Goal: Information Seeking & Learning: Learn about a topic

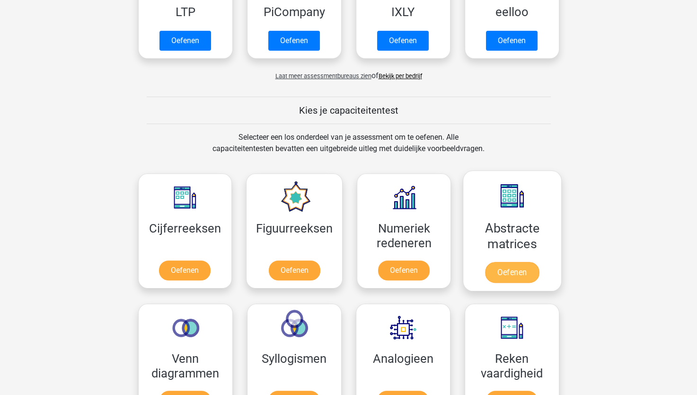
scroll to position [284, 0]
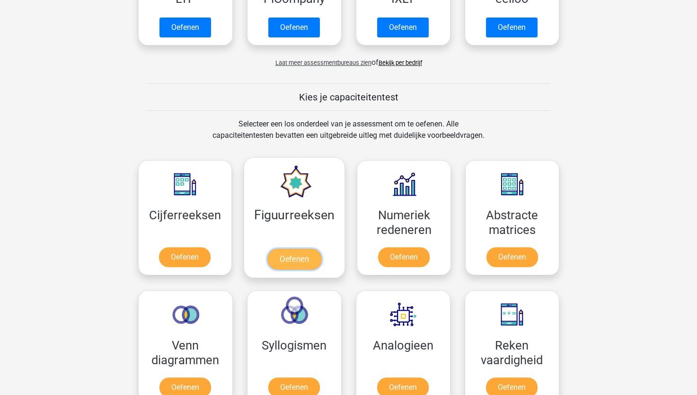
click at [310, 264] on link "Oefenen" at bounding box center [294, 258] width 54 height 21
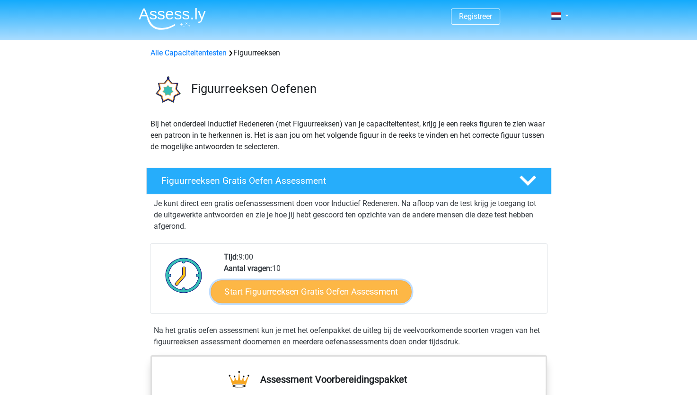
click at [305, 293] on link "Start Figuurreeksen Gratis Oefen Assessment" at bounding box center [311, 291] width 201 height 23
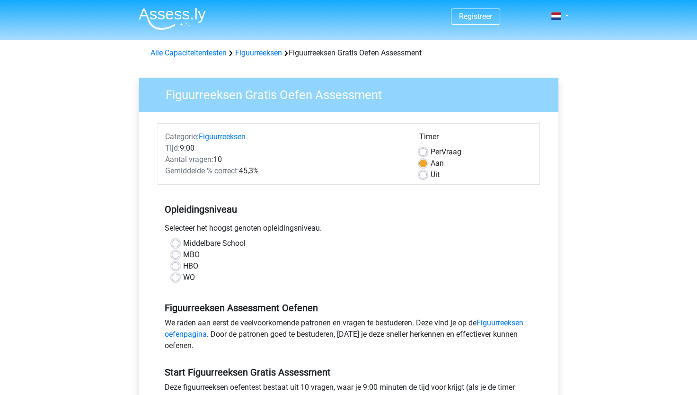
click at [183, 244] on label "Middelbare School" at bounding box center [214, 243] width 62 height 11
click at [176, 244] on input "Middelbare School" at bounding box center [176, 242] width 8 height 9
radio input "true"
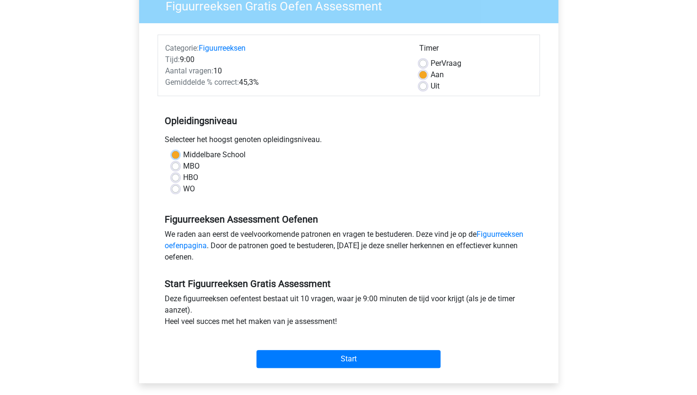
scroll to position [95, 0]
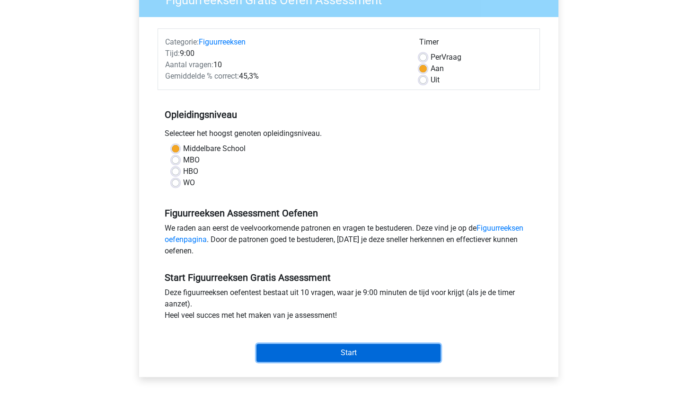
click at [301, 351] on input "Start" at bounding box center [349, 353] width 184 height 18
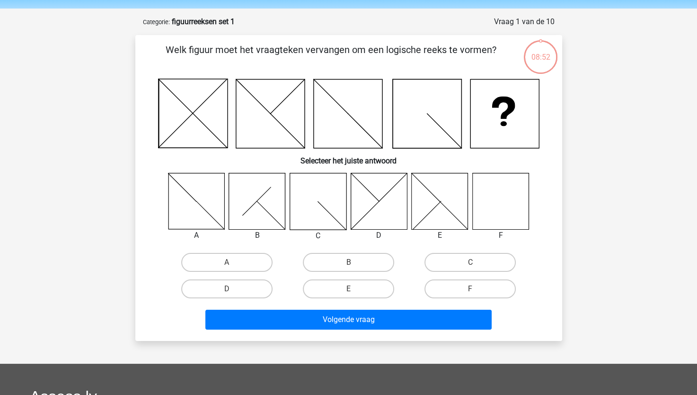
scroll to position [47, 0]
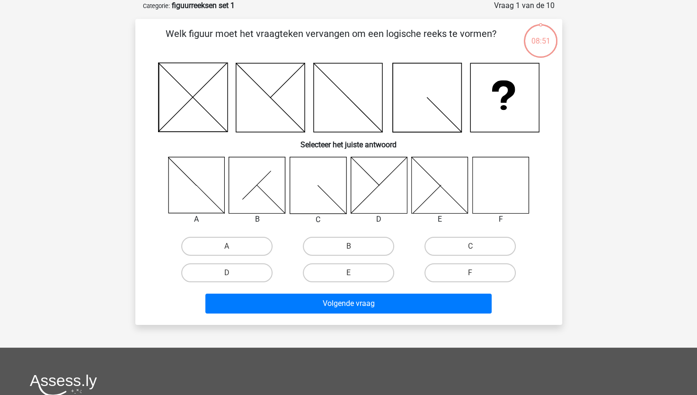
click at [500, 196] on icon at bounding box center [500, 185] width 56 height 56
click at [468, 273] on label "F" at bounding box center [470, 272] width 91 height 19
click at [470, 273] on input "F" at bounding box center [473, 276] width 6 height 6
radio input "true"
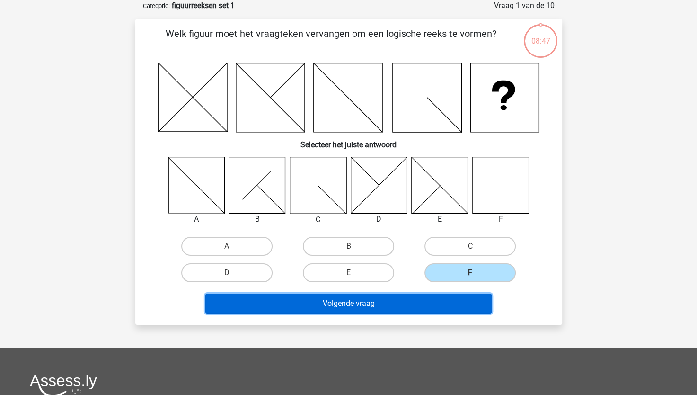
click at [363, 305] on button "Volgende vraag" at bounding box center [348, 303] width 286 height 20
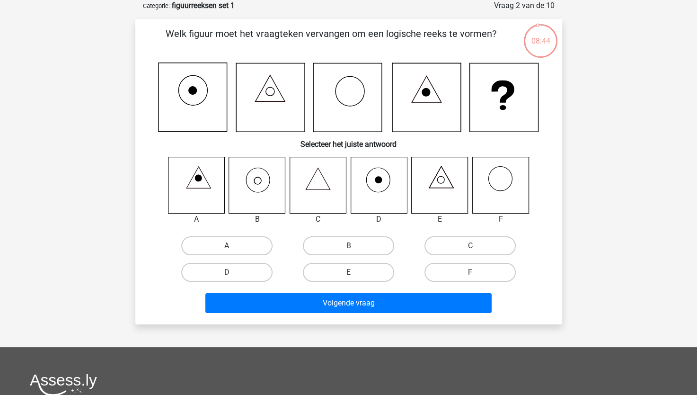
click at [248, 186] on icon at bounding box center [259, 180] width 24 height 25
click at [346, 246] on label "B" at bounding box center [348, 245] width 91 height 19
click at [348, 246] on input "B" at bounding box center [351, 249] width 6 height 6
radio input "true"
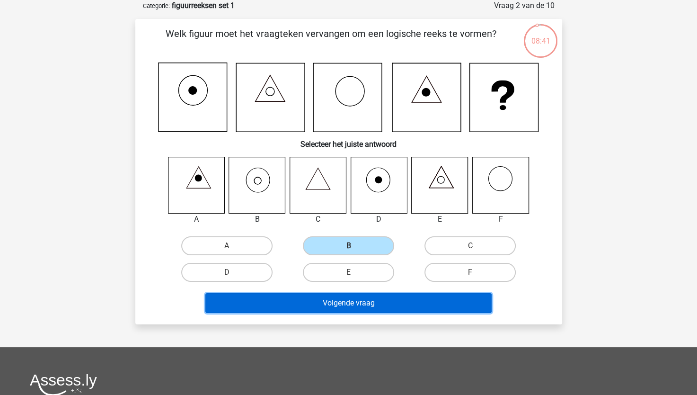
click at [352, 305] on button "Volgende vraag" at bounding box center [348, 303] width 286 height 20
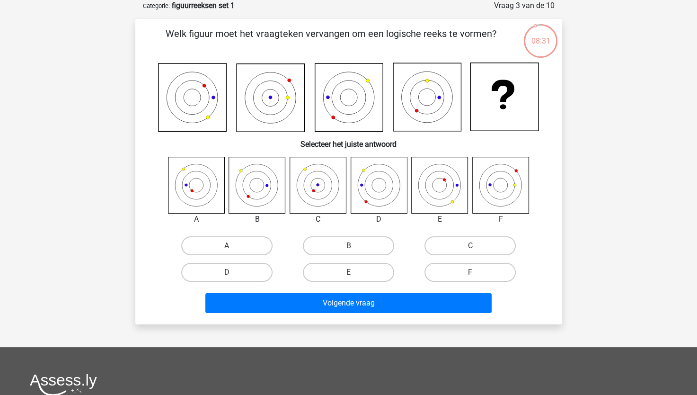
click at [189, 185] on icon at bounding box center [196, 185] width 56 height 56
click at [181, 185] on icon at bounding box center [196, 185] width 56 height 56
drag, startPoint x: 216, startPoint y: 243, endPoint x: 260, endPoint y: 271, distance: 51.9
click at [217, 243] on label "A" at bounding box center [226, 245] width 91 height 19
click at [227, 246] on input "A" at bounding box center [230, 249] width 6 height 6
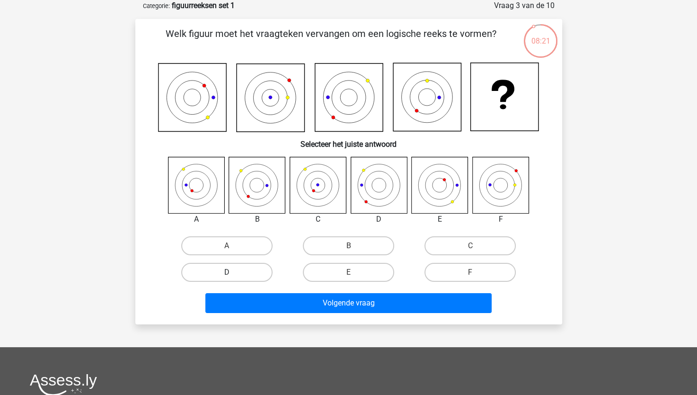
radio input "true"
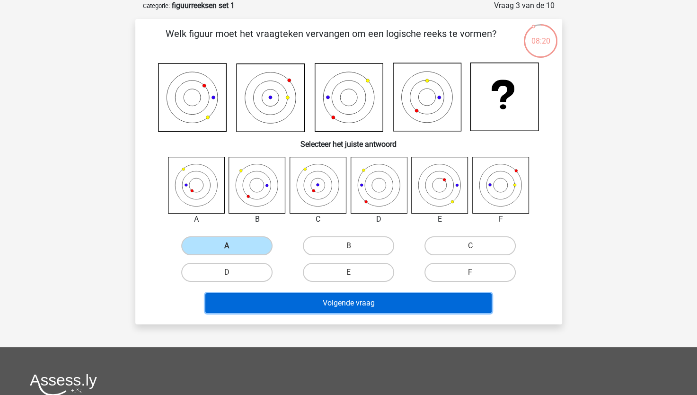
click at [323, 309] on button "Volgende vraag" at bounding box center [348, 303] width 286 height 20
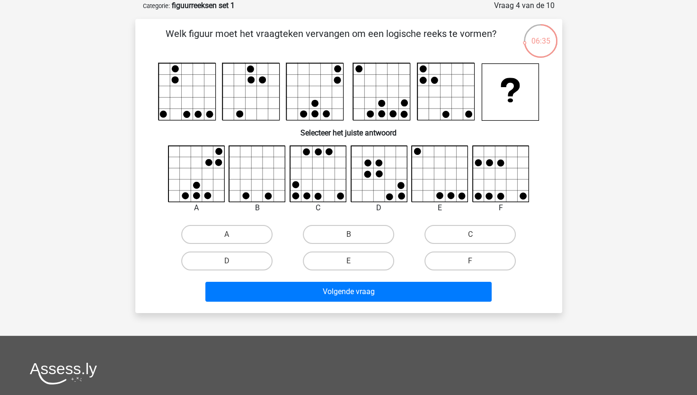
drag, startPoint x: 327, startPoint y: 84, endPoint x: 656, endPoint y: 226, distance: 358.1
click at [656, 226] on div "Registreer Nederlands English" at bounding box center [348, 269] width 697 height 633
drag, startPoint x: 441, startPoint y: 158, endPoint x: 445, endPoint y: 163, distance: 6.7
click at [440, 153] on icon at bounding box center [440, 174] width 56 height 56
drag, startPoint x: 339, startPoint y: 257, endPoint x: 362, endPoint y: 307, distance: 55.1
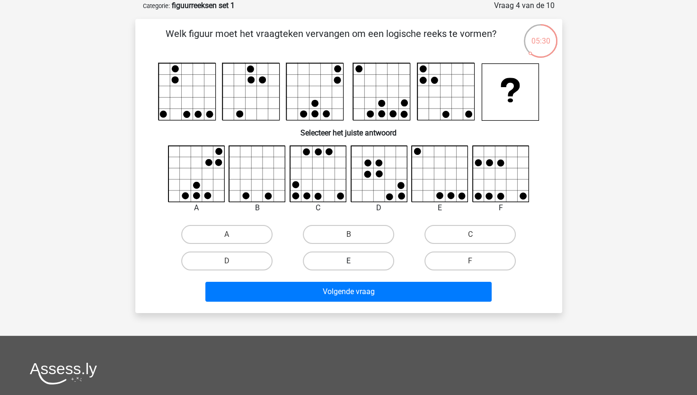
click at [339, 258] on label "E" at bounding box center [348, 260] width 91 height 19
click at [348, 261] on input "E" at bounding box center [351, 264] width 6 height 6
radio input "true"
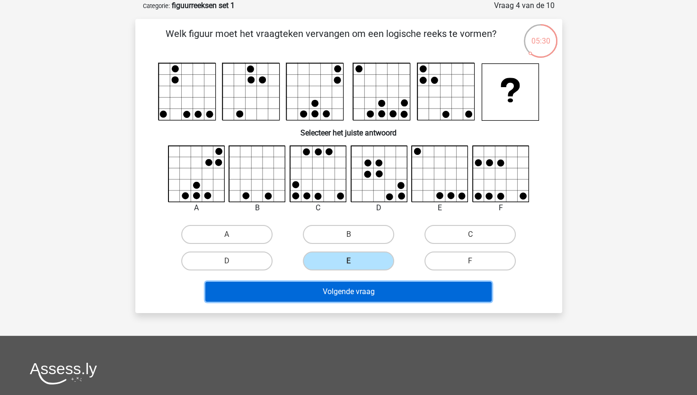
click at [359, 295] on button "Volgende vraag" at bounding box center [348, 292] width 286 height 20
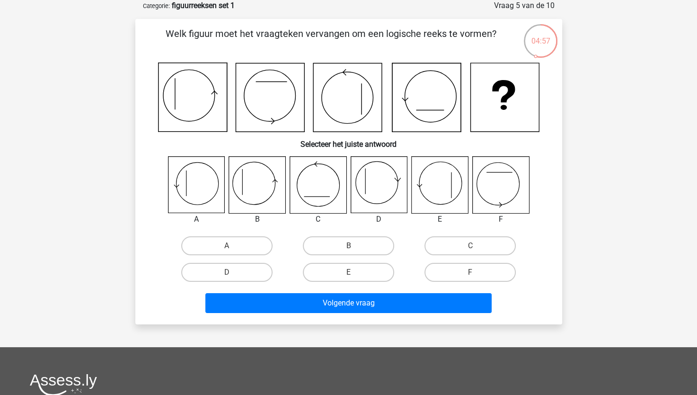
click at [257, 194] on icon at bounding box center [257, 185] width 56 height 56
click at [334, 245] on label "B" at bounding box center [348, 245] width 91 height 19
click at [348, 246] on input "B" at bounding box center [351, 249] width 6 height 6
radio input "true"
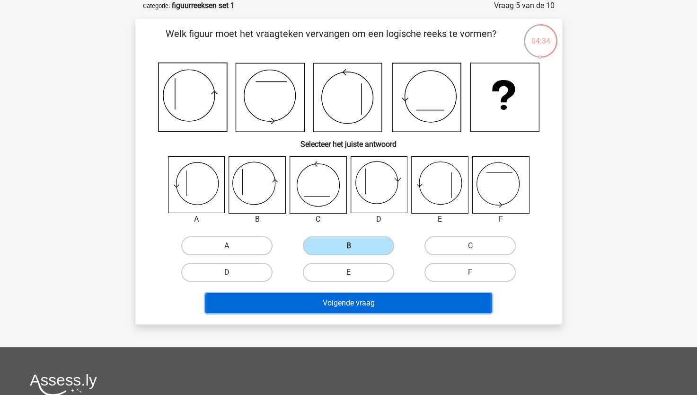
click at [359, 300] on button "Volgende vraag" at bounding box center [348, 303] width 286 height 20
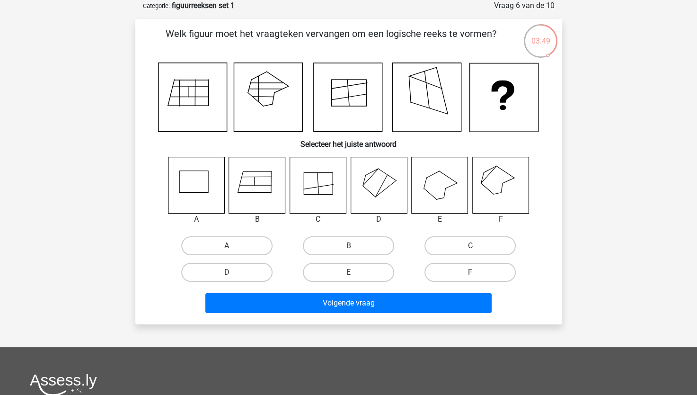
click at [496, 185] on icon at bounding box center [500, 185] width 56 height 56
click at [473, 267] on label "F" at bounding box center [470, 272] width 91 height 19
click at [473, 272] on input "F" at bounding box center [473, 275] width 6 height 6
radio input "true"
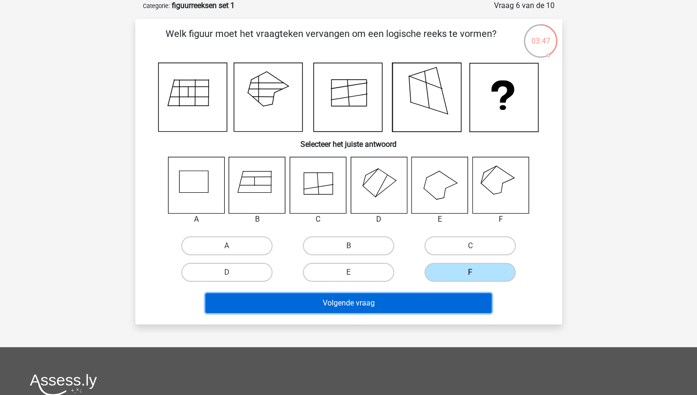
click at [458, 306] on button "Volgende vraag" at bounding box center [348, 303] width 286 height 20
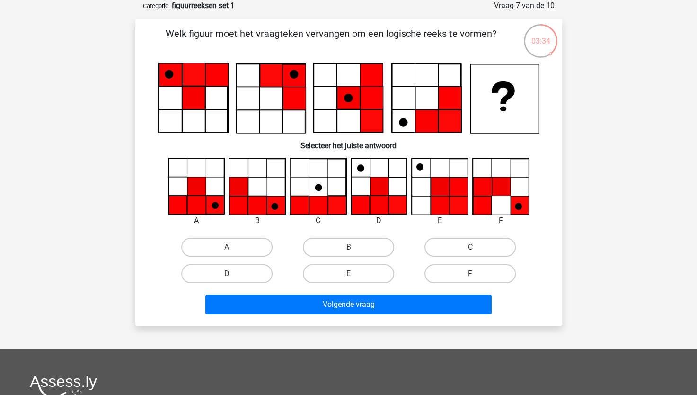
click at [485, 100] on icon at bounding box center [504, 98] width 69 height 69
click at [195, 202] on icon at bounding box center [196, 205] width 18 height 18
click at [234, 249] on label "A" at bounding box center [226, 247] width 91 height 19
click at [233, 249] on input "A" at bounding box center [230, 250] width 6 height 6
radio input "true"
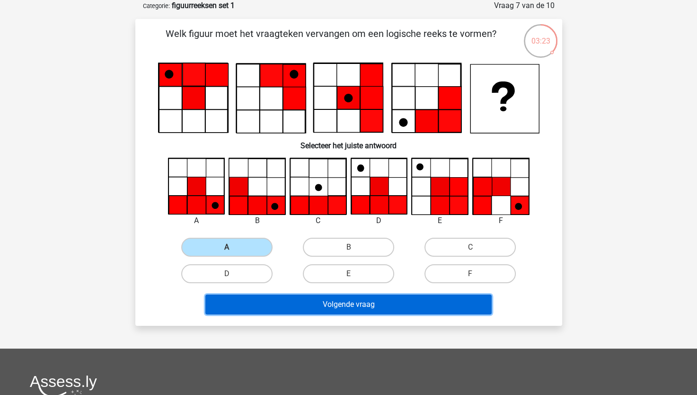
click at [371, 307] on button "Volgende vraag" at bounding box center [348, 304] width 286 height 20
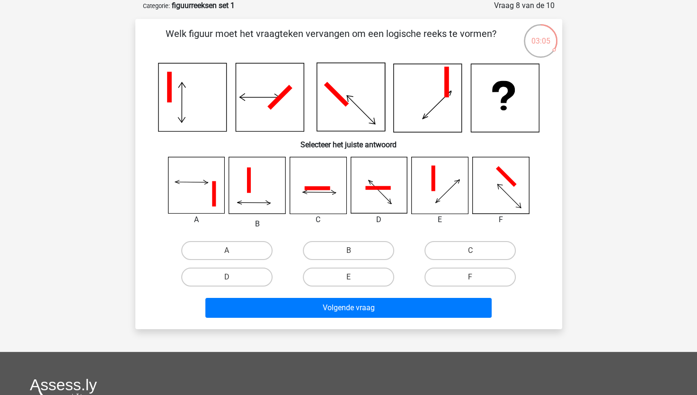
click at [189, 194] on icon at bounding box center [196, 185] width 56 height 56
click at [496, 202] on icon at bounding box center [500, 185] width 56 height 56
click at [189, 193] on icon at bounding box center [196, 185] width 56 height 56
click at [234, 247] on label "A" at bounding box center [226, 250] width 91 height 19
click at [233, 250] on input "A" at bounding box center [230, 253] width 6 height 6
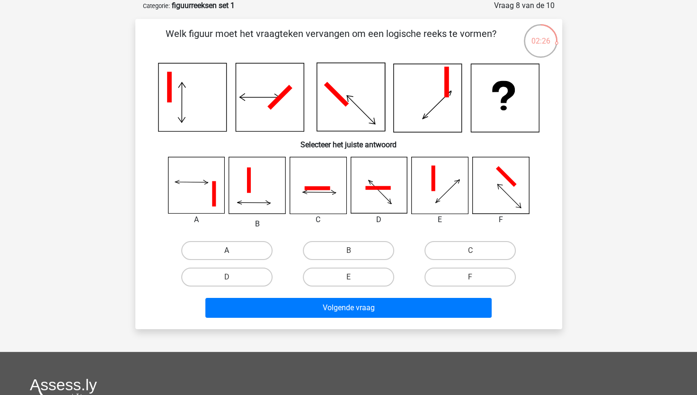
radio input "true"
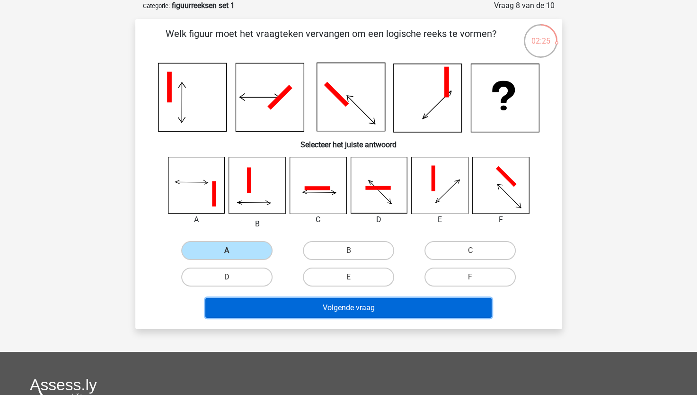
click at [358, 310] on button "Volgende vraag" at bounding box center [348, 308] width 286 height 20
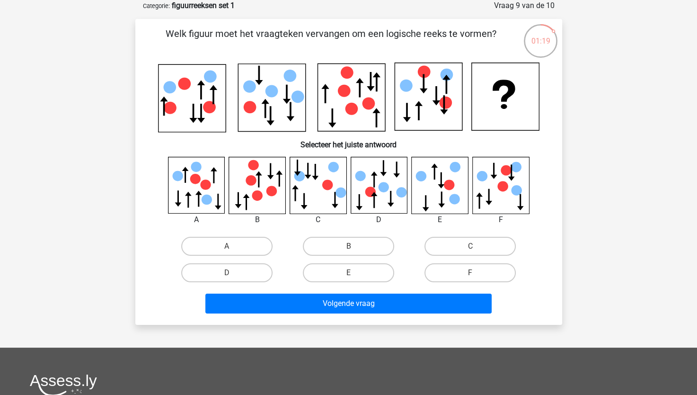
click at [257, 188] on icon at bounding box center [257, 185] width 56 height 56
click at [341, 245] on label "B" at bounding box center [348, 246] width 91 height 19
click at [348, 246] on input "B" at bounding box center [351, 249] width 6 height 6
radio input "true"
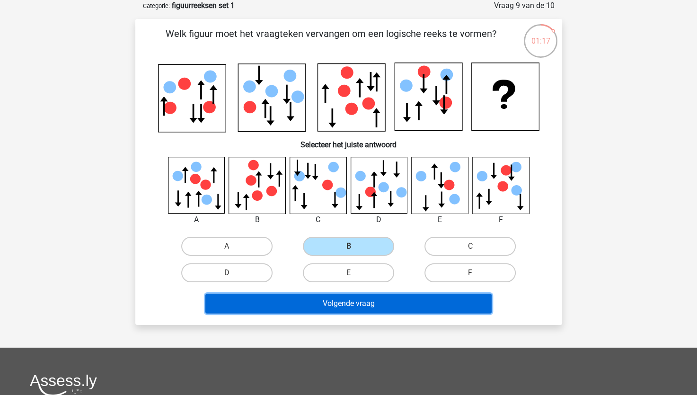
click at [385, 307] on button "Volgende vraag" at bounding box center [348, 303] width 286 height 20
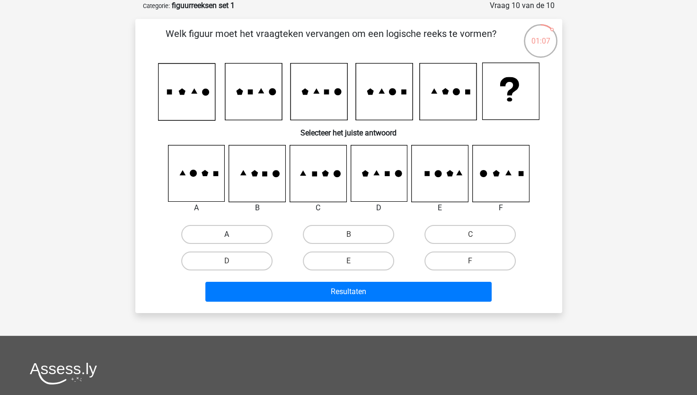
click at [233, 238] on label "A" at bounding box center [226, 234] width 91 height 19
click at [233, 238] on input "A" at bounding box center [230, 237] width 6 height 6
radio input "true"
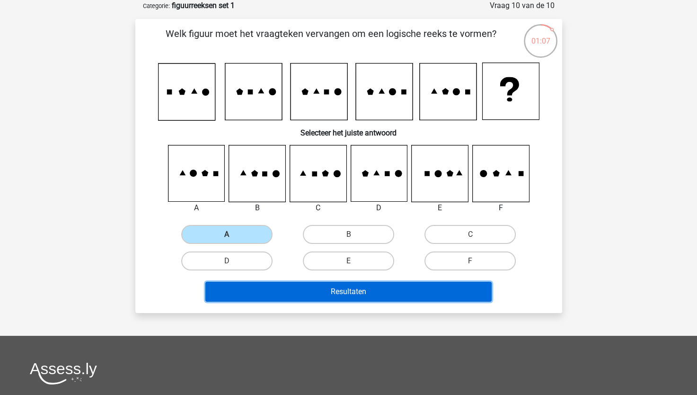
click at [330, 282] on button "Resultaten" at bounding box center [348, 292] width 286 height 20
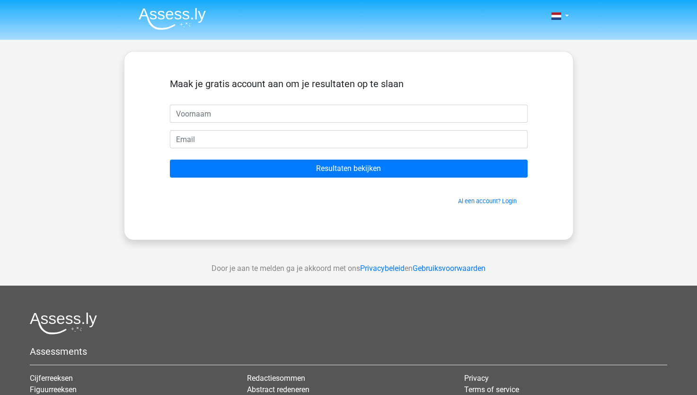
click at [278, 113] on input "text" at bounding box center [349, 114] width 358 height 18
type input "Joyce"
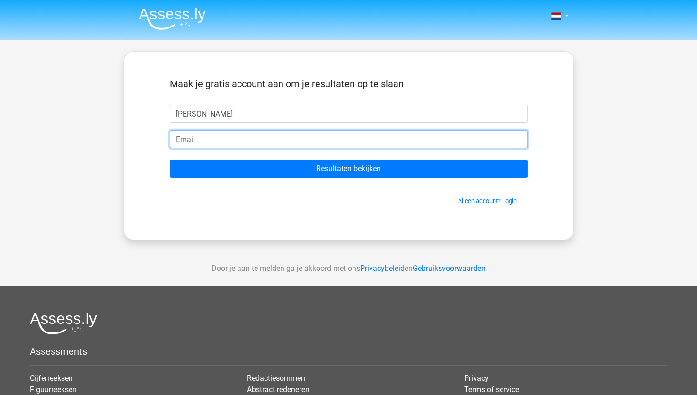
click at [223, 142] on input "email" at bounding box center [349, 139] width 358 height 18
type input "joyceevers@hotmail.nl"
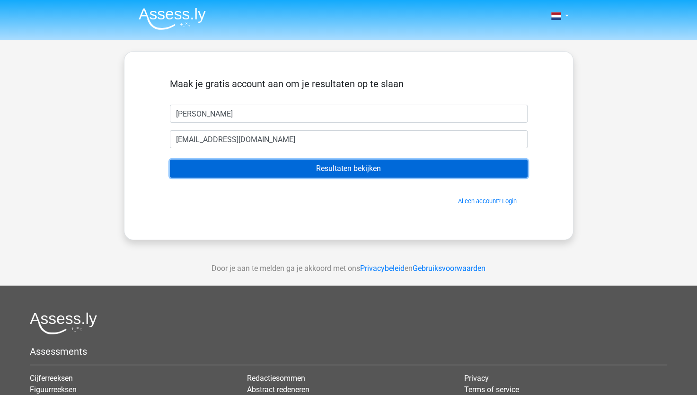
click at [360, 169] on input "Resultaten bekijken" at bounding box center [349, 169] width 358 height 18
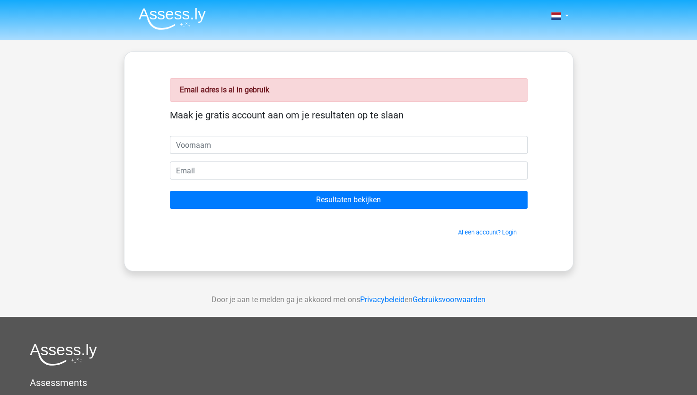
click at [229, 144] on input "text" at bounding box center [349, 145] width 358 height 18
type input "[PERSON_NAME]"
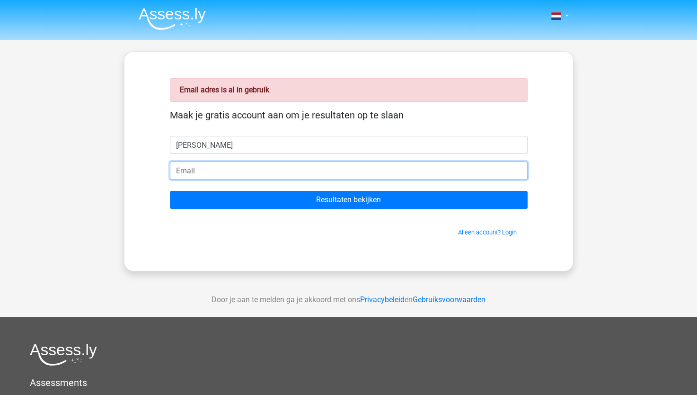
type input "[EMAIL_ADDRESS][DOMAIN_NAME]"
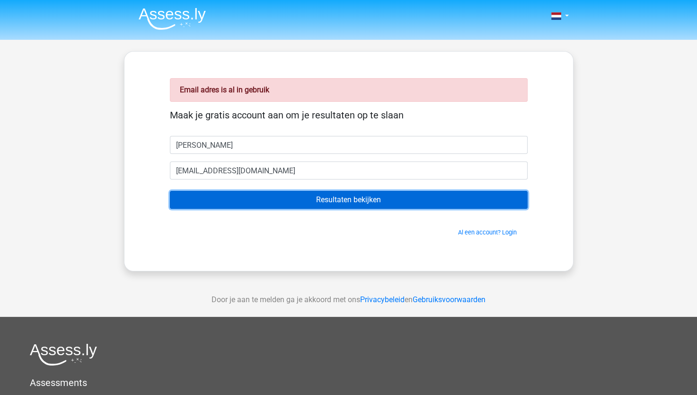
click at [392, 201] on input "Resultaten bekijken" at bounding box center [349, 200] width 358 height 18
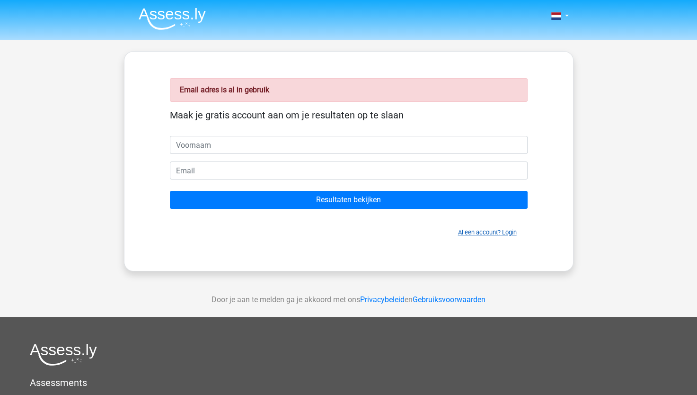
click at [488, 233] on link "Al een account? Login" at bounding box center [487, 232] width 59 height 7
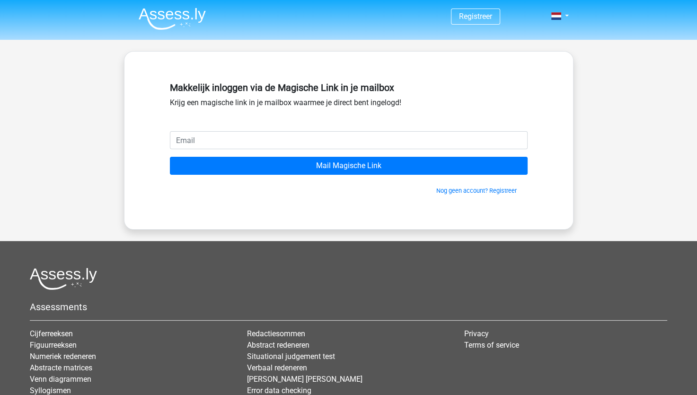
click at [200, 137] on input "email" at bounding box center [349, 140] width 358 height 18
type input "[EMAIL_ADDRESS][DOMAIN_NAME]"
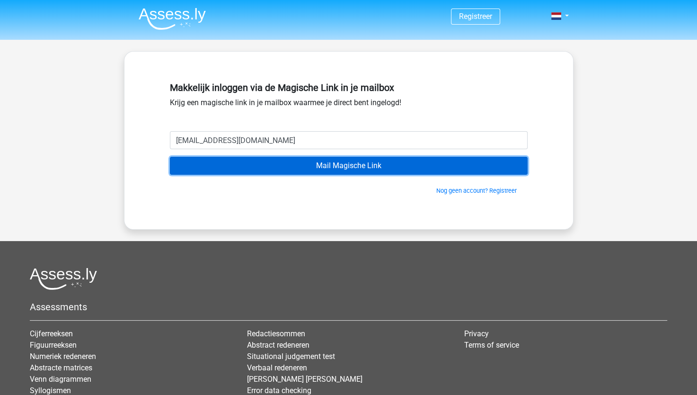
click at [348, 170] on input "Mail Magische Link" at bounding box center [349, 166] width 358 height 18
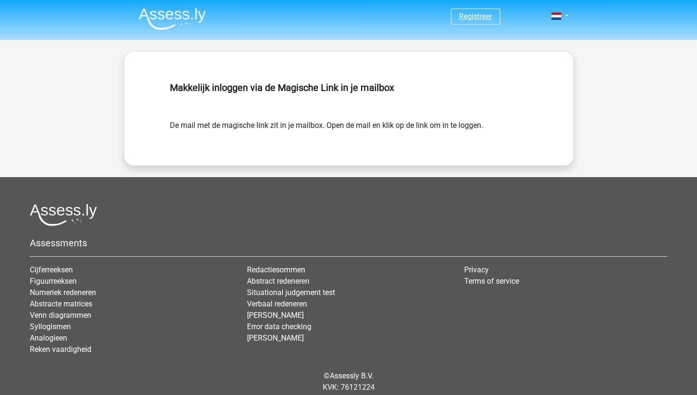
click at [483, 13] on link "Registreer" at bounding box center [475, 16] width 33 height 9
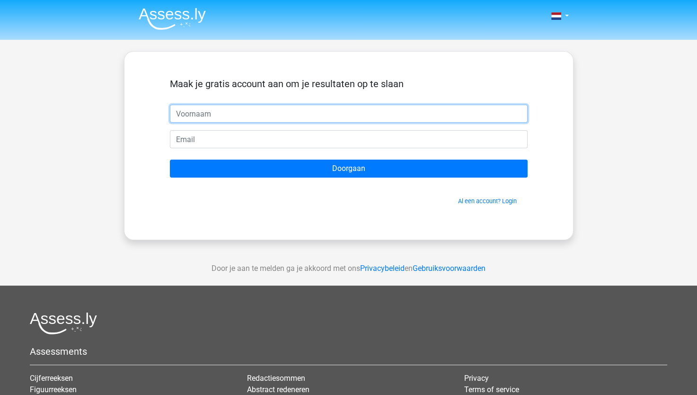
click at [248, 110] on input "text" at bounding box center [349, 114] width 358 height 18
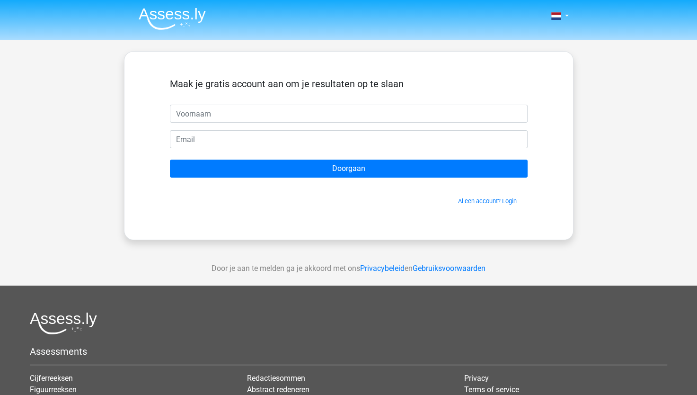
click at [473, 69] on div "Maak je gratis account aan om je resultaten op te slaan Doorgaan Al een account…" at bounding box center [349, 145] width 450 height 189
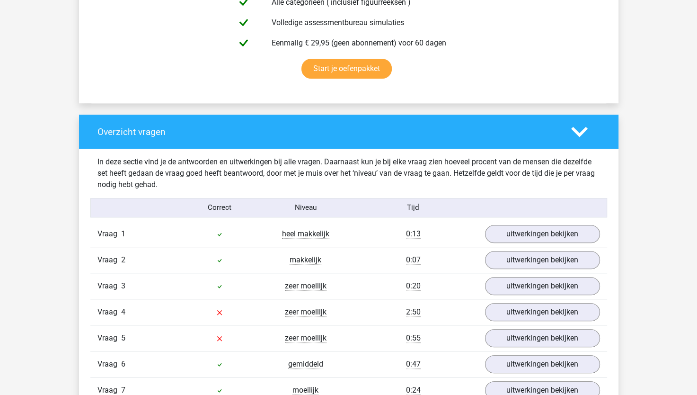
scroll to position [663, 0]
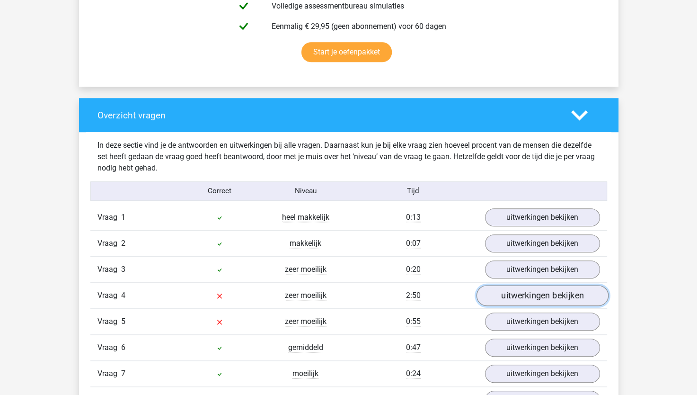
click at [574, 292] on link "uitwerkingen bekijken" at bounding box center [542, 295] width 132 height 21
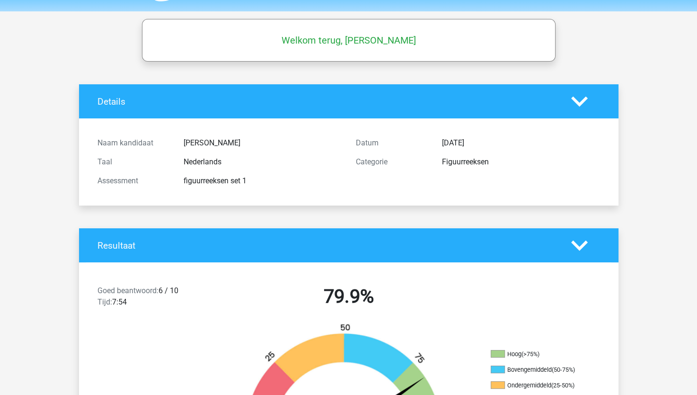
scroll to position [0, 0]
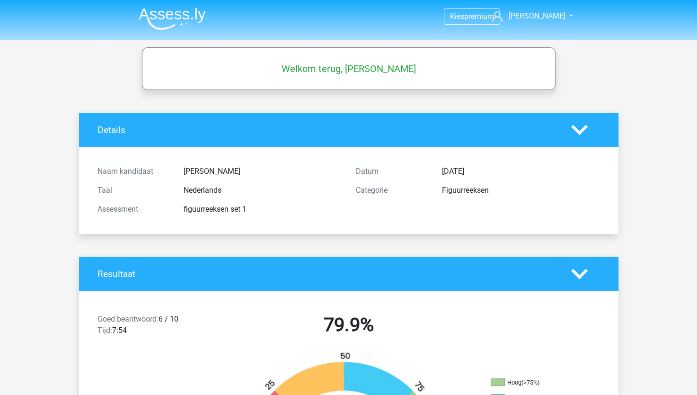
click at [362, 62] on div "Welkom terug, [PERSON_NAME]" at bounding box center [349, 68] width 412 height 27
click at [541, 17] on span "[PERSON_NAME]" at bounding box center [536, 15] width 57 height 9
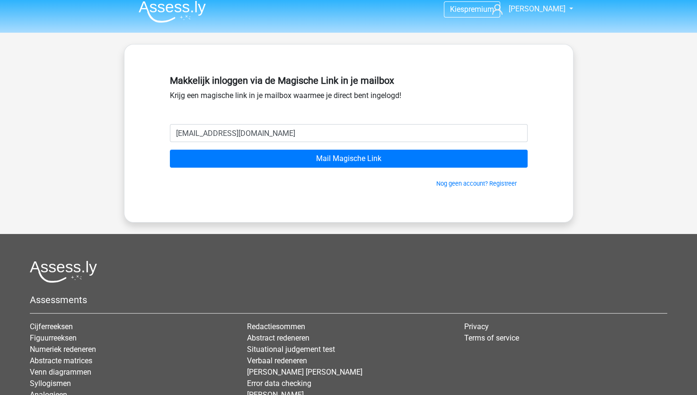
scroll to position [95, 0]
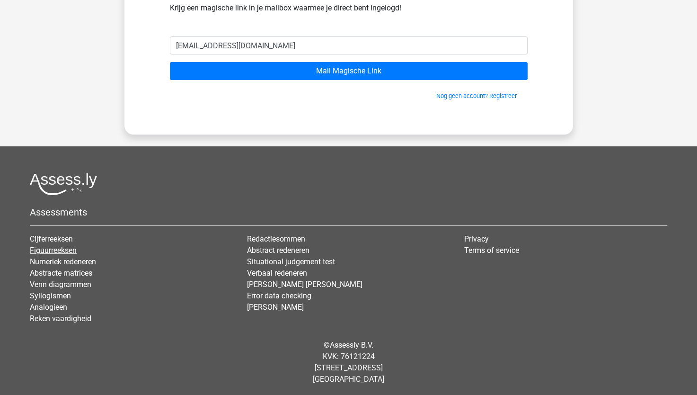
click at [54, 250] on link "Figuurreeksen" at bounding box center [53, 250] width 47 height 9
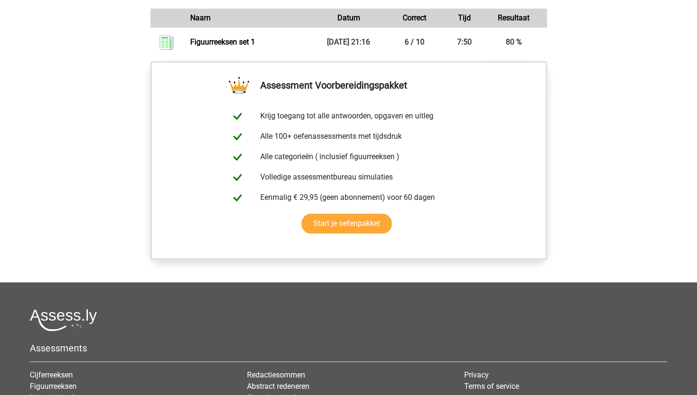
scroll to position [852, 0]
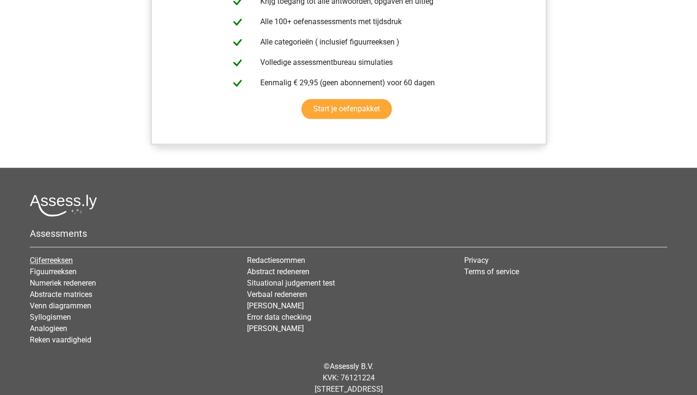
click at [50, 257] on link "Cijferreeksen" at bounding box center [51, 260] width 43 height 9
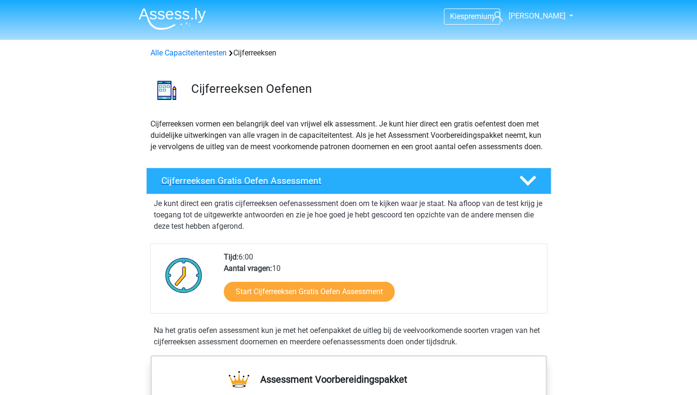
click at [254, 186] on h4 "Cijferreeksen Gratis Oefen Assessment" at bounding box center [332, 180] width 343 height 11
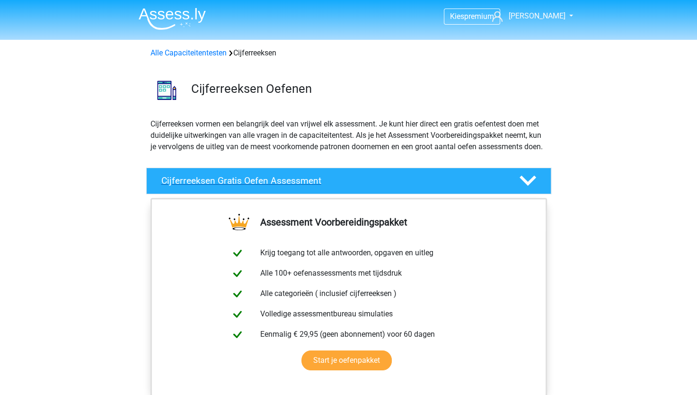
click at [231, 186] on h4 "Cijferreeksen Gratis Oefen Assessment" at bounding box center [332, 180] width 343 height 11
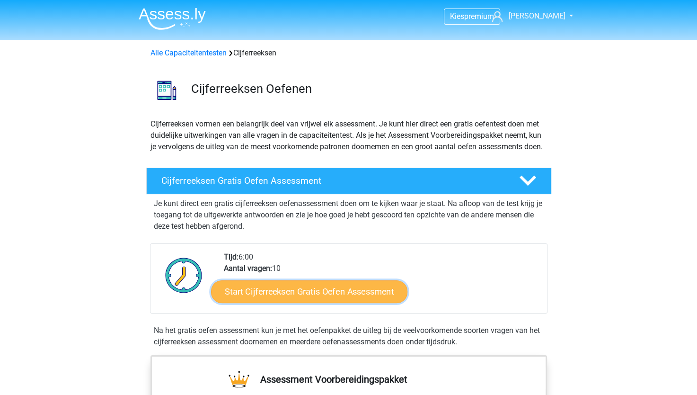
click at [314, 302] on link "Start Cijferreeksen Gratis Oefen Assessment" at bounding box center [309, 291] width 196 height 23
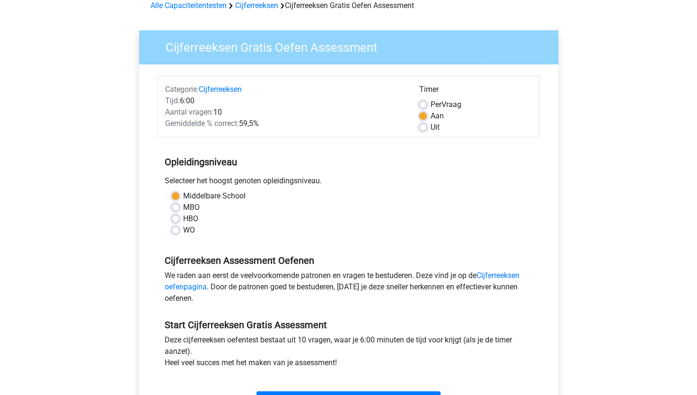
scroll to position [142, 0]
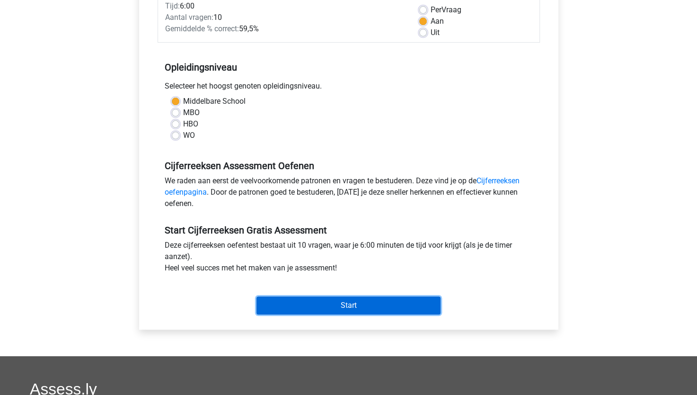
click at [344, 305] on input "Start" at bounding box center [349, 305] width 184 height 18
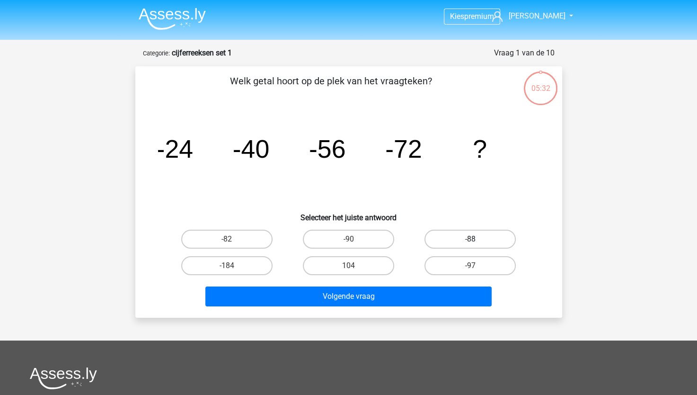
click at [467, 238] on label "-88" at bounding box center [470, 239] width 91 height 19
click at [470, 239] on input "-88" at bounding box center [473, 242] width 6 height 6
radio input "true"
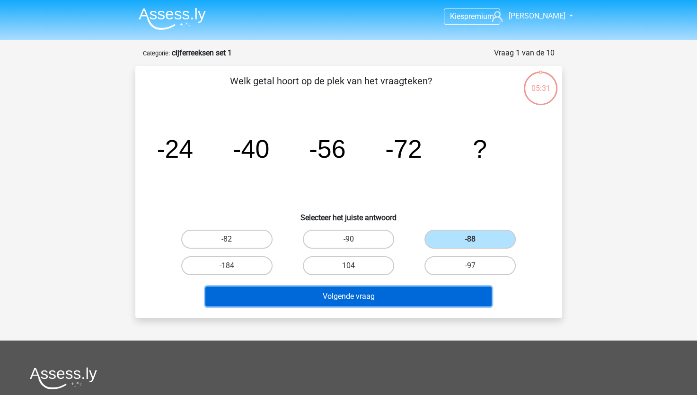
click at [441, 302] on button "Volgende vraag" at bounding box center [348, 296] width 286 height 20
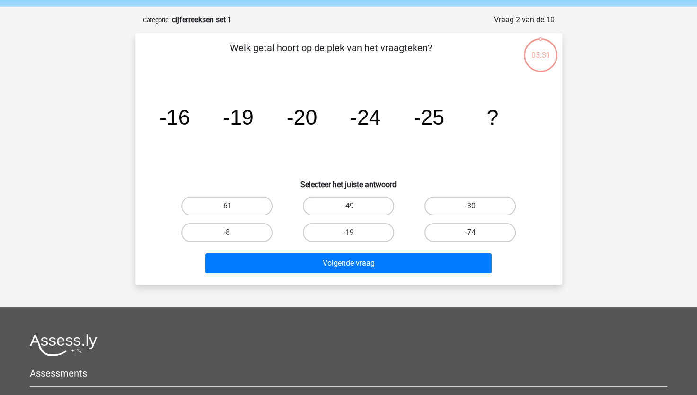
scroll to position [47, 0]
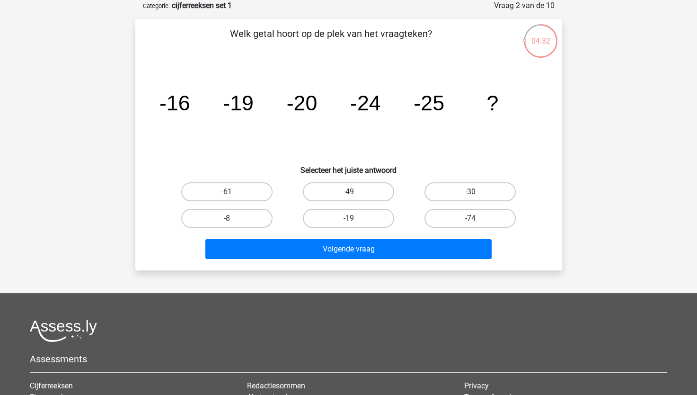
click at [496, 191] on label "-30" at bounding box center [470, 191] width 91 height 19
click at [477, 192] on input "-30" at bounding box center [473, 195] width 6 height 6
radio input "true"
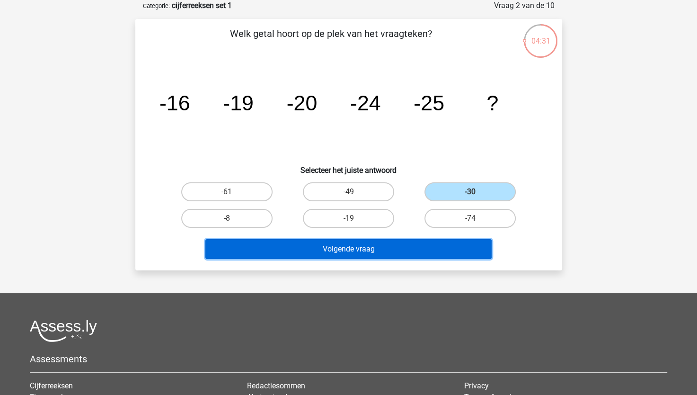
click at [425, 247] on button "Volgende vraag" at bounding box center [348, 249] width 286 height 20
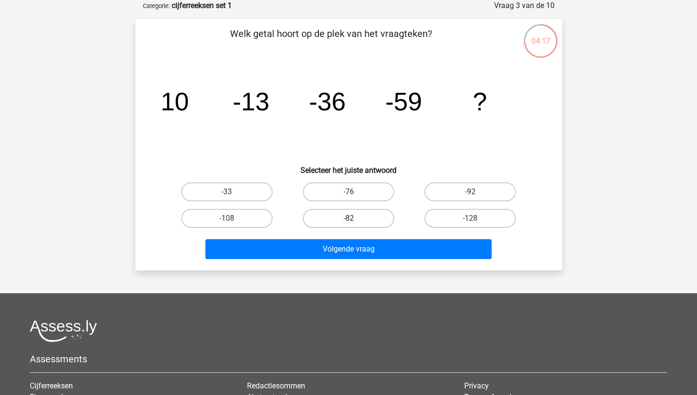
click at [371, 219] on label "-82" at bounding box center [348, 218] width 91 height 19
click at [354, 219] on input "-82" at bounding box center [351, 221] width 6 height 6
radio input "true"
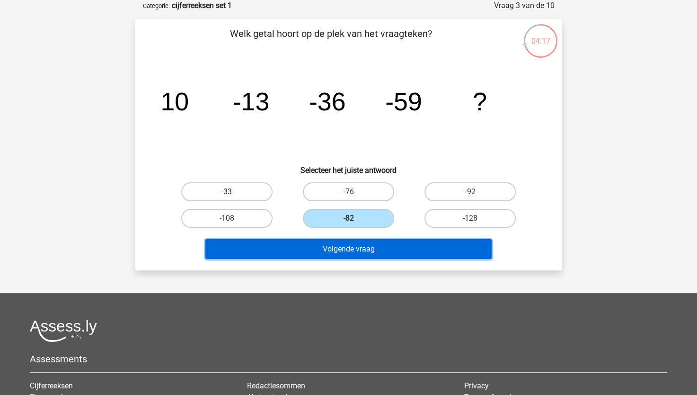
click at [386, 249] on button "Volgende vraag" at bounding box center [348, 249] width 286 height 20
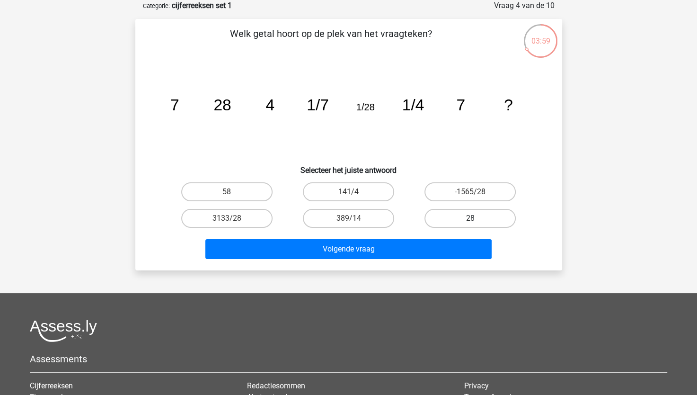
click at [466, 217] on label "28" at bounding box center [470, 218] width 91 height 19
click at [470, 218] on input "28" at bounding box center [473, 221] width 6 height 6
radio input "true"
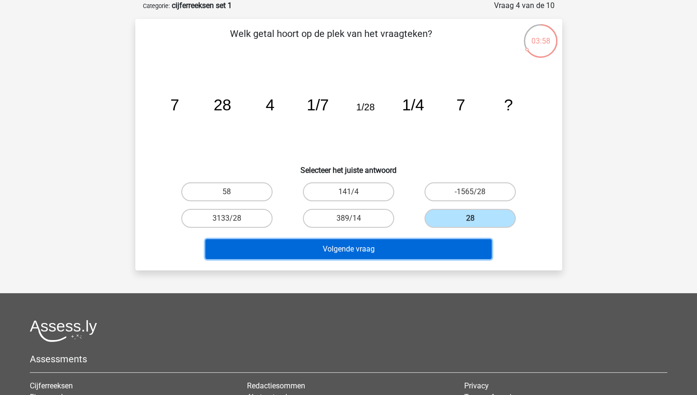
click at [432, 256] on button "Volgende vraag" at bounding box center [348, 249] width 286 height 20
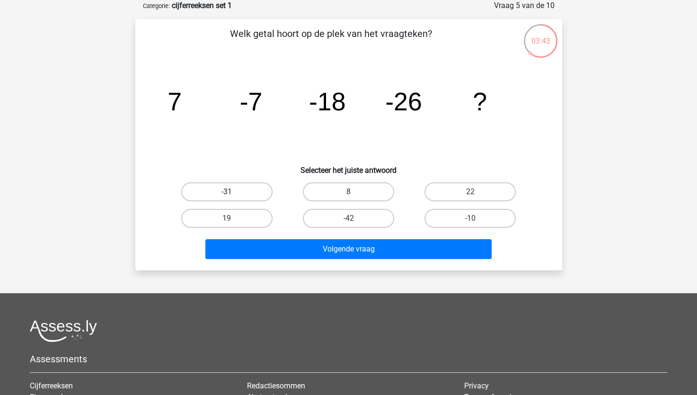
click at [226, 186] on label "-31" at bounding box center [226, 191] width 91 height 19
click at [227, 192] on input "-31" at bounding box center [230, 195] width 6 height 6
radio input "true"
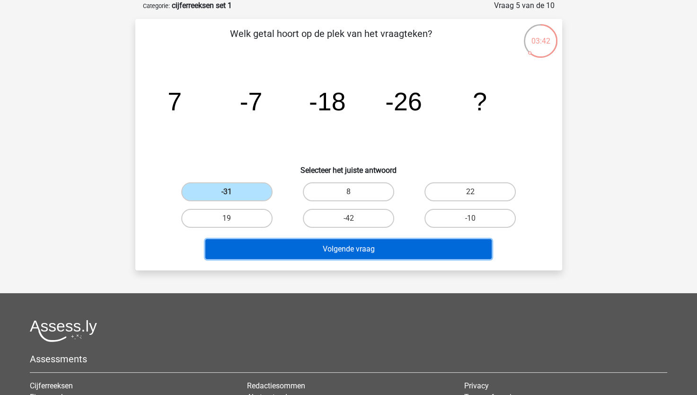
click at [337, 249] on button "Volgende vraag" at bounding box center [348, 249] width 286 height 20
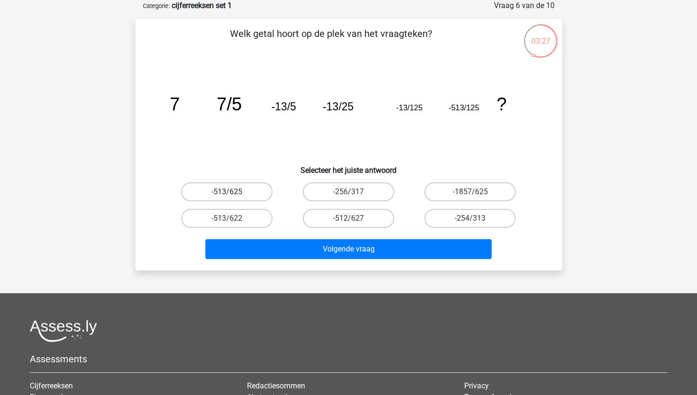
click at [240, 188] on label "-513/625" at bounding box center [226, 191] width 91 height 19
click at [233, 192] on input "-513/625" at bounding box center [230, 195] width 6 height 6
radio input "true"
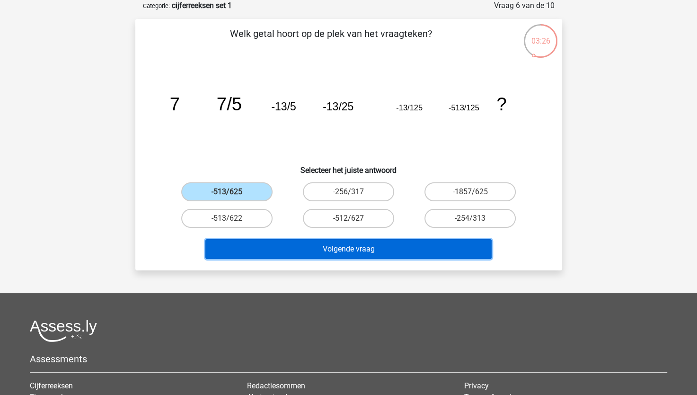
click at [418, 249] on button "Volgende vraag" at bounding box center [348, 249] width 286 height 20
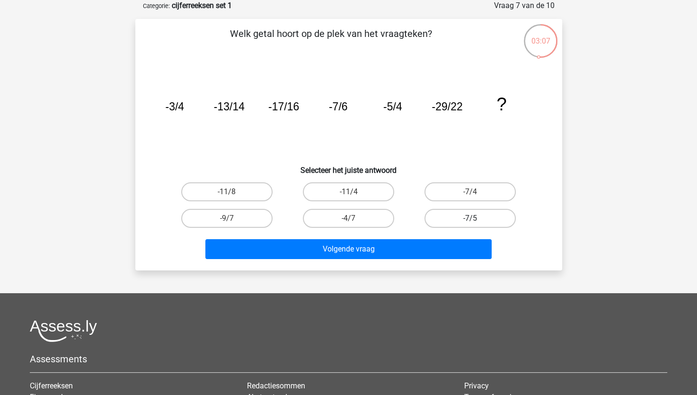
click at [471, 212] on label "-7/5" at bounding box center [470, 218] width 91 height 19
click at [471, 218] on input "-7/5" at bounding box center [473, 221] width 6 height 6
radio input "true"
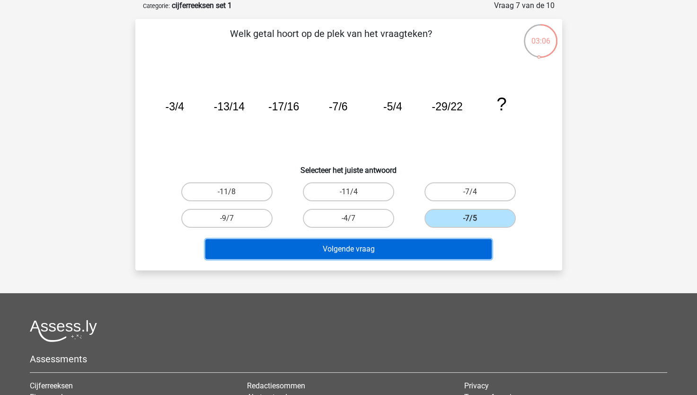
click at [436, 241] on button "Volgende vraag" at bounding box center [348, 249] width 286 height 20
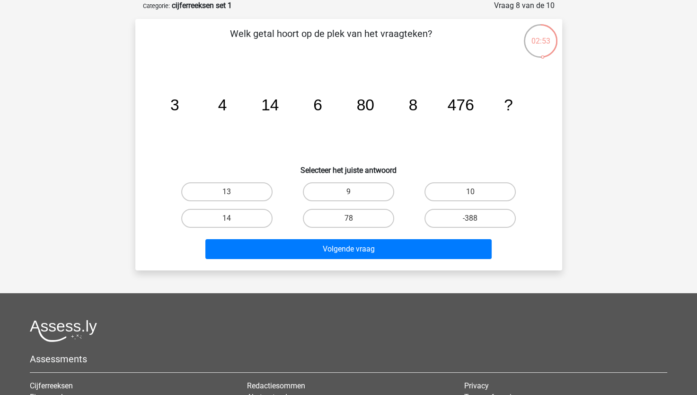
click at [469, 175] on div "Welk getal hoort op de plek van het vraagteken? image/svg+xml 3 4 14 6 80 8 476…" at bounding box center [348, 145] width 419 height 236
click at [469, 193] on label "10" at bounding box center [470, 191] width 91 height 19
click at [470, 193] on input "10" at bounding box center [473, 195] width 6 height 6
radio input "true"
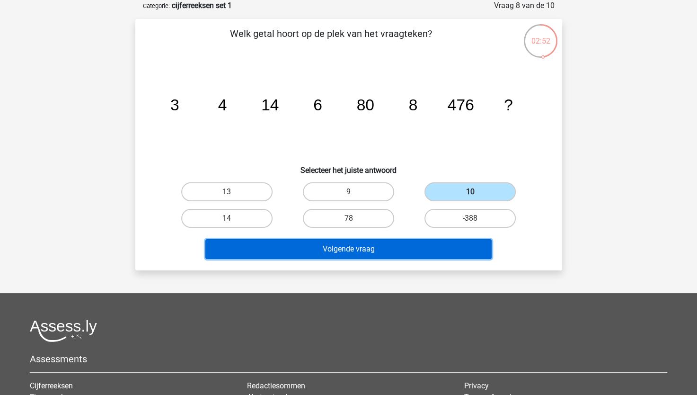
click at [415, 241] on button "Volgende vraag" at bounding box center [348, 249] width 286 height 20
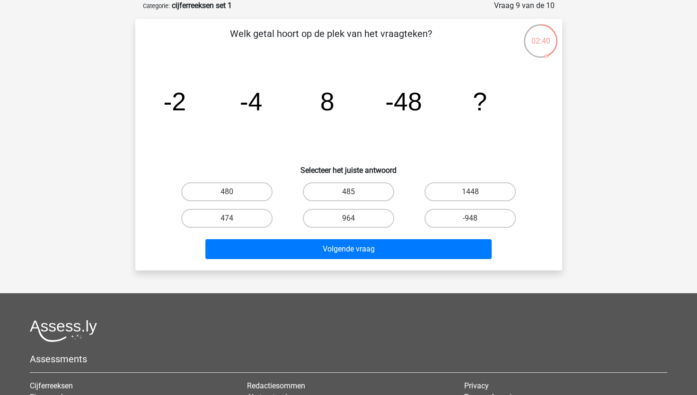
drag, startPoint x: 234, startPoint y: 190, endPoint x: 304, endPoint y: 231, distance: 80.8
click at [234, 190] on label "480" at bounding box center [226, 191] width 91 height 19
click at [233, 192] on input "480" at bounding box center [230, 195] width 6 height 6
radio input "true"
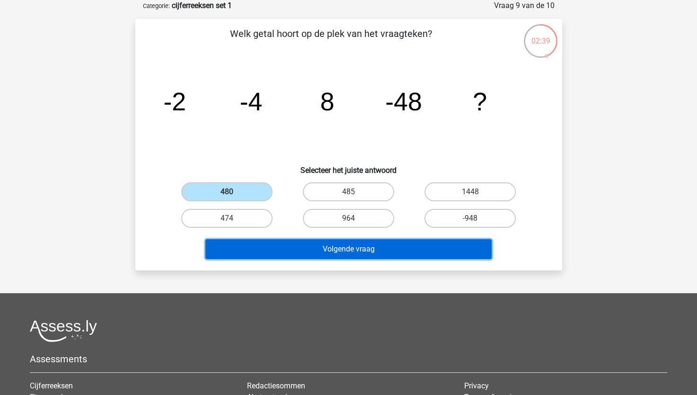
click at [333, 255] on button "Volgende vraag" at bounding box center [348, 249] width 286 height 20
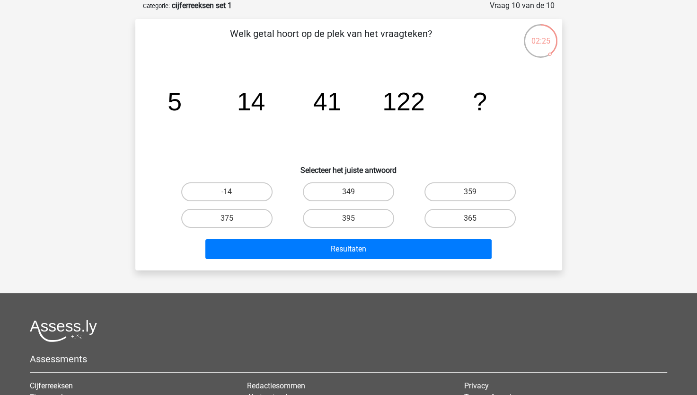
click at [472, 218] on input "365" at bounding box center [473, 221] width 6 height 6
radio input "true"
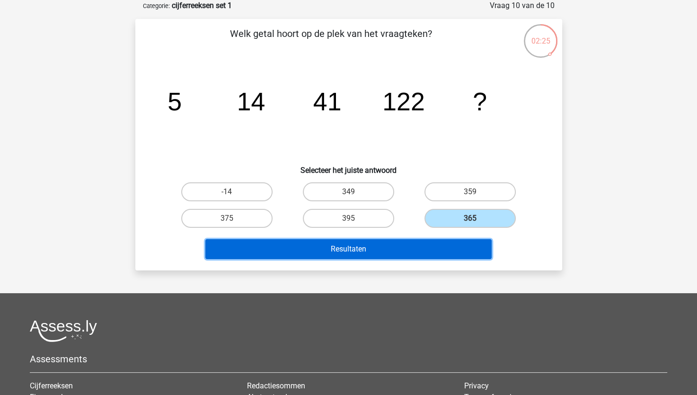
click at [452, 256] on button "Resultaten" at bounding box center [348, 249] width 286 height 20
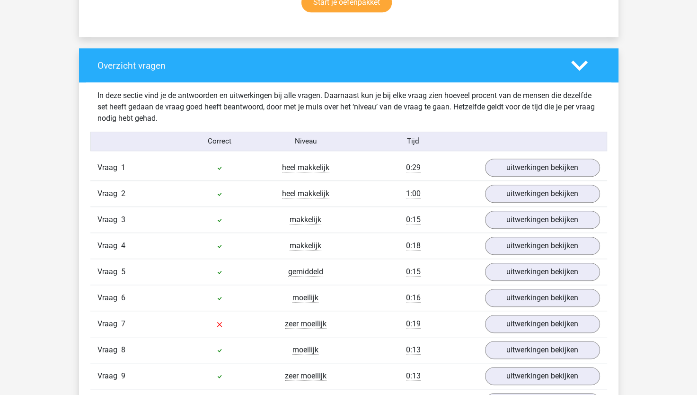
scroll to position [663, 0]
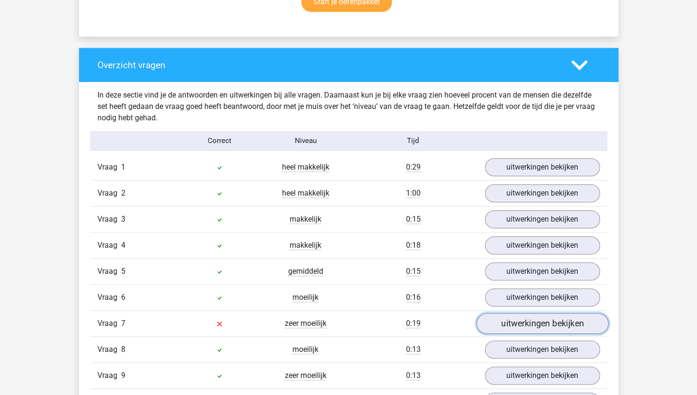
click at [543, 327] on link "uitwerkingen bekijken" at bounding box center [542, 323] width 132 height 21
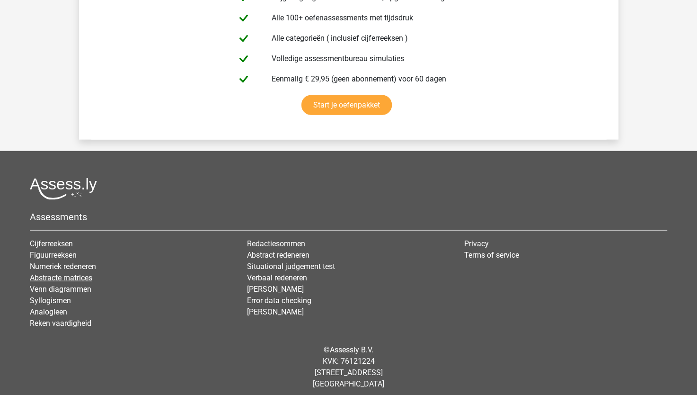
scroll to position [2281, 0]
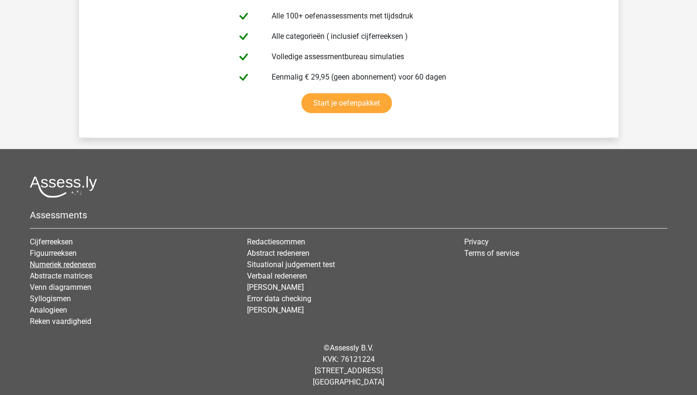
click at [38, 262] on link "Numeriek redeneren" at bounding box center [63, 264] width 66 height 9
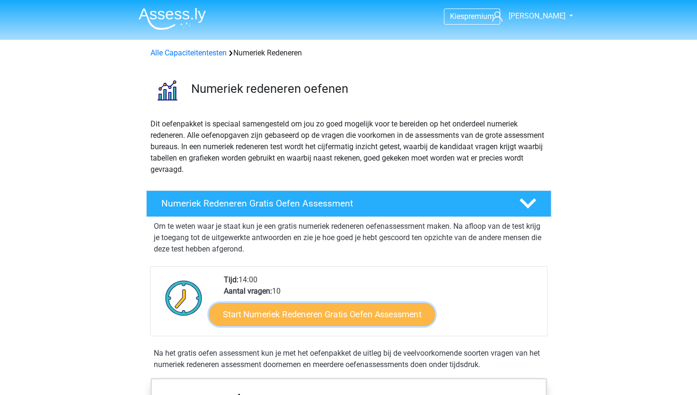
click at [293, 313] on link "Start Numeriek Redeneren Gratis Oefen Assessment" at bounding box center [322, 313] width 226 height 23
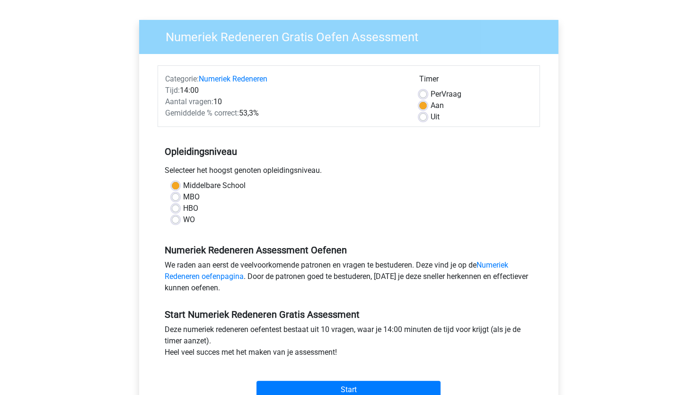
scroll to position [142, 0]
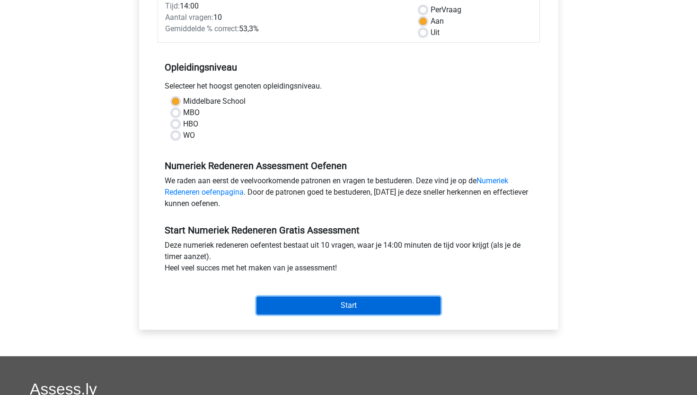
click at [337, 307] on input "Start" at bounding box center [349, 305] width 184 height 18
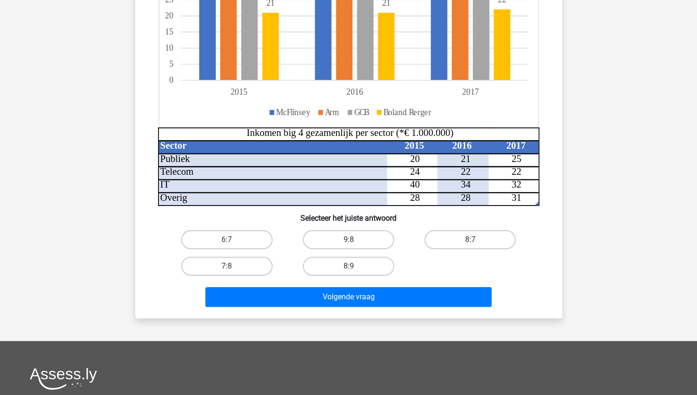
scroll to position [237, 0]
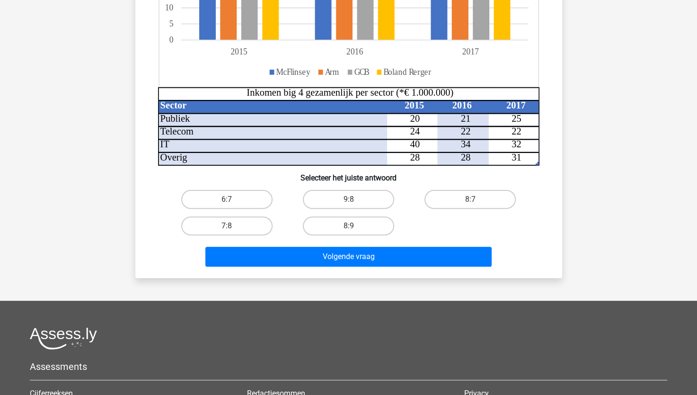
click at [471, 200] on input "8:7" at bounding box center [473, 202] width 6 height 6
radio input "true"
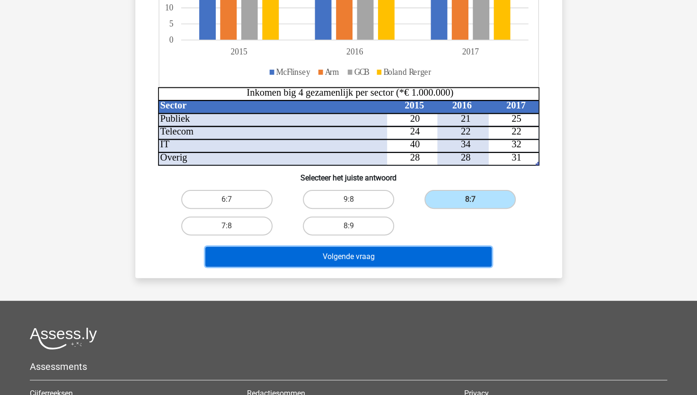
click at [429, 250] on button "Volgende vraag" at bounding box center [348, 257] width 286 height 20
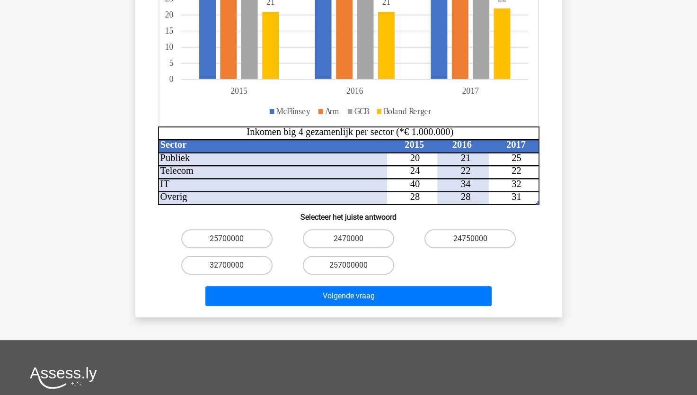
scroll to position [331, 0]
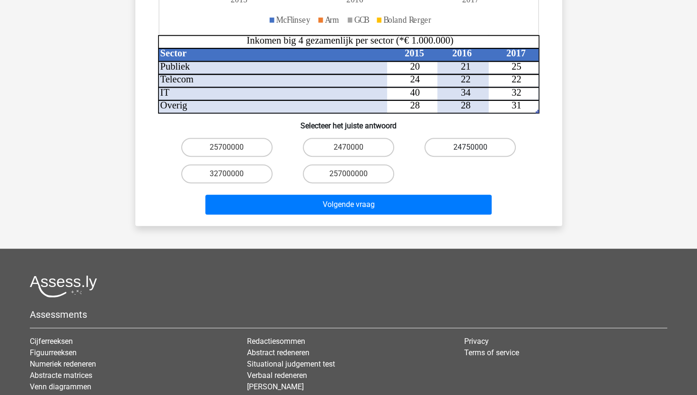
click at [446, 138] on label "24750000" at bounding box center [470, 147] width 91 height 19
click at [470, 147] on input "24750000" at bounding box center [473, 150] width 6 height 6
radio input "true"
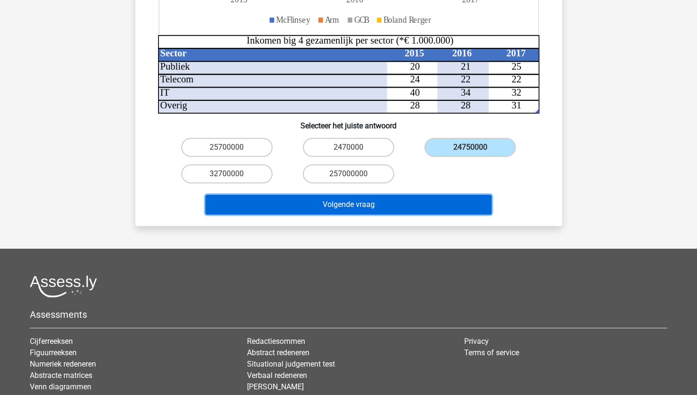
click at [414, 195] on button "Volgende vraag" at bounding box center [348, 205] width 286 height 20
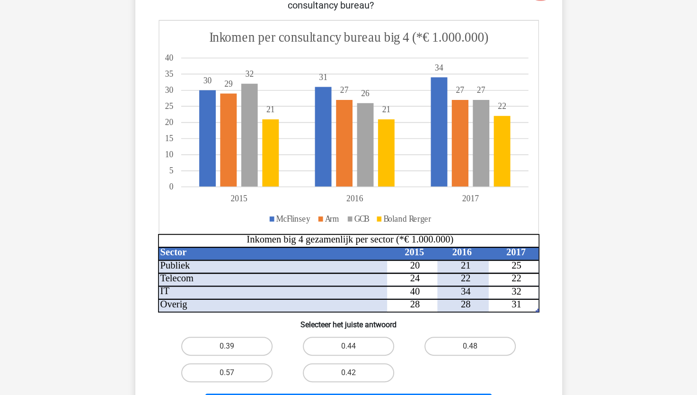
scroll to position [189, 0]
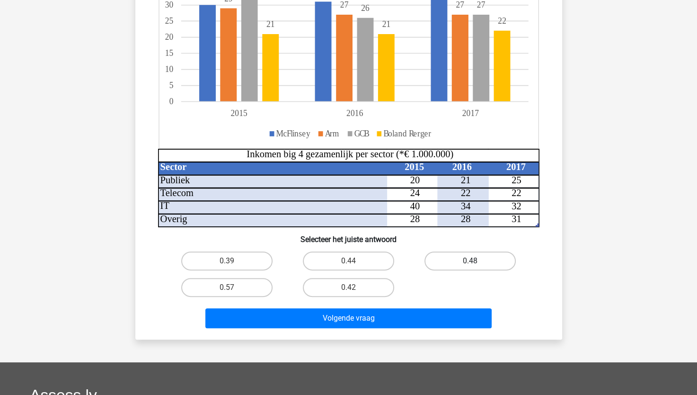
click at [487, 264] on label "0.48" at bounding box center [470, 260] width 91 height 19
click at [477, 264] on input "0.48" at bounding box center [473, 264] width 6 height 6
radio input "true"
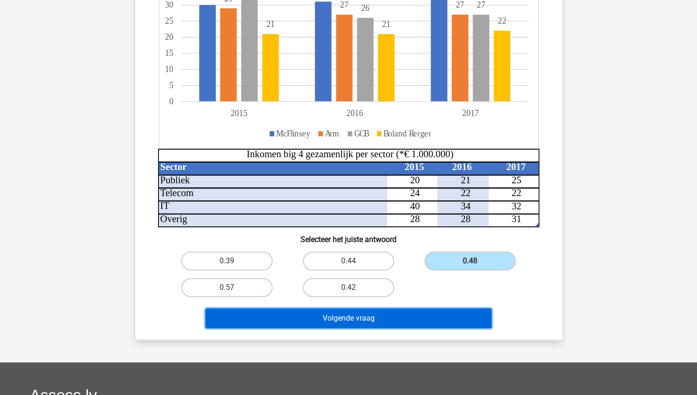
click at [394, 315] on button "Volgende vraag" at bounding box center [348, 318] width 286 height 20
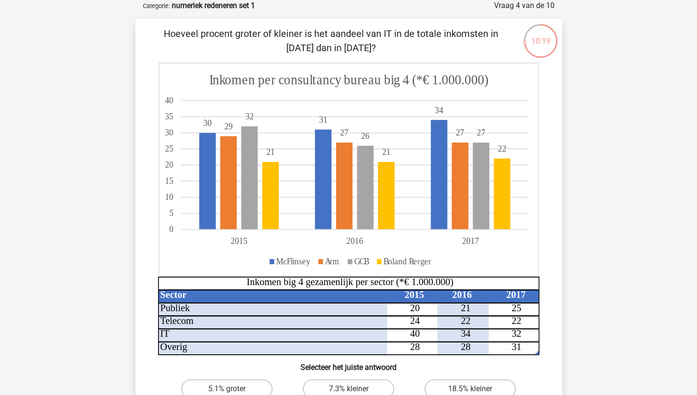
scroll to position [95, 0]
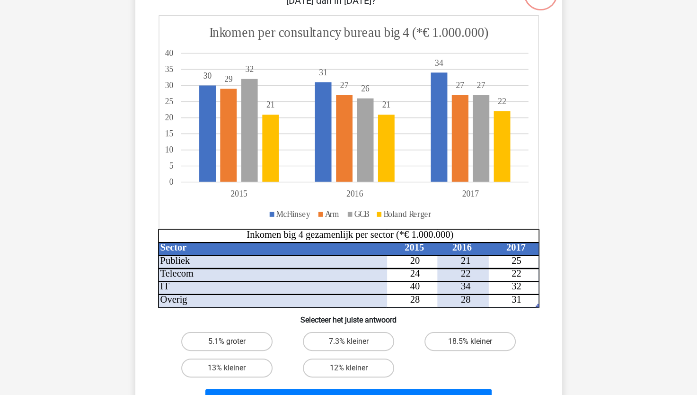
click at [475, 343] on input "18.5% kleiner" at bounding box center [473, 344] width 6 height 6
radio input "true"
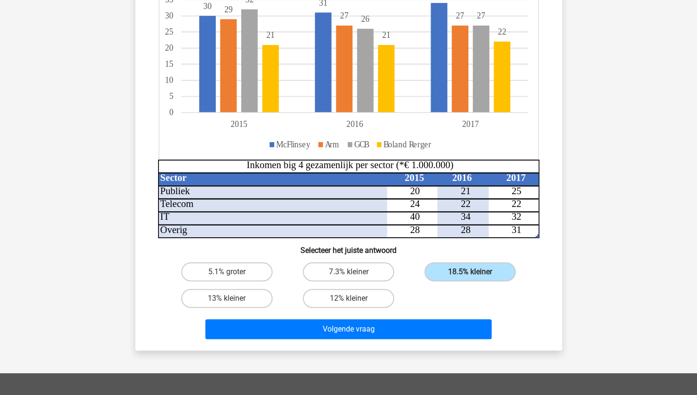
scroll to position [189, 0]
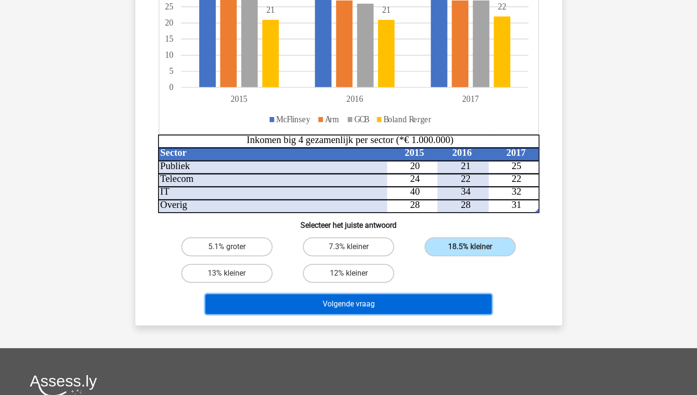
click at [372, 306] on button "Volgende vraag" at bounding box center [348, 304] width 286 height 20
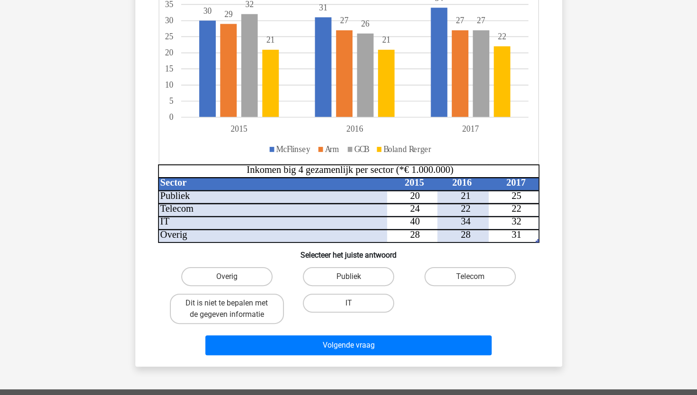
scroll to position [237, 0]
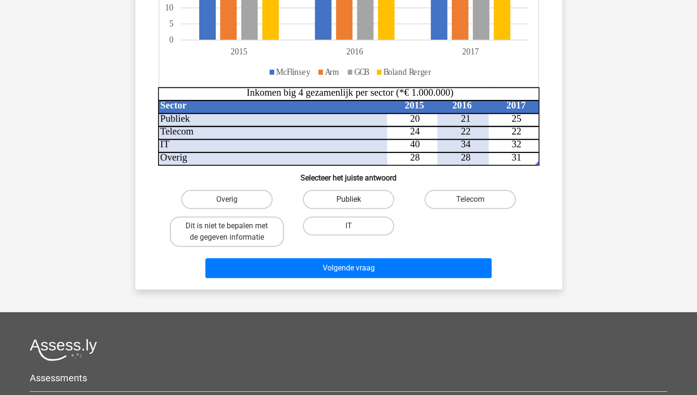
click at [327, 200] on label "Publiek" at bounding box center [348, 199] width 91 height 19
click at [348, 200] on input "Publiek" at bounding box center [351, 202] width 6 height 6
radio input "true"
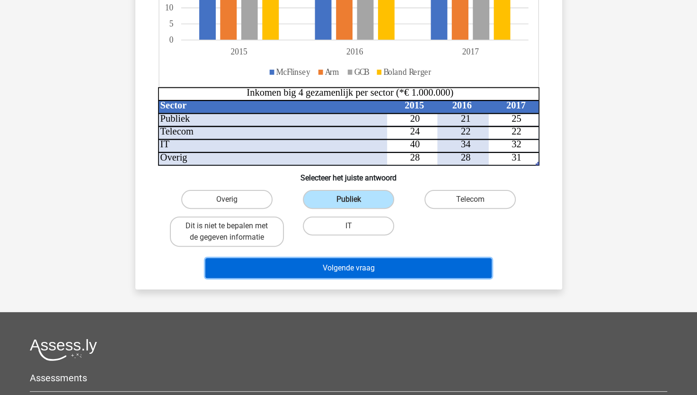
click at [373, 269] on button "Volgende vraag" at bounding box center [348, 268] width 286 height 20
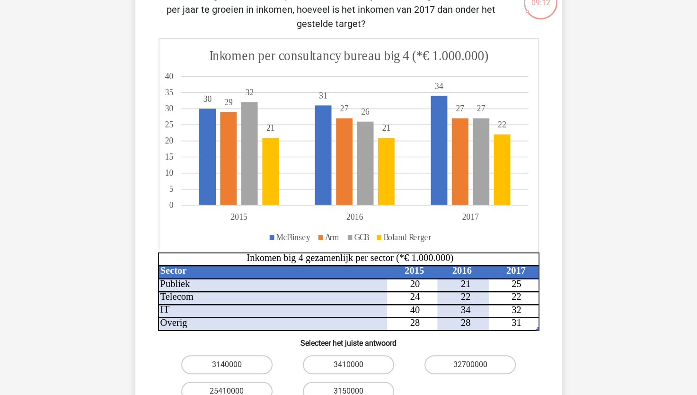
scroll to position [142, 0]
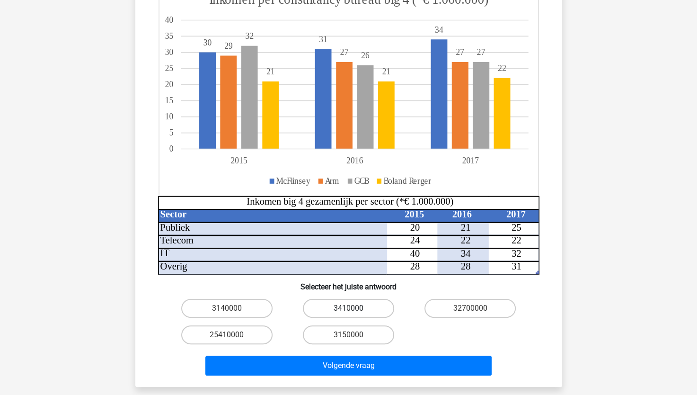
click at [345, 306] on label "3410000" at bounding box center [348, 308] width 91 height 19
click at [348, 308] on input "3410000" at bounding box center [351, 311] width 6 height 6
radio input "true"
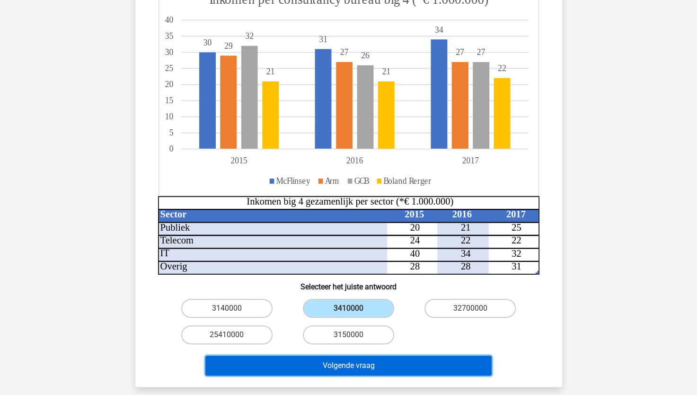
click at [392, 366] on button "Volgende vraag" at bounding box center [348, 365] width 286 height 20
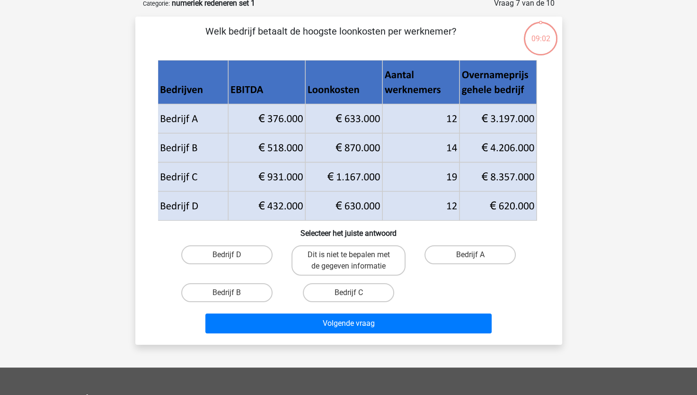
scroll to position [47, 0]
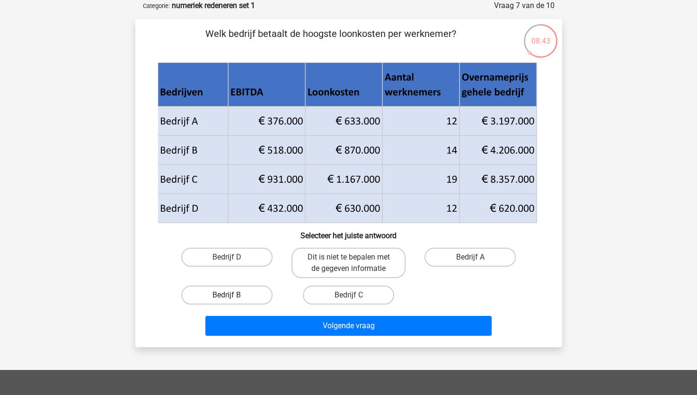
click at [247, 293] on label "Bedrijf B" at bounding box center [226, 294] width 91 height 19
click at [233, 295] on input "Bedrijf B" at bounding box center [230, 298] width 6 height 6
radio input "true"
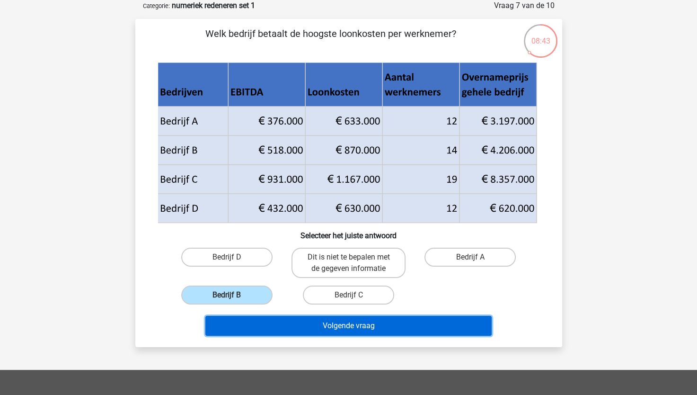
click at [309, 320] on button "Volgende vraag" at bounding box center [348, 326] width 286 height 20
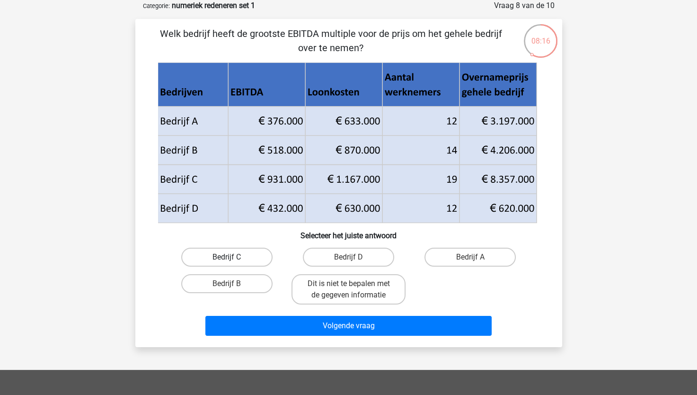
click at [208, 249] on label "Bedrijf C" at bounding box center [226, 257] width 91 height 19
click at [227, 257] on input "Bedrijf C" at bounding box center [230, 260] width 6 height 6
radio input "true"
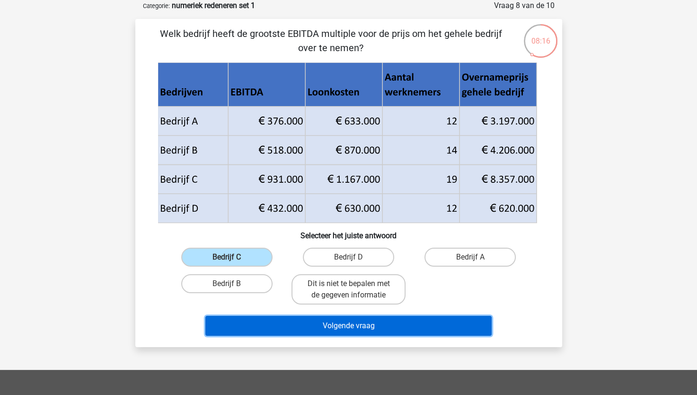
click at [317, 316] on button "Volgende vraag" at bounding box center [348, 326] width 286 height 20
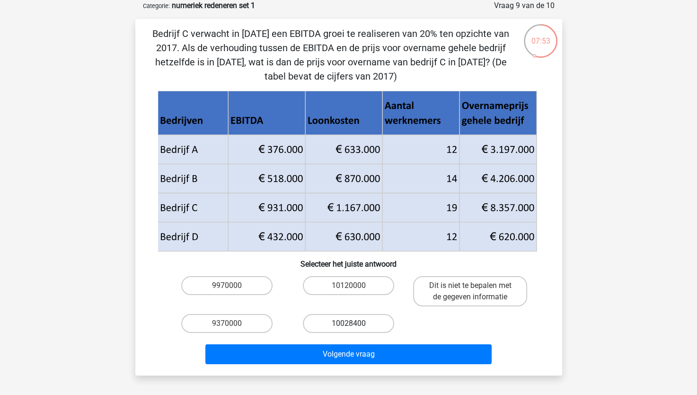
click at [367, 325] on label "10028400" at bounding box center [348, 323] width 91 height 19
click at [354, 325] on input "10028400" at bounding box center [351, 326] width 6 height 6
radio input "true"
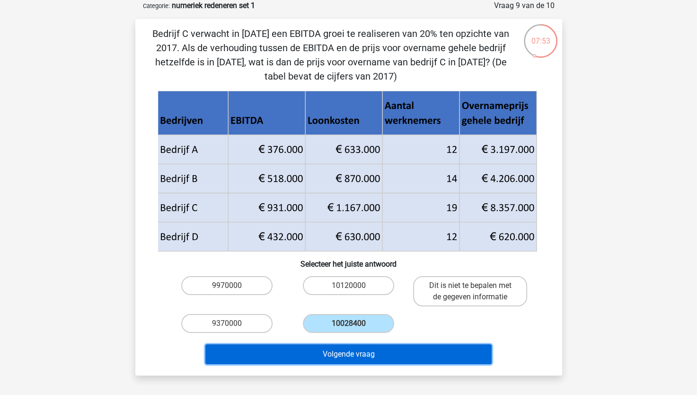
click at [399, 356] on button "Volgende vraag" at bounding box center [348, 354] width 286 height 20
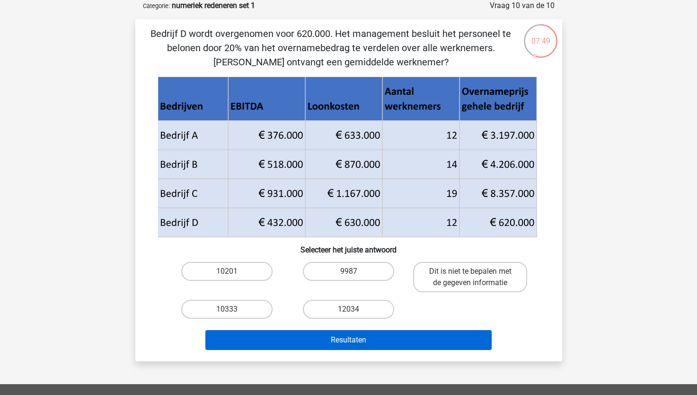
scroll to position [0, 0]
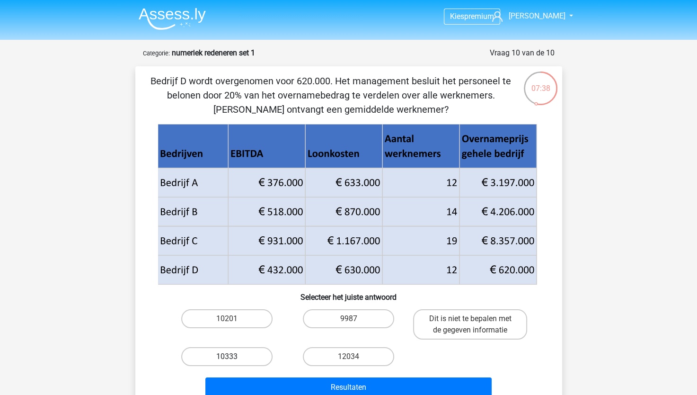
click at [237, 356] on label "10333" at bounding box center [226, 356] width 91 height 19
click at [233, 356] on input "10333" at bounding box center [230, 359] width 6 height 6
radio input "true"
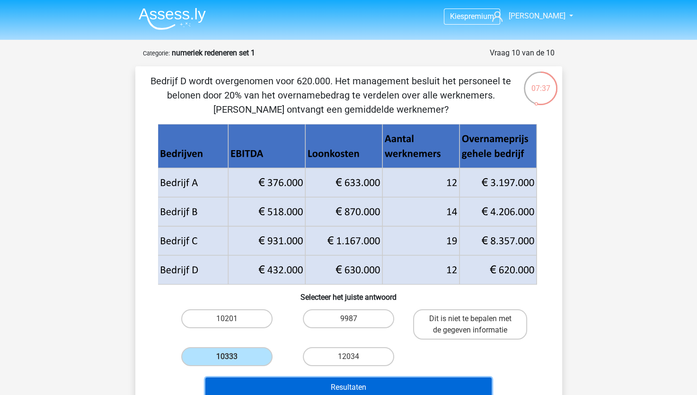
click at [326, 391] on button "Resultaten" at bounding box center [348, 387] width 286 height 20
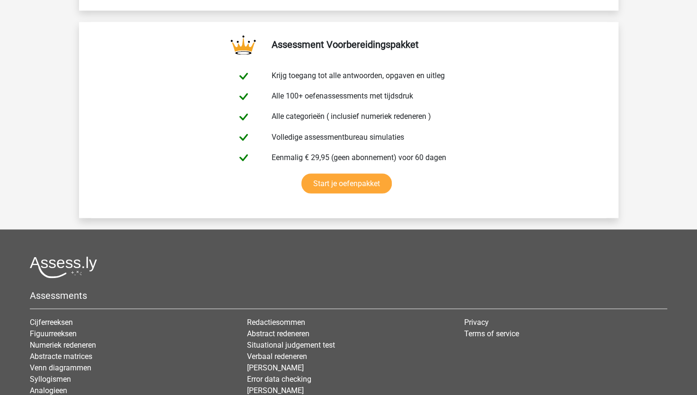
scroll to position [1698, 0]
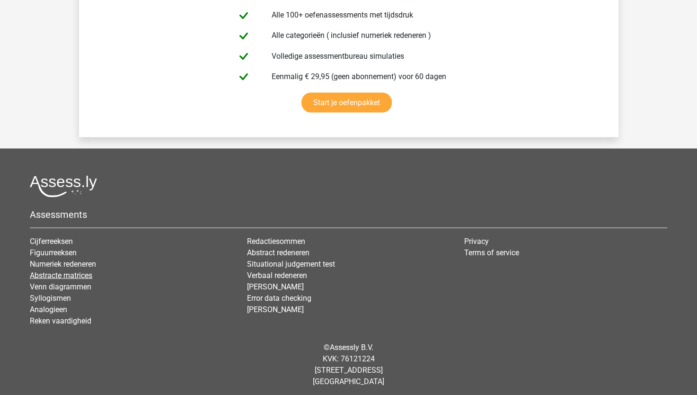
click at [62, 273] on link "Abstracte matrices" at bounding box center [61, 274] width 62 height 9
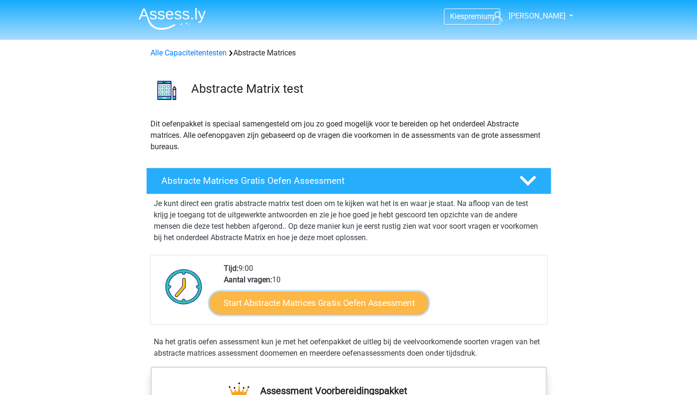
click at [288, 304] on link "Start Abstracte Matrices Gratis Oefen Assessment" at bounding box center [319, 302] width 219 height 23
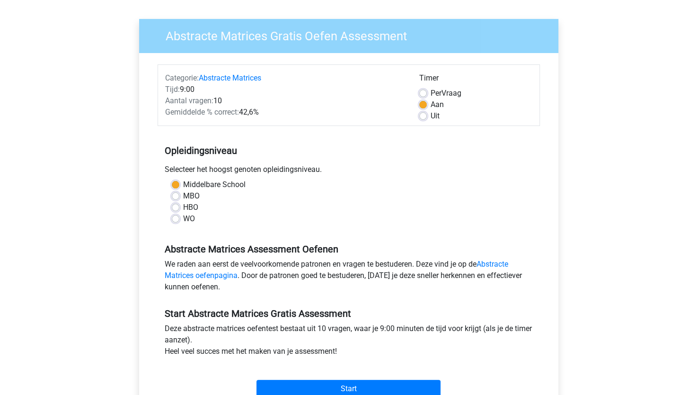
scroll to position [189, 0]
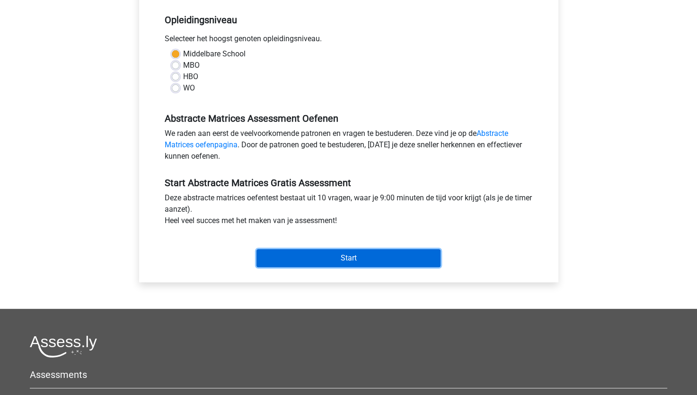
click at [306, 257] on input "Start" at bounding box center [349, 258] width 184 height 18
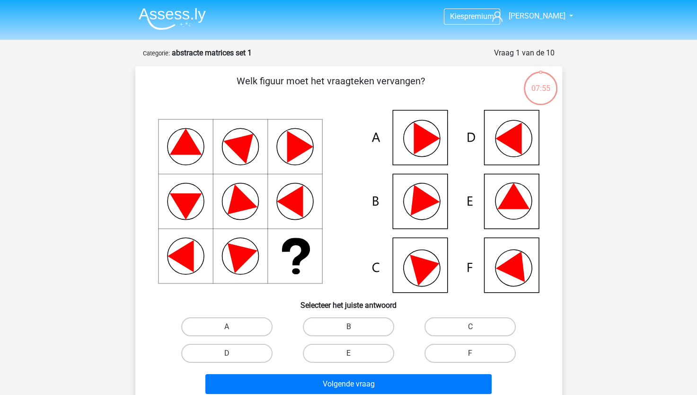
click at [433, 146] on icon at bounding box center [348, 201] width 381 height 183
click at [217, 321] on label "A" at bounding box center [226, 326] width 91 height 19
click at [227, 327] on input "A" at bounding box center [230, 330] width 6 height 6
radio input "true"
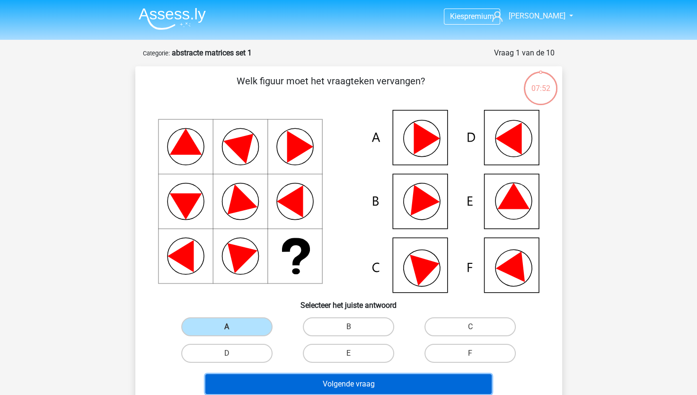
click at [322, 381] on button "Volgende vraag" at bounding box center [348, 384] width 286 height 20
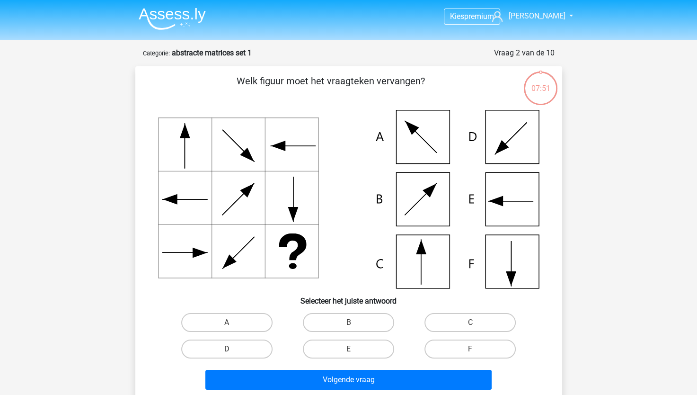
scroll to position [47, 0]
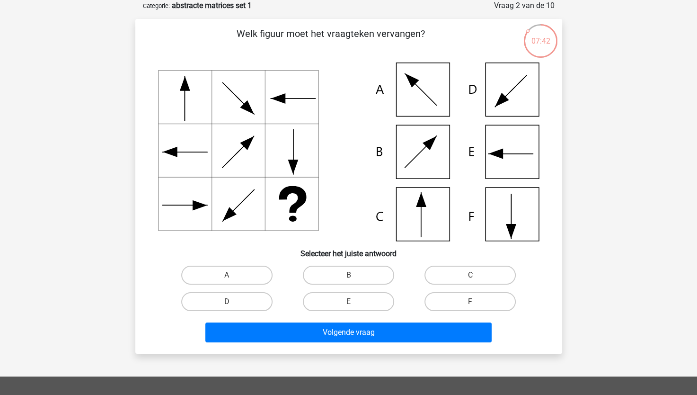
click at [502, 221] on icon at bounding box center [348, 151] width 381 height 178
click at [457, 301] on label "F" at bounding box center [470, 301] width 91 height 19
click at [470, 301] on input "F" at bounding box center [473, 304] width 6 height 6
radio input "true"
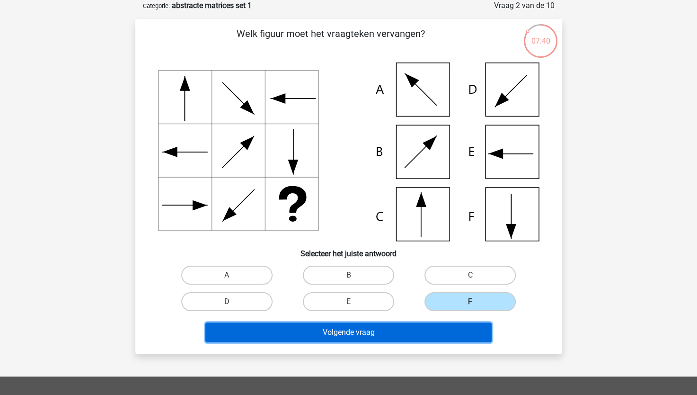
click at [454, 325] on button "Volgende vraag" at bounding box center [348, 332] width 286 height 20
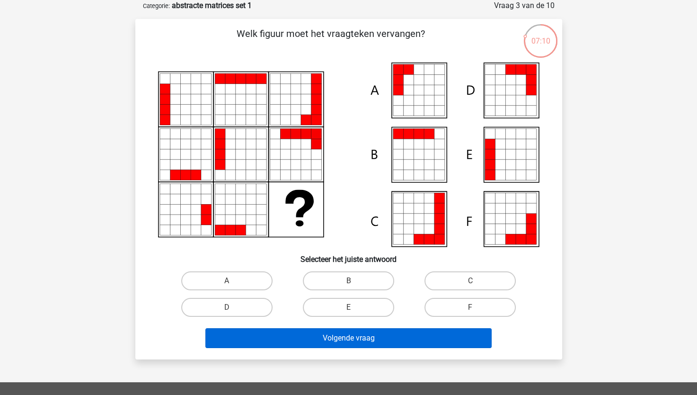
drag, startPoint x: 325, startPoint y: 310, endPoint x: 327, endPoint y: 328, distance: 17.6
click at [326, 311] on label "E" at bounding box center [348, 307] width 91 height 19
click at [348, 311] on input "E" at bounding box center [351, 310] width 6 height 6
radio input "true"
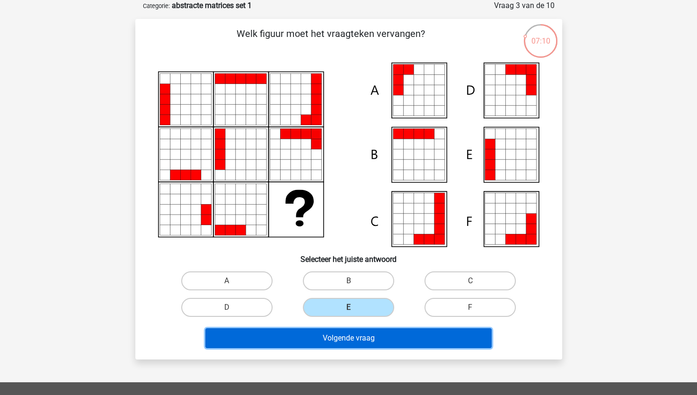
click at [328, 344] on button "Volgende vraag" at bounding box center [348, 338] width 286 height 20
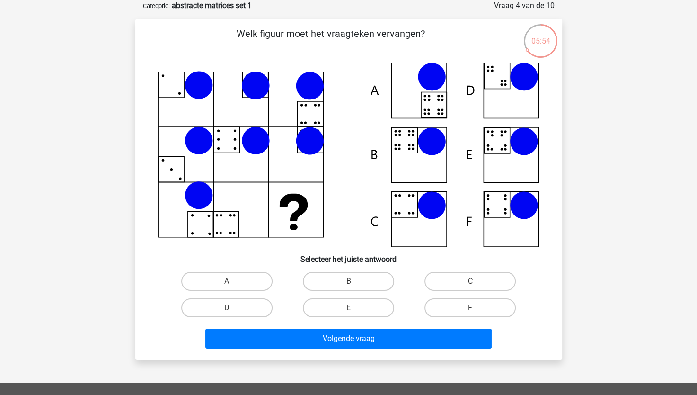
click at [409, 156] on icon at bounding box center [348, 154] width 381 height 185
click at [355, 279] on label "B" at bounding box center [348, 281] width 91 height 19
click at [354, 281] on input "B" at bounding box center [351, 284] width 6 height 6
radio input "true"
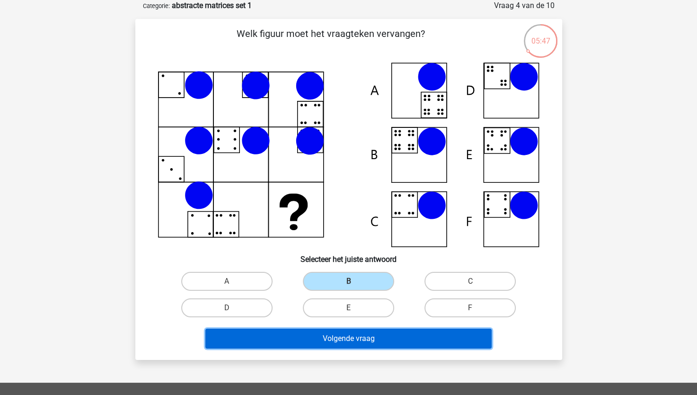
click at [382, 332] on button "Volgende vraag" at bounding box center [348, 338] width 286 height 20
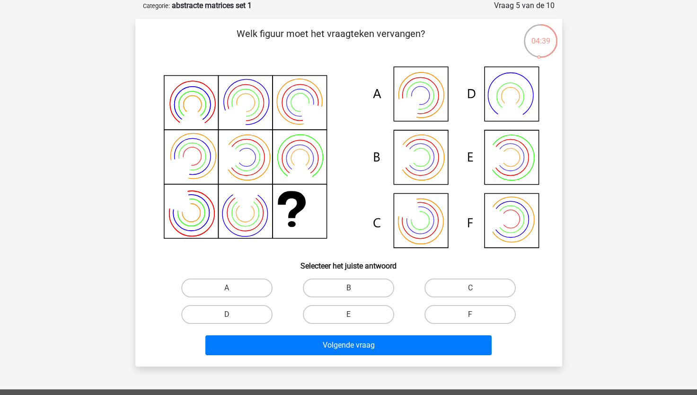
click at [425, 217] on icon at bounding box center [348, 157] width 381 height 191
click at [476, 289] on input "C" at bounding box center [473, 291] width 6 height 6
radio input "true"
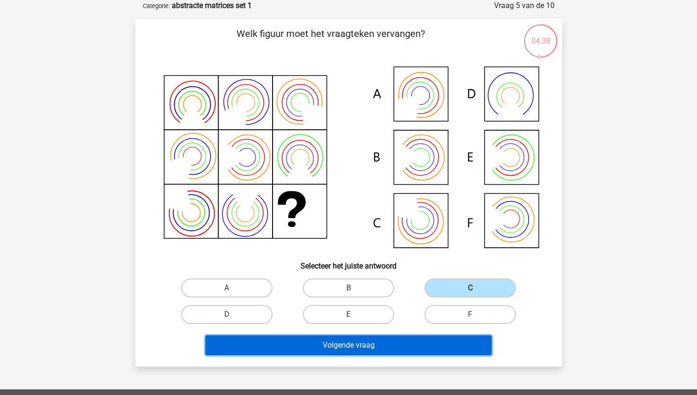
click at [427, 345] on button "Volgende vraag" at bounding box center [348, 345] width 286 height 20
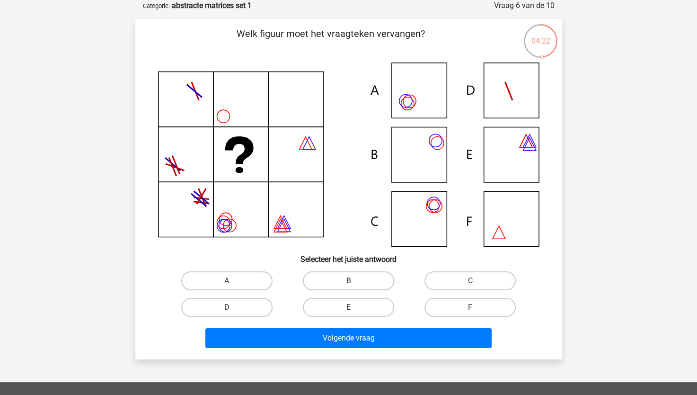
click at [373, 278] on label "B" at bounding box center [348, 280] width 91 height 19
click at [354, 281] on input "B" at bounding box center [351, 284] width 6 height 6
radio input "true"
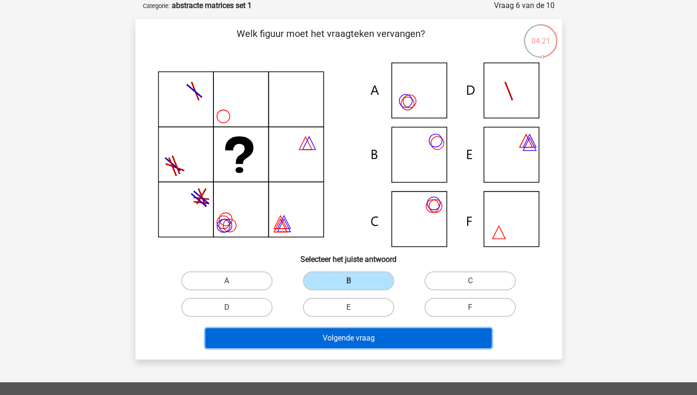
click at [384, 336] on button "Volgende vraag" at bounding box center [348, 338] width 286 height 20
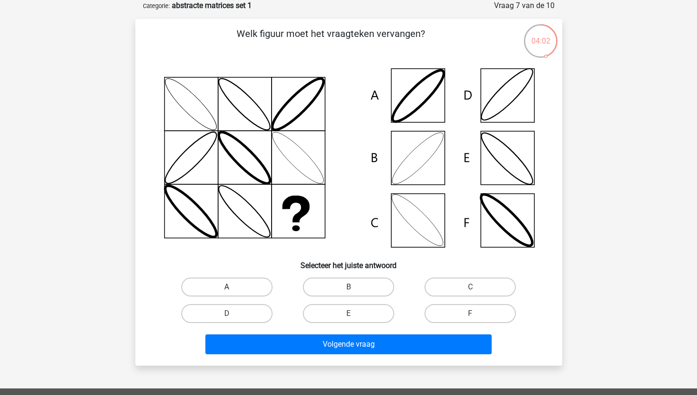
click at [257, 284] on label "A" at bounding box center [226, 286] width 91 height 19
click at [233, 287] on input "A" at bounding box center [230, 290] width 6 height 6
radio input "true"
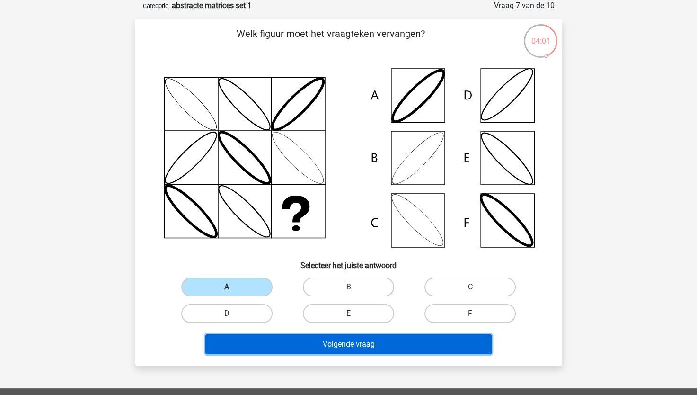
click at [314, 341] on button "Volgende vraag" at bounding box center [348, 344] width 286 height 20
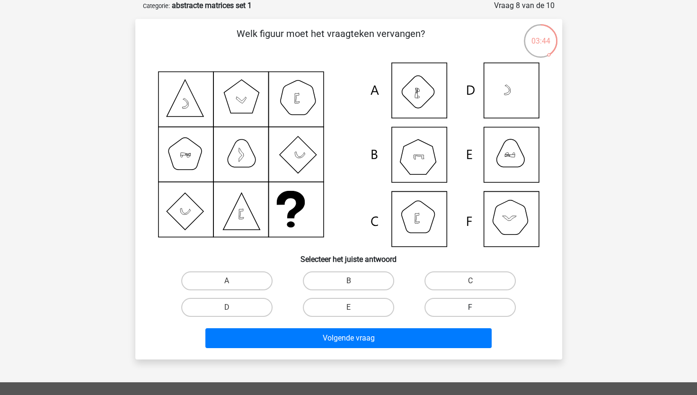
click at [458, 302] on label "F" at bounding box center [470, 307] width 91 height 19
click at [470, 307] on input "F" at bounding box center [473, 310] width 6 height 6
radio input "true"
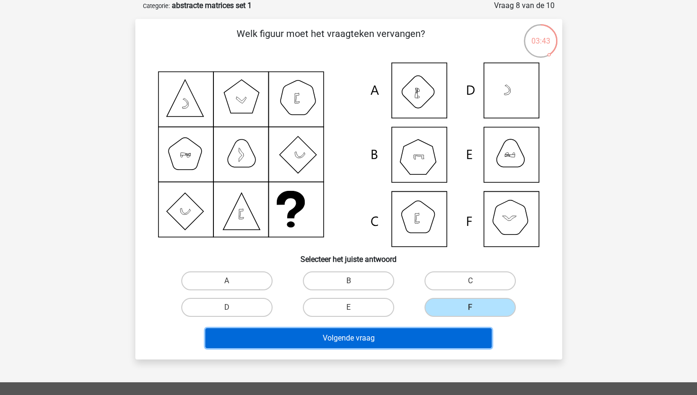
click at [450, 337] on button "Volgende vraag" at bounding box center [348, 338] width 286 height 20
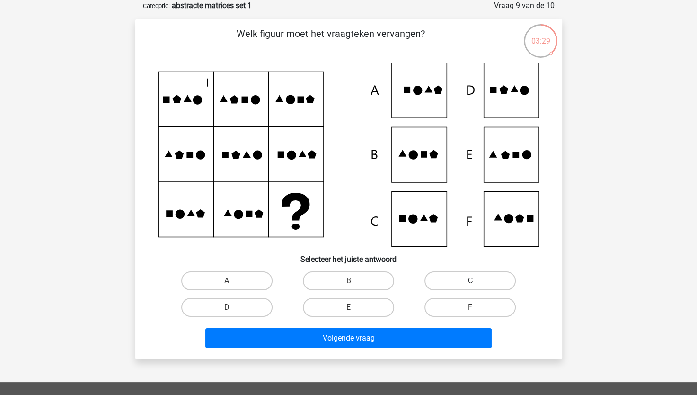
click at [464, 277] on label "C" at bounding box center [470, 280] width 91 height 19
click at [470, 281] on input "C" at bounding box center [473, 284] width 6 height 6
radio input "true"
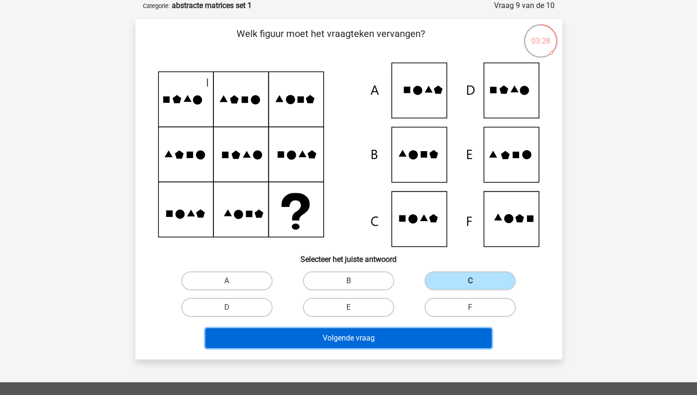
click at [430, 344] on button "Volgende vraag" at bounding box center [348, 338] width 286 height 20
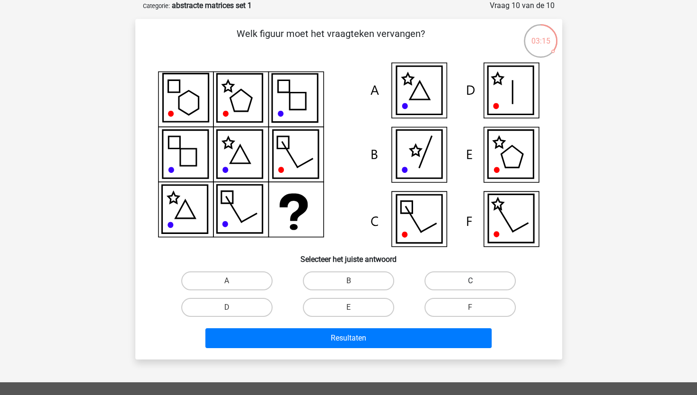
click at [459, 276] on label "C" at bounding box center [470, 280] width 91 height 19
click at [470, 281] on input "C" at bounding box center [473, 284] width 6 height 6
radio input "true"
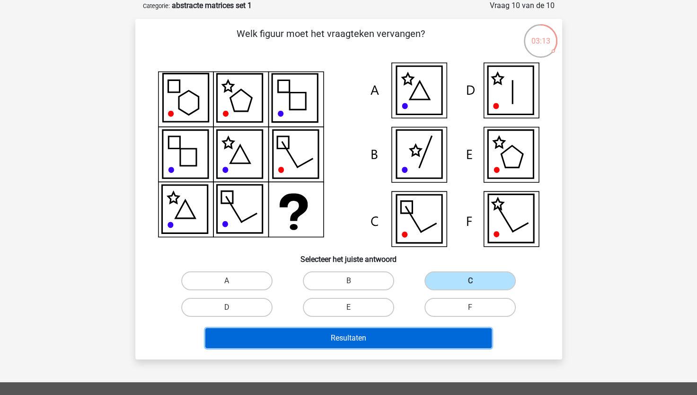
click at [292, 340] on button "Resultaten" at bounding box center [348, 338] width 286 height 20
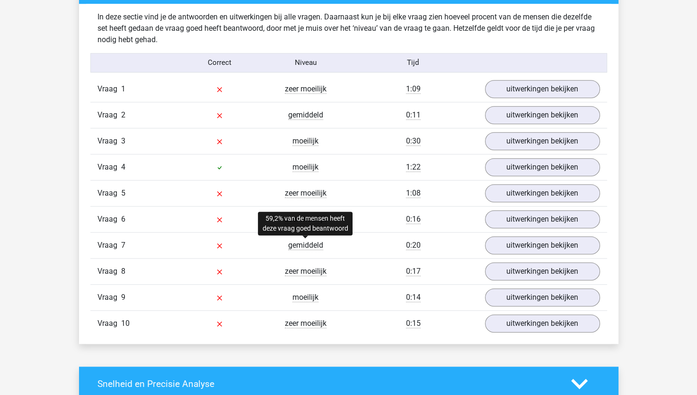
scroll to position [757, 0]
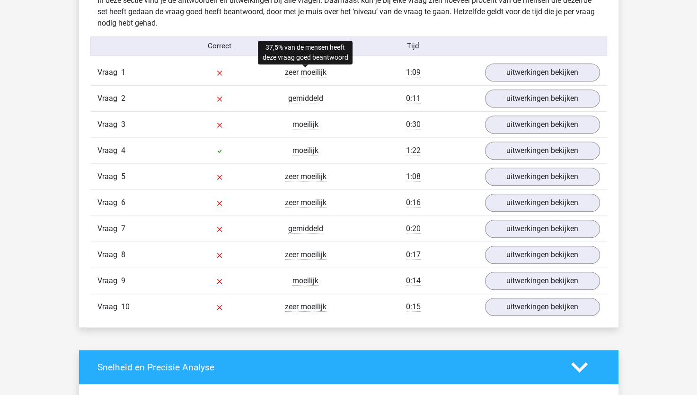
click at [316, 75] on span "zeer moeilijk" at bounding box center [306, 72] width 42 height 9
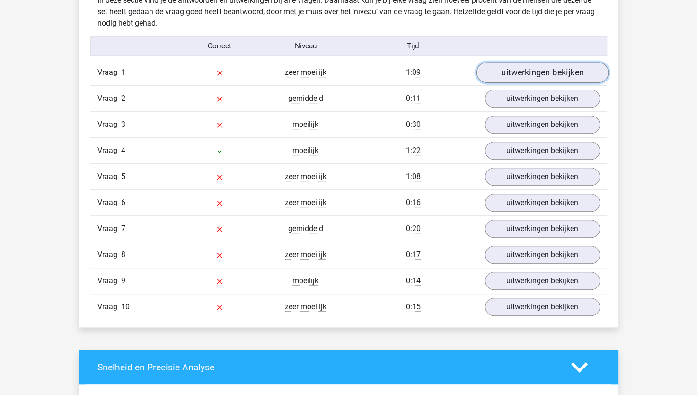
click at [564, 73] on link "uitwerkingen bekijken" at bounding box center [542, 72] width 132 height 21
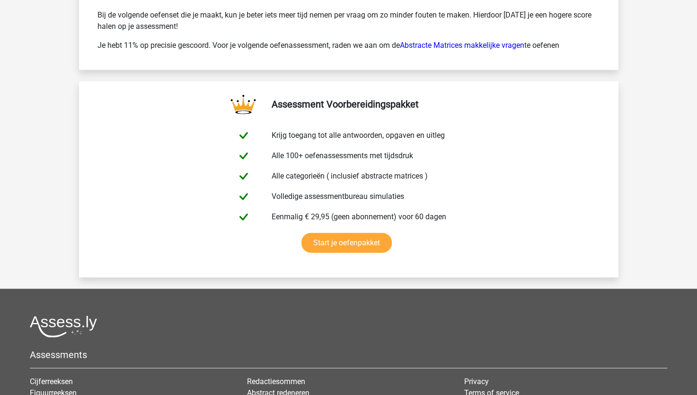
scroll to position [2357, 0]
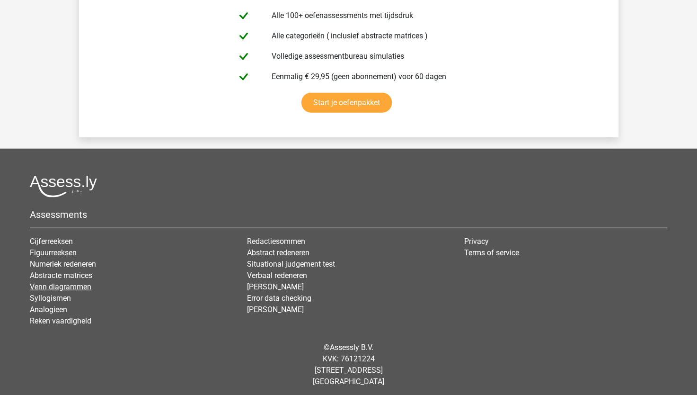
click at [54, 285] on link "Venn diagrammen" at bounding box center [61, 286] width 62 height 9
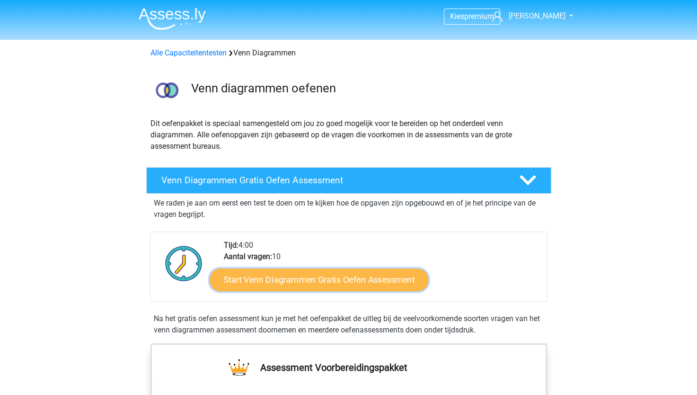
click at [322, 276] on link "Start Venn Diagrammen Gratis Oefen Assessment" at bounding box center [319, 279] width 219 height 23
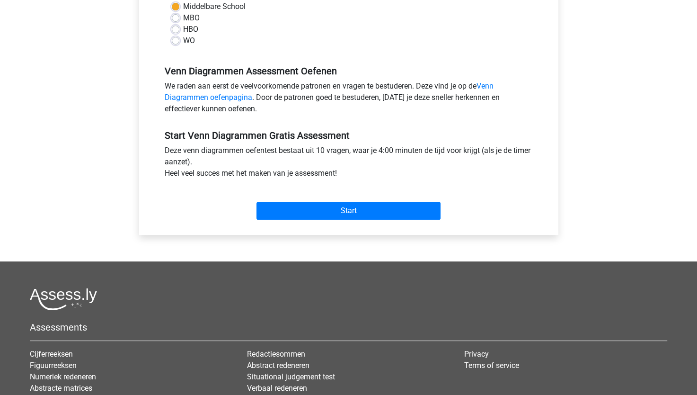
scroll to position [284, 0]
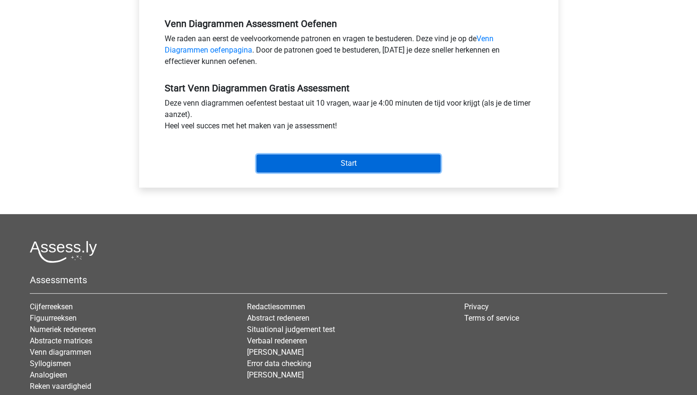
click at [346, 162] on input "Start" at bounding box center [349, 163] width 184 height 18
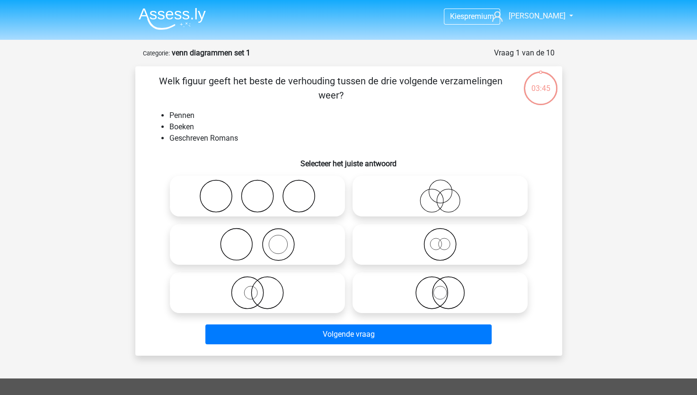
click at [301, 248] on icon at bounding box center [258, 244] width 168 height 33
click at [264, 239] on input "radio" at bounding box center [260, 236] width 6 height 6
radio input "true"
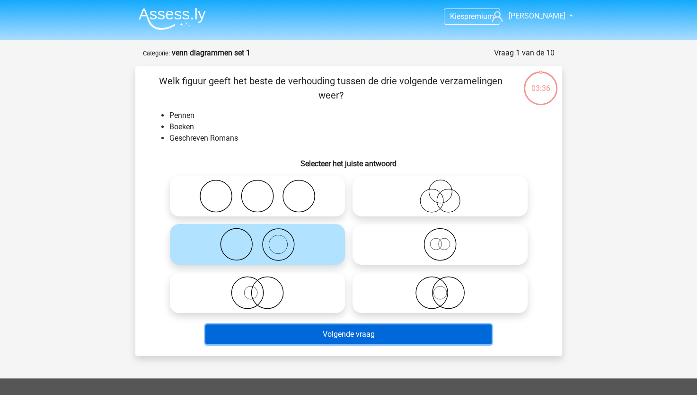
click at [252, 338] on button "Volgende vraag" at bounding box center [348, 334] width 286 height 20
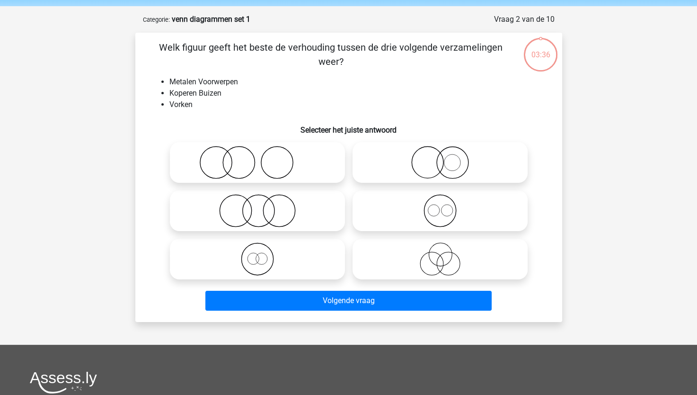
scroll to position [47, 0]
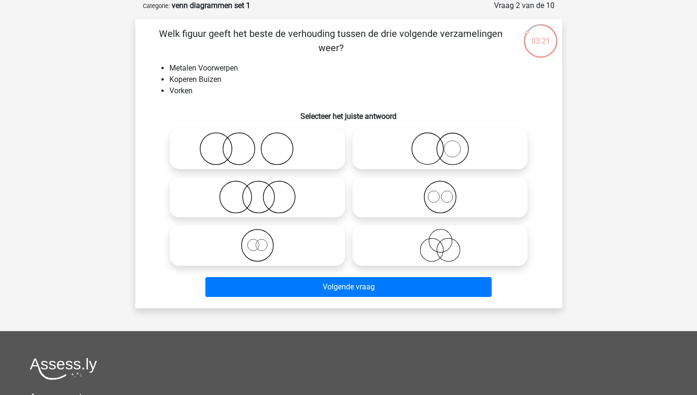
click at [231, 149] on icon at bounding box center [258, 148] width 168 height 33
click at [257, 144] on input "radio" at bounding box center [260, 141] width 6 height 6
radio input "true"
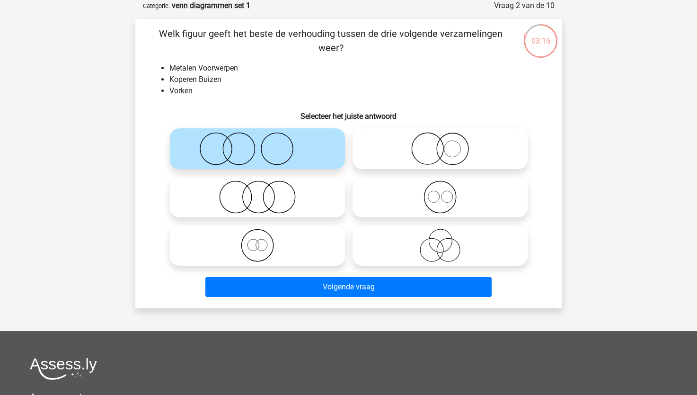
click at [616, 195] on div "Kies premium Joyce joyceevers@hotmail.nl" at bounding box center [348, 267] width 697 height 628
click at [288, 167] on label at bounding box center [257, 148] width 175 height 41
click at [264, 144] on input "radio" at bounding box center [260, 141] width 6 height 6
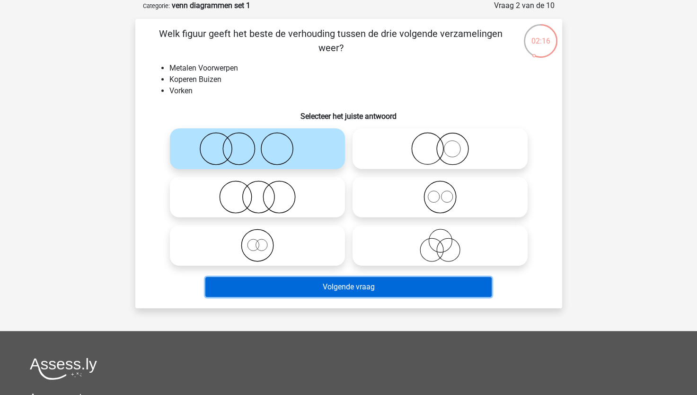
click at [346, 289] on button "Volgende vraag" at bounding box center [348, 287] width 286 height 20
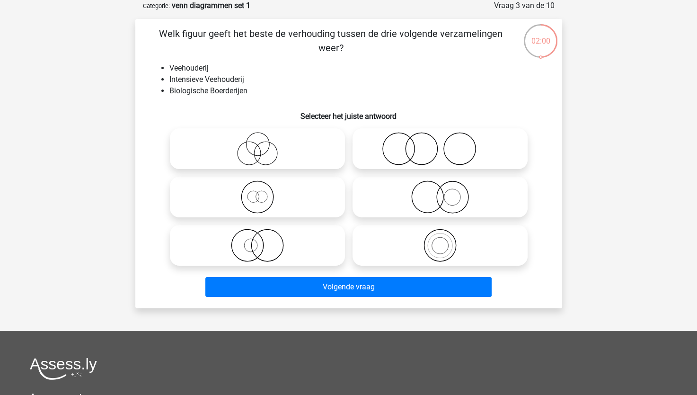
click at [263, 205] on icon at bounding box center [258, 196] width 168 height 33
click at [263, 192] on input "radio" at bounding box center [260, 189] width 6 height 6
radio input "true"
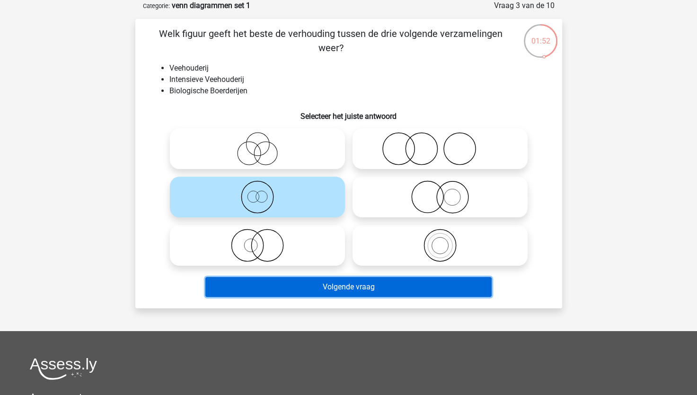
click at [295, 291] on button "Volgende vraag" at bounding box center [348, 287] width 286 height 20
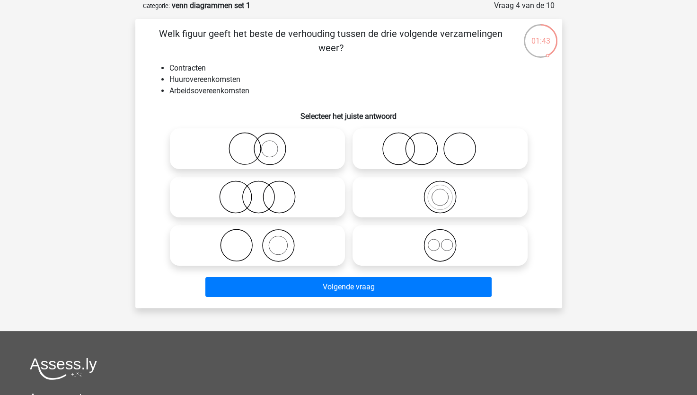
click at [436, 247] on icon at bounding box center [440, 245] width 168 height 33
click at [440, 240] on input "radio" at bounding box center [443, 237] width 6 height 6
radio input "true"
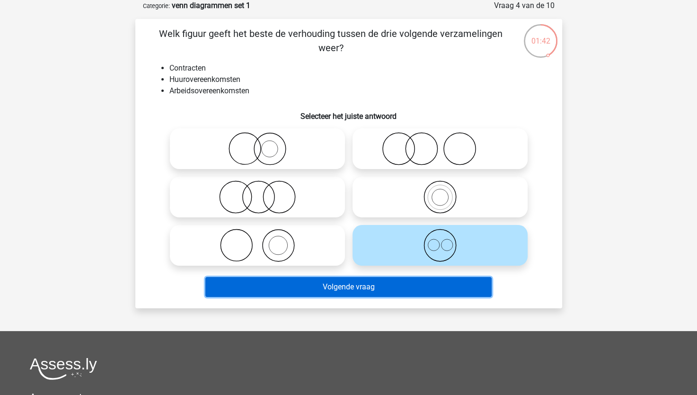
click at [420, 287] on button "Volgende vraag" at bounding box center [348, 287] width 286 height 20
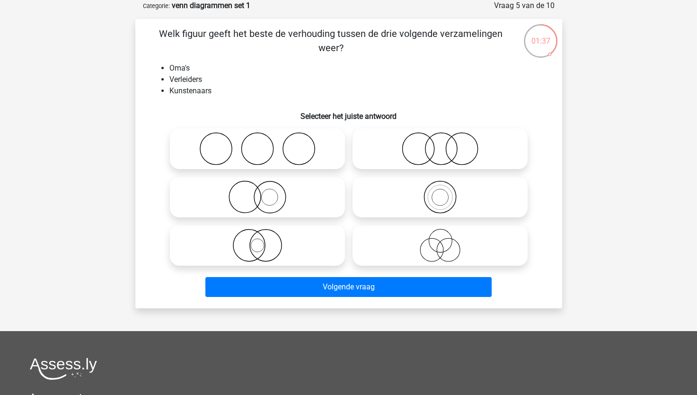
click at [249, 150] on icon at bounding box center [258, 148] width 168 height 33
click at [257, 144] on input "radio" at bounding box center [260, 141] width 6 height 6
radio input "true"
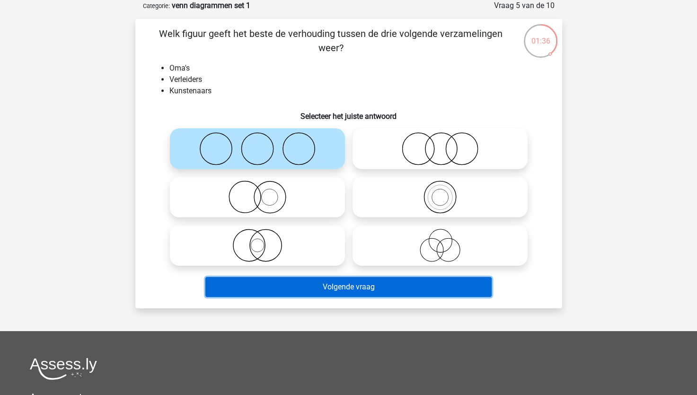
click at [331, 289] on button "Volgende vraag" at bounding box center [348, 287] width 286 height 20
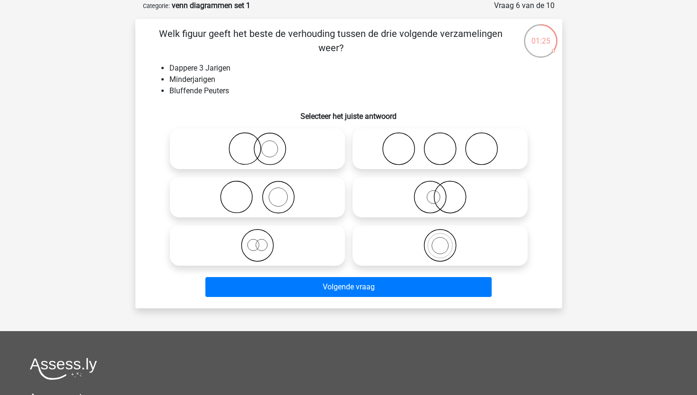
click at [437, 197] on icon at bounding box center [440, 196] width 168 height 33
click at [440, 192] on input "radio" at bounding box center [443, 189] width 6 height 6
radio input "true"
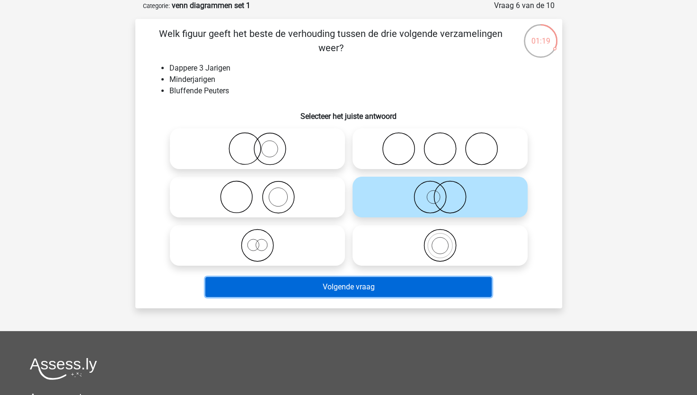
click at [354, 284] on button "Volgende vraag" at bounding box center [348, 287] width 286 height 20
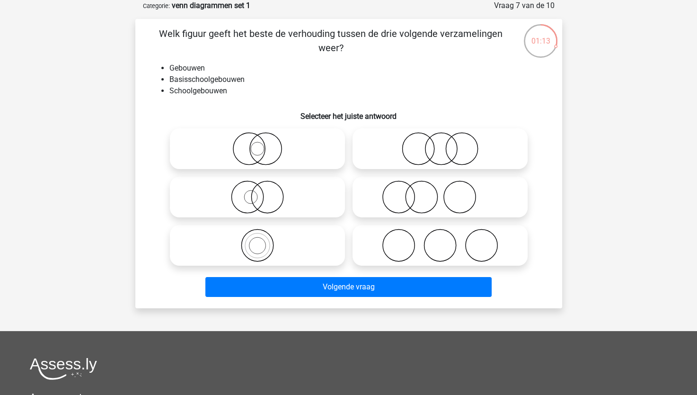
click at [445, 152] on icon at bounding box center [440, 148] width 168 height 33
click at [445, 144] on input "radio" at bounding box center [443, 141] width 6 height 6
radio input "true"
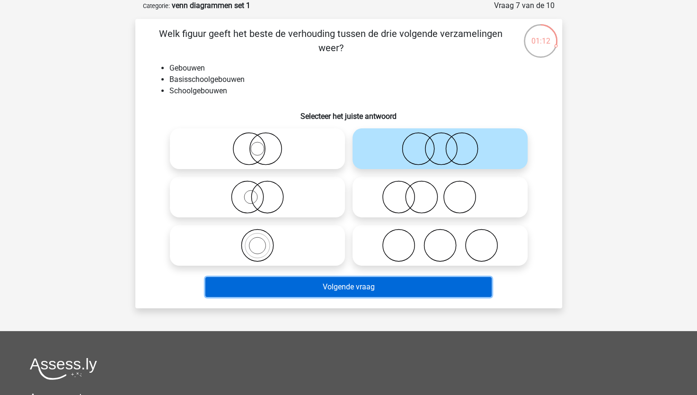
click at [366, 286] on button "Volgende vraag" at bounding box center [348, 287] width 286 height 20
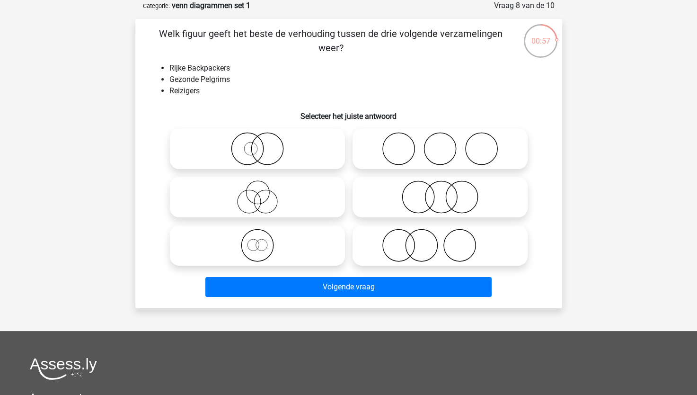
click at [257, 202] on icon at bounding box center [258, 196] width 168 height 33
click at [257, 192] on input "radio" at bounding box center [260, 189] width 6 height 6
radio input "true"
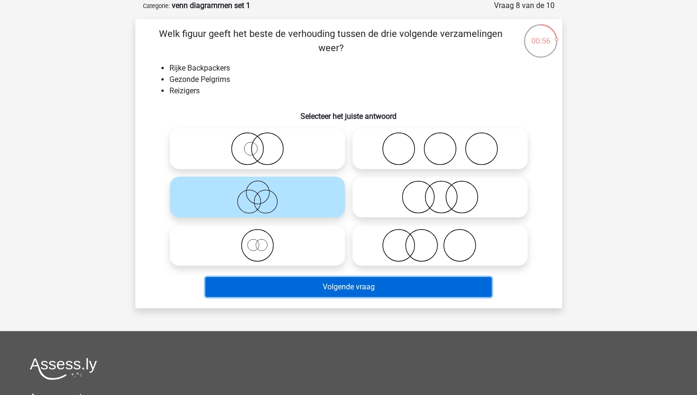
click at [290, 284] on button "Volgende vraag" at bounding box center [348, 287] width 286 height 20
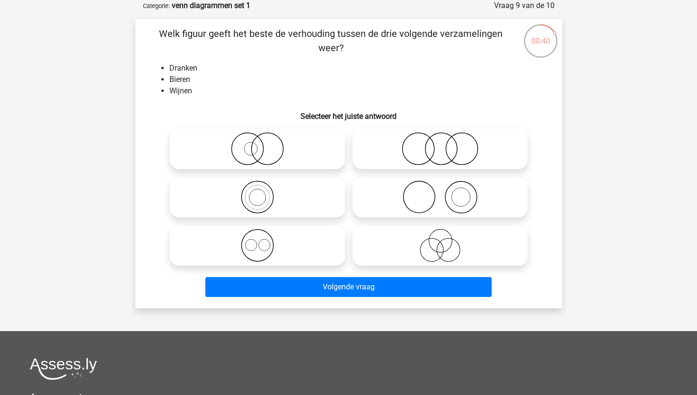
click at [449, 154] on icon at bounding box center [440, 148] width 168 height 33
click at [446, 144] on input "radio" at bounding box center [443, 141] width 6 height 6
radio input "true"
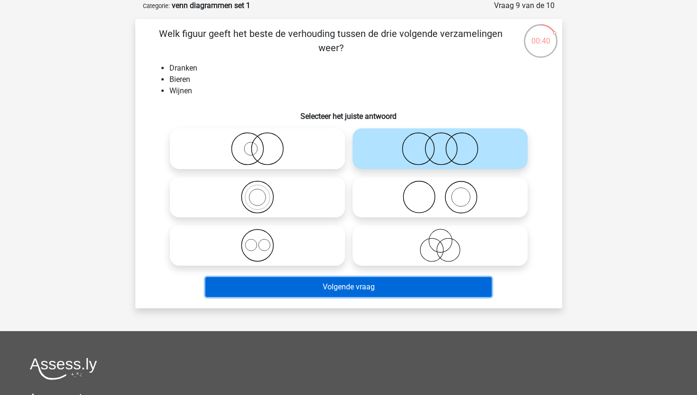
click at [393, 288] on button "Volgende vraag" at bounding box center [348, 287] width 286 height 20
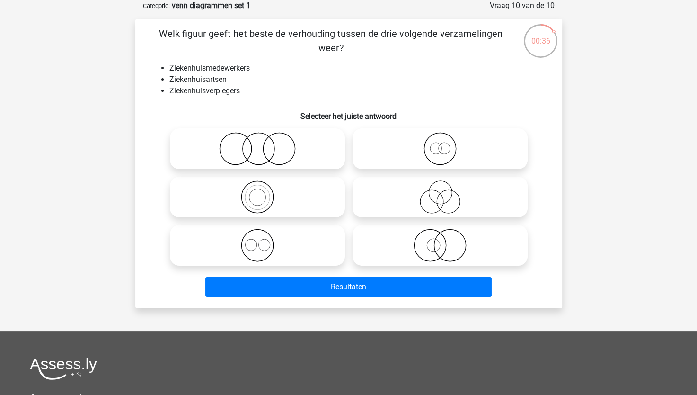
click at [448, 198] on icon at bounding box center [440, 196] width 168 height 33
click at [446, 192] on input "radio" at bounding box center [443, 189] width 6 height 6
radio input "true"
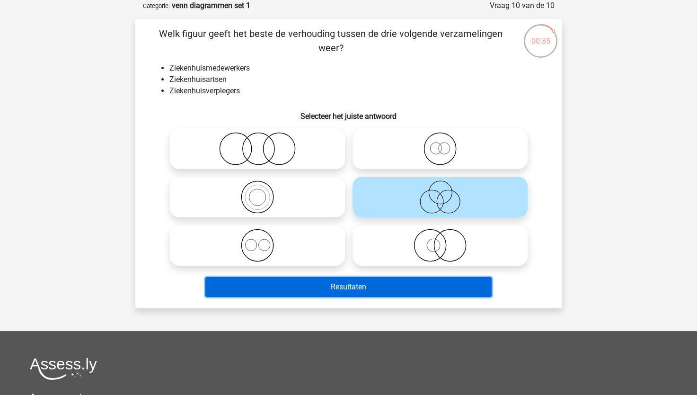
click at [411, 290] on button "Resultaten" at bounding box center [348, 287] width 286 height 20
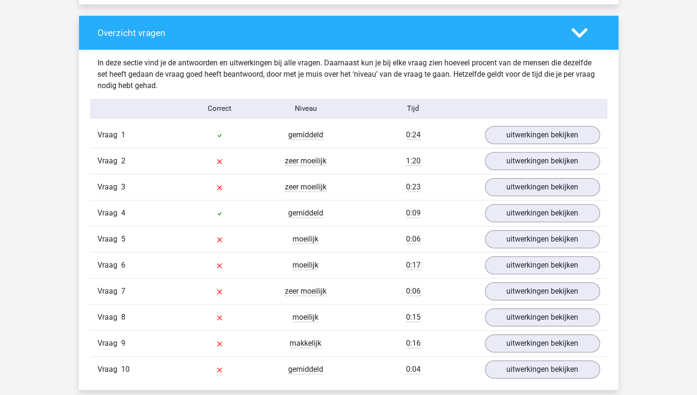
scroll to position [710, 0]
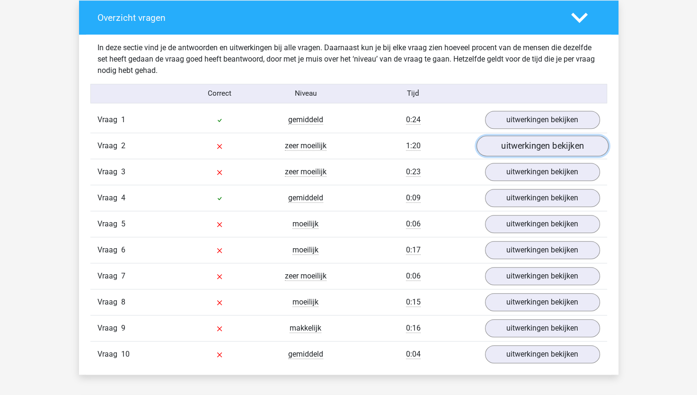
click at [527, 147] on link "uitwerkingen bekijken" at bounding box center [542, 145] width 132 height 21
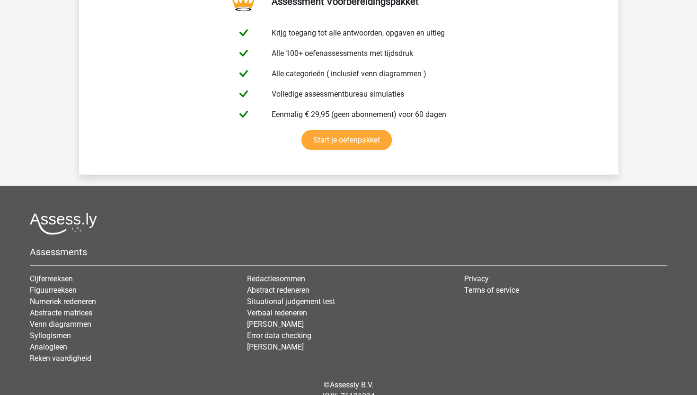
scroll to position [2071, 0]
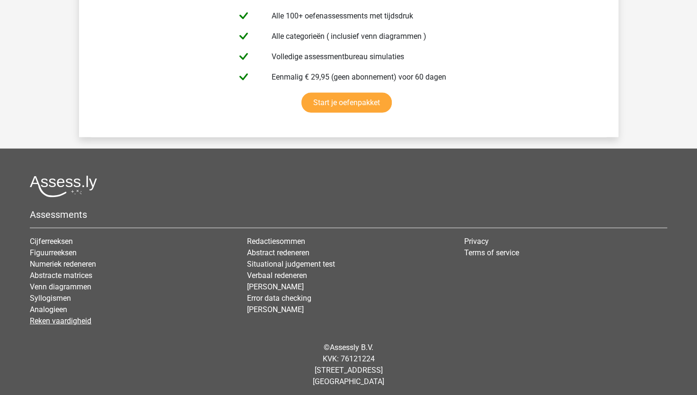
click at [72, 319] on link "Reken vaardigheid" at bounding box center [61, 320] width 62 height 9
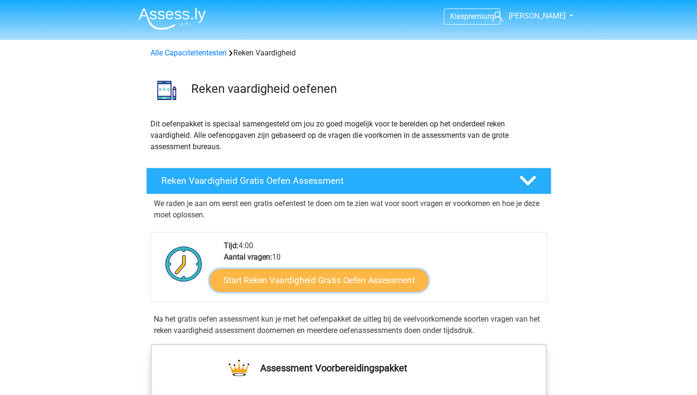
click at [305, 276] on link "Start Reken Vaardigheid Gratis Oefen Assessment" at bounding box center [319, 279] width 219 height 23
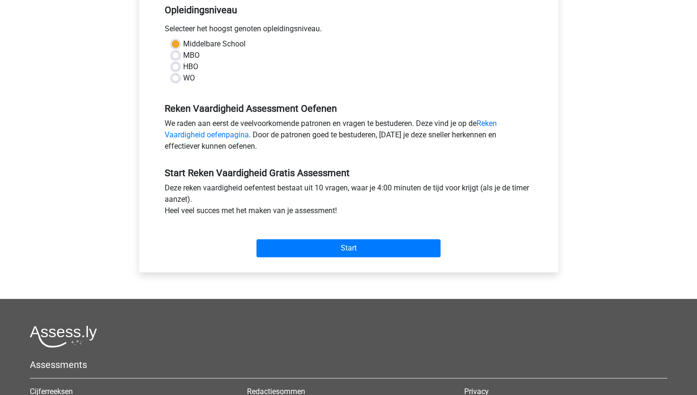
scroll to position [284, 0]
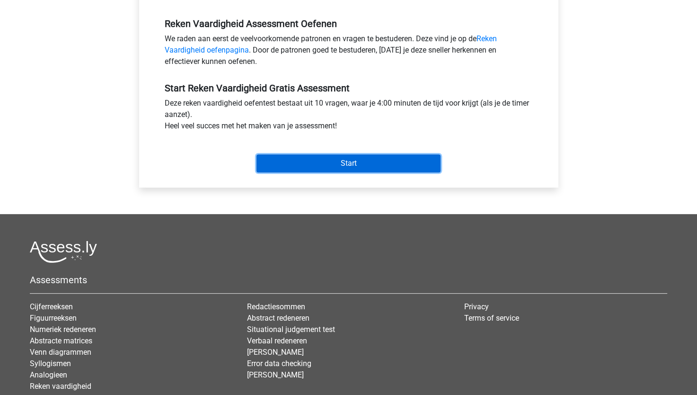
click at [357, 157] on input "Start" at bounding box center [349, 163] width 184 height 18
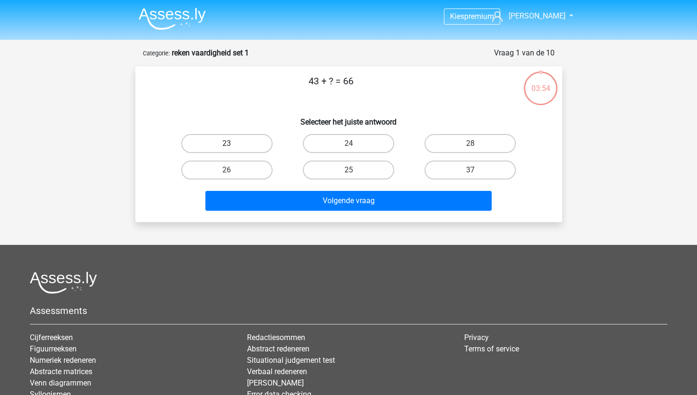
click at [238, 145] on label "23" at bounding box center [226, 143] width 91 height 19
click at [233, 145] on input "23" at bounding box center [230, 146] width 6 height 6
radio input "true"
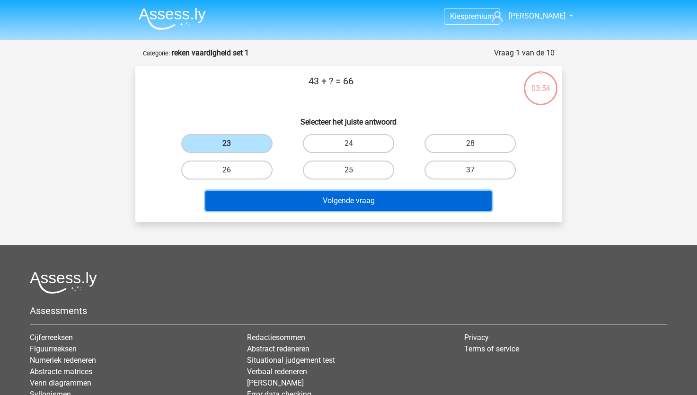
click at [265, 196] on button "Volgende vraag" at bounding box center [348, 201] width 286 height 20
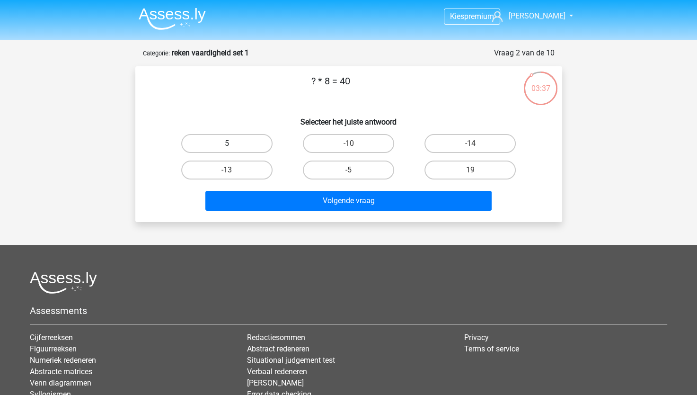
click at [256, 150] on label "5" at bounding box center [226, 143] width 91 height 19
click at [233, 150] on input "5" at bounding box center [230, 146] width 6 height 6
radio input "true"
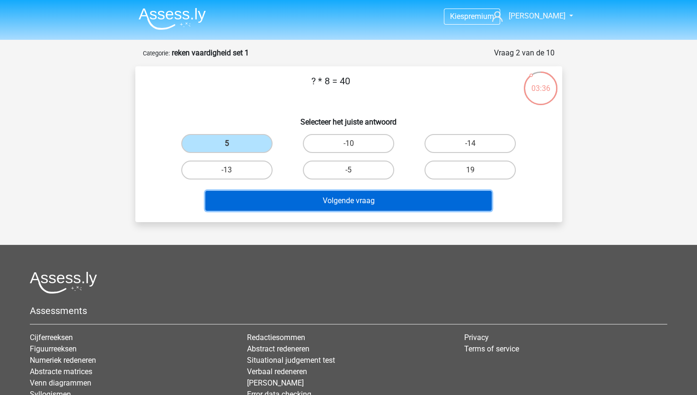
click at [314, 197] on button "Volgende vraag" at bounding box center [348, 201] width 286 height 20
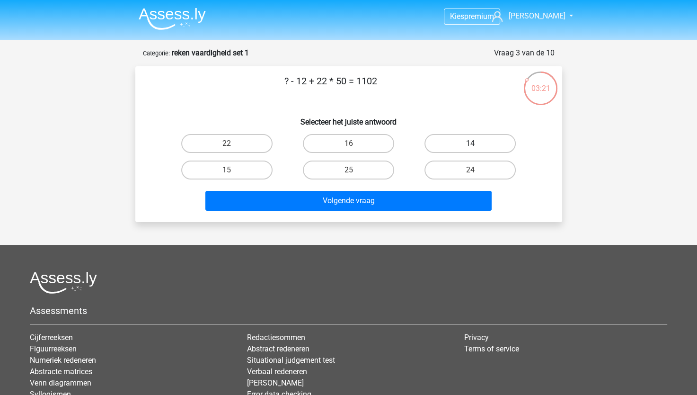
click at [486, 148] on label "14" at bounding box center [470, 143] width 91 height 19
click at [477, 148] on input "14" at bounding box center [473, 146] width 6 height 6
radio input "true"
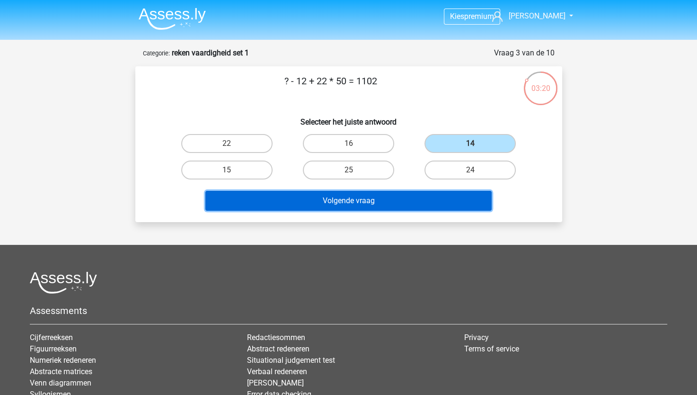
click at [399, 204] on button "Volgende vraag" at bounding box center [348, 201] width 286 height 20
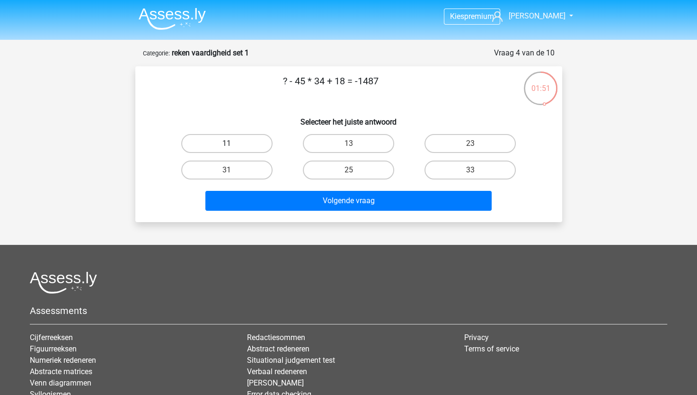
drag, startPoint x: 240, startPoint y: 141, endPoint x: 423, endPoint y: 234, distance: 204.9
click at [251, 145] on label "11" at bounding box center [226, 143] width 91 height 19
click at [233, 145] on input "11" at bounding box center [230, 146] width 6 height 6
radio input "true"
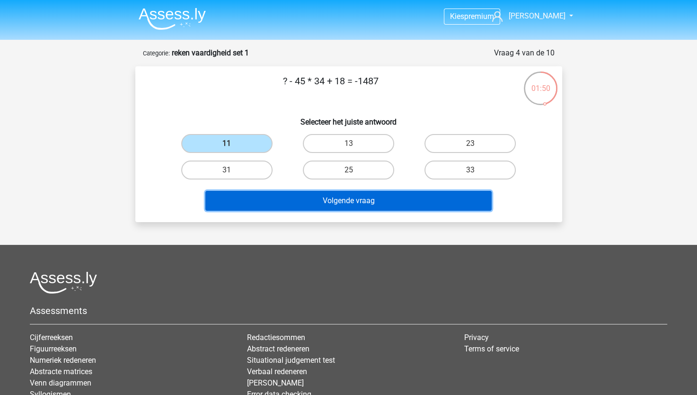
click at [417, 201] on button "Volgende vraag" at bounding box center [348, 201] width 286 height 20
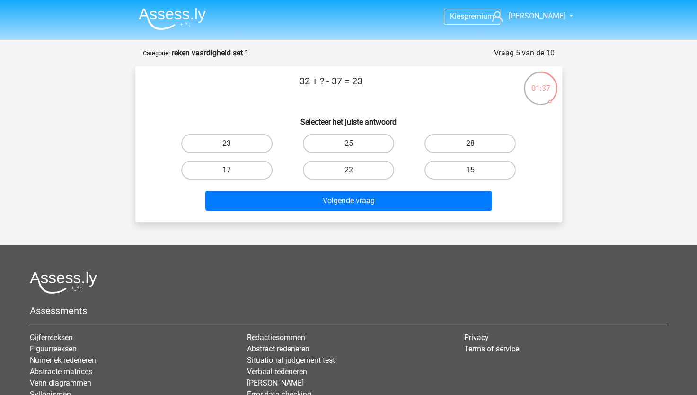
click at [464, 138] on label "28" at bounding box center [470, 143] width 91 height 19
click at [470, 143] on input "28" at bounding box center [473, 146] width 6 height 6
radio input "true"
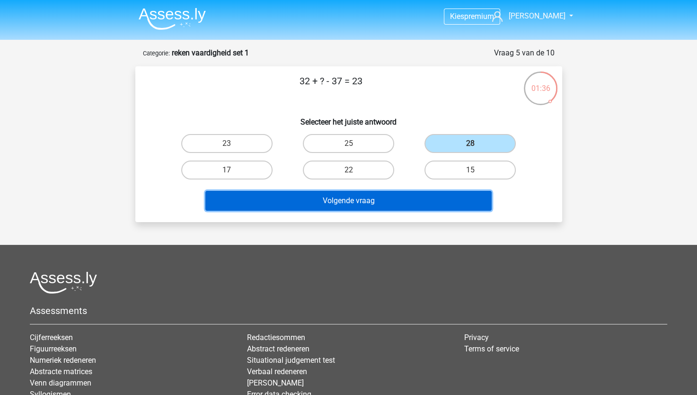
click at [426, 205] on button "Volgende vraag" at bounding box center [348, 201] width 286 height 20
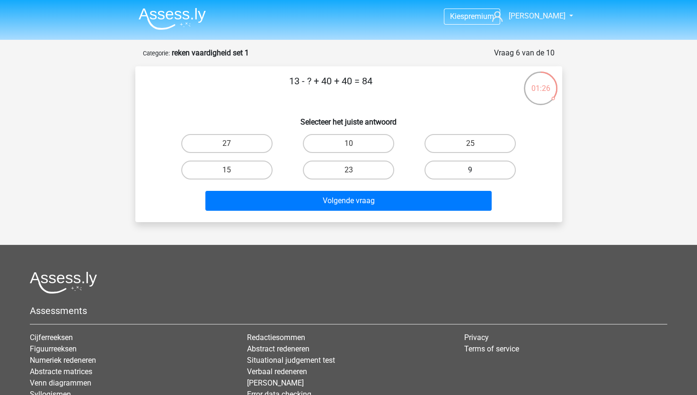
click at [465, 173] on label "9" at bounding box center [470, 169] width 91 height 19
click at [470, 173] on input "9" at bounding box center [473, 173] width 6 height 6
radio input "true"
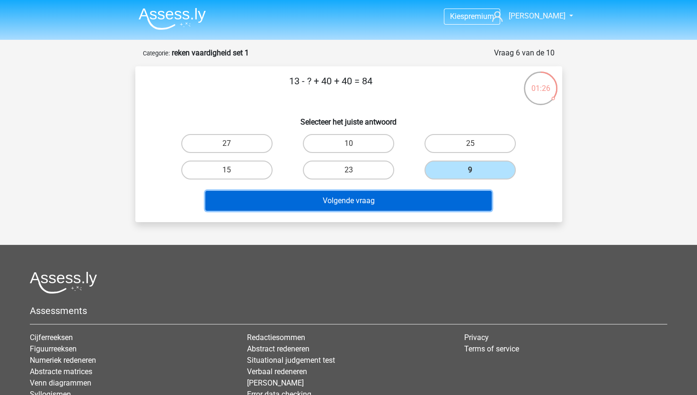
click at [447, 196] on button "Volgende vraag" at bounding box center [348, 201] width 286 height 20
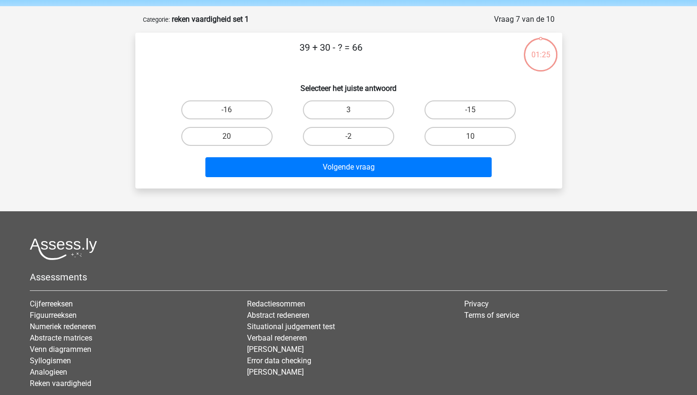
scroll to position [47, 0]
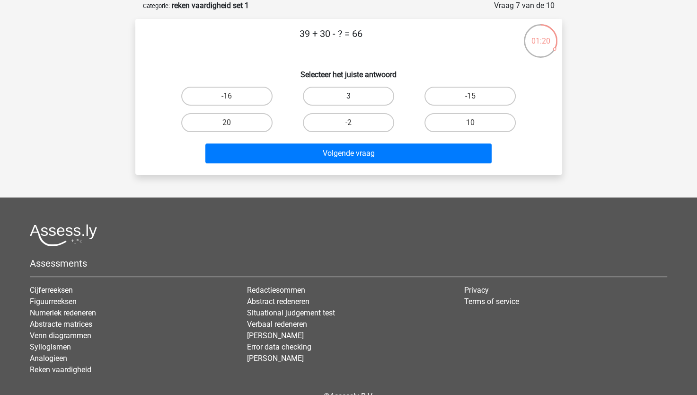
click at [341, 99] on label "3" at bounding box center [348, 96] width 91 height 19
click at [348, 99] on input "3" at bounding box center [351, 99] width 6 height 6
radio input "true"
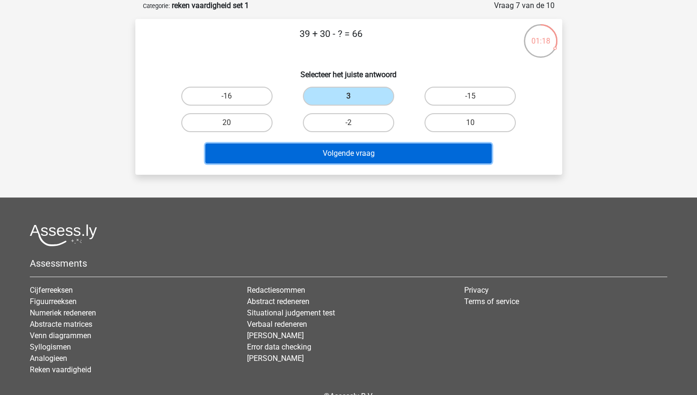
click at [360, 155] on button "Volgende vraag" at bounding box center [348, 153] width 286 height 20
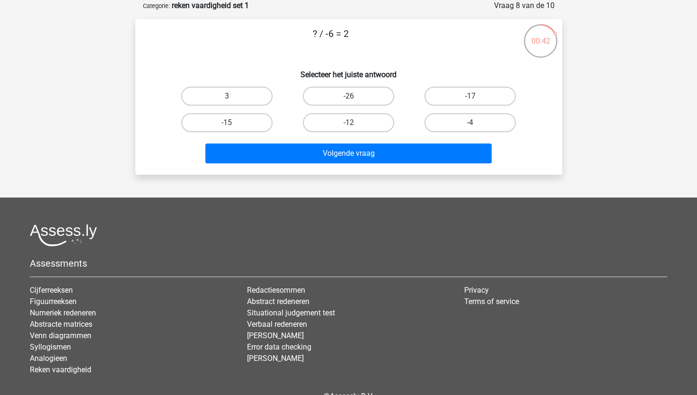
click at [353, 124] on input "-12" at bounding box center [351, 126] width 6 height 6
radio input "true"
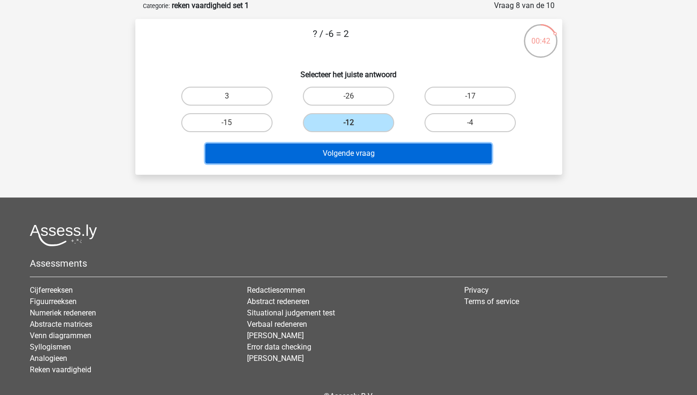
click at [356, 150] on button "Volgende vraag" at bounding box center [348, 153] width 286 height 20
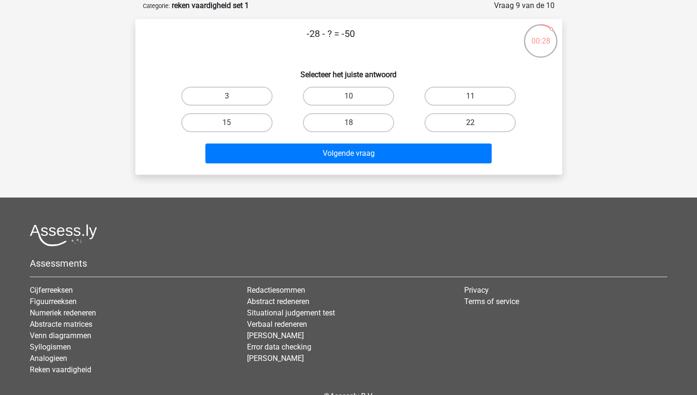
click at [451, 119] on label "22" at bounding box center [470, 122] width 91 height 19
click at [470, 123] on input "22" at bounding box center [473, 126] width 6 height 6
radio input "true"
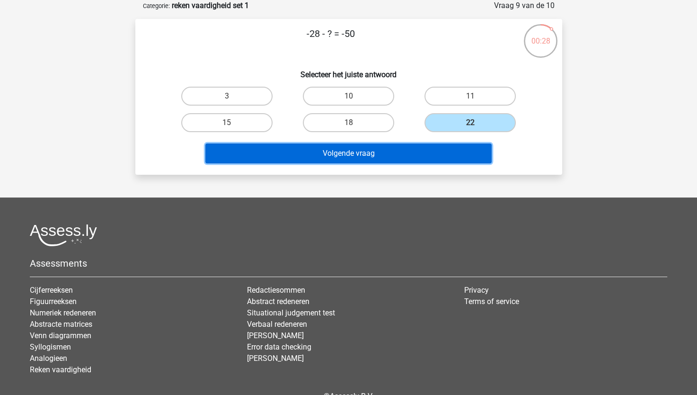
click at [410, 149] on button "Volgende vraag" at bounding box center [348, 153] width 286 height 20
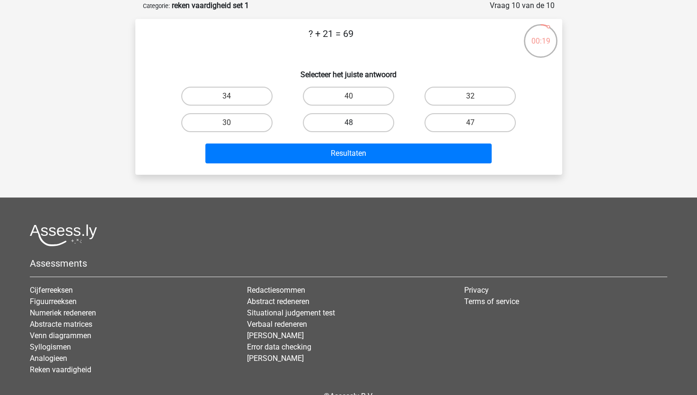
click at [365, 124] on label "48" at bounding box center [348, 122] width 91 height 19
click at [354, 124] on input "48" at bounding box center [351, 126] width 6 height 6
radio input "true"
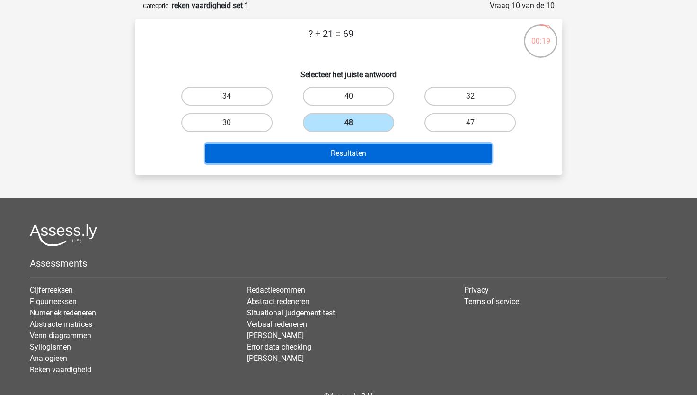
click at [355, 153] on button "Resultaten" at bounding box center [348, 153] width 286 height 20
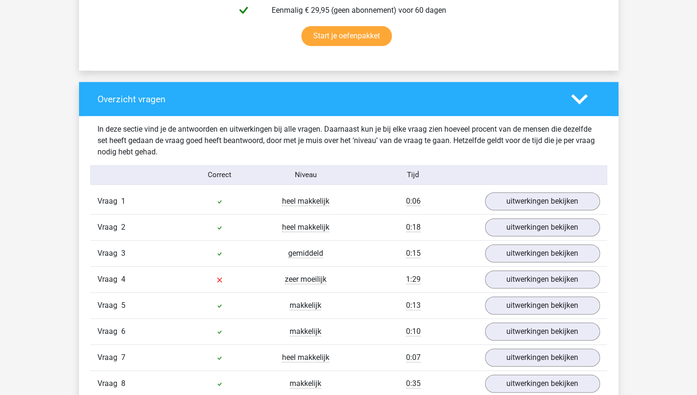
scroll to position [663, 0]
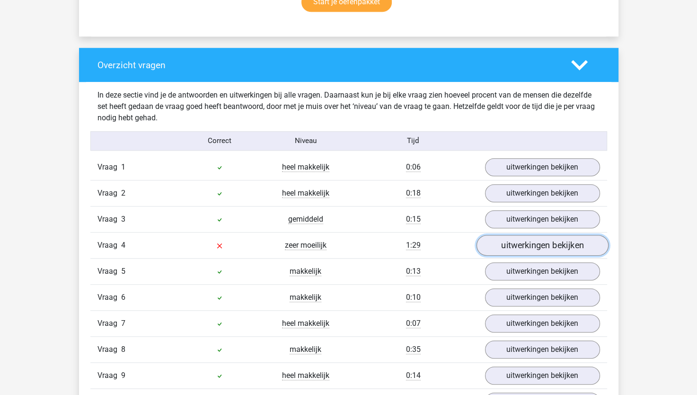
click at [526, 246] on link "uitwerkingen bekijken" at bounding box center [542, 245] width 132 height 21
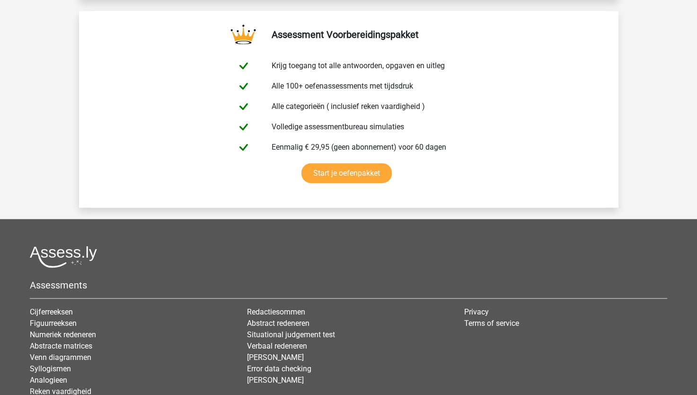
scroll to position [2134, 0]
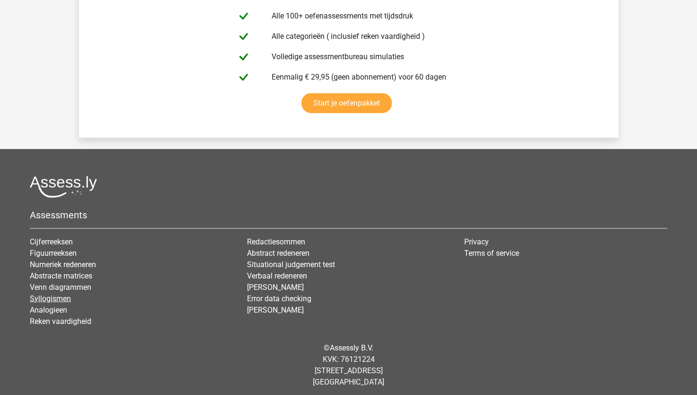
click at [55, 294] on link "Syllogismen" at bounding box center [50, 298] width 41 height 9
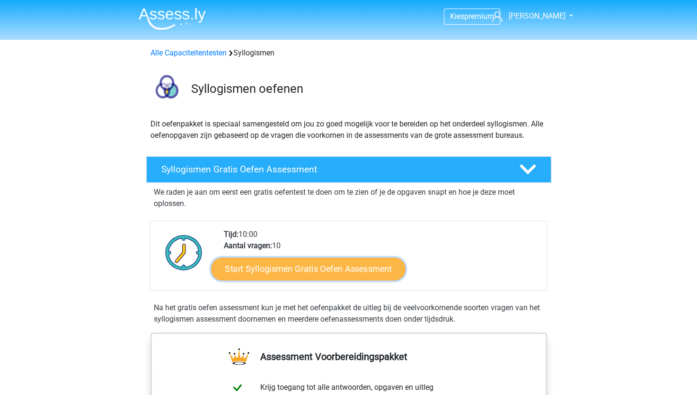
click at [326, 272] on link "Start Syllogismen Gratis Oefen Assessment" at bounding box center [308, 268] width 195 height 23
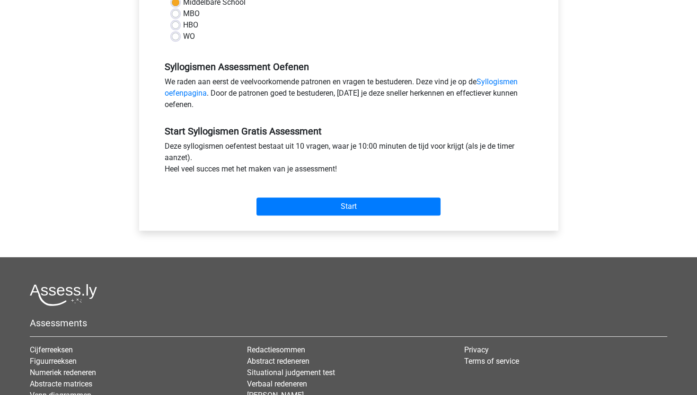
scroll to position [284, 0]
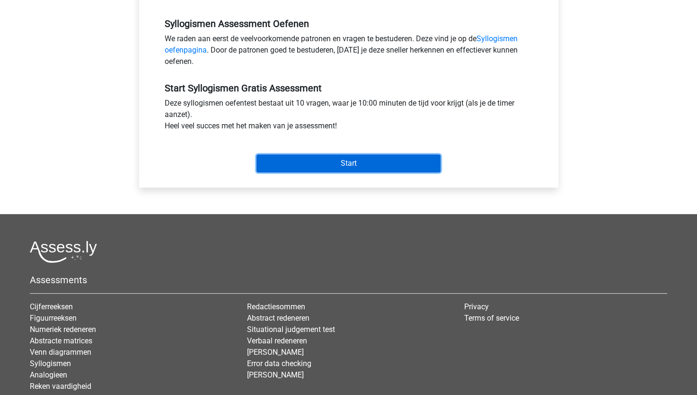
click at [329, 162] on input "Start" at bounding box center [349, 163] width 184 height 18
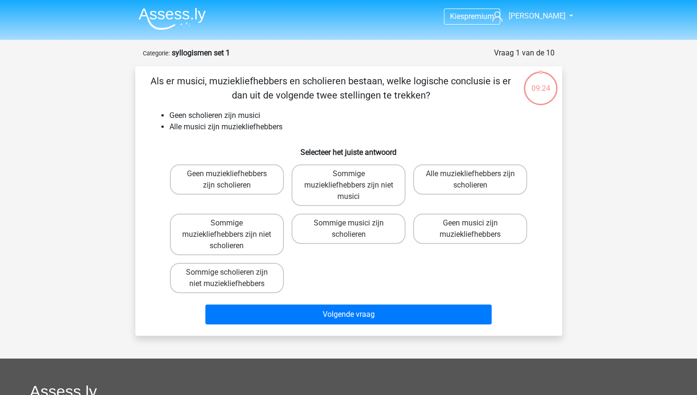
drag, startPoint x: 310, startPoint y: 236, endPoint x: 299, endPoint y: 266, distance: 32.4
click at [299, 266] on div "Geen muziekliefhebbers zijn scholieren Sommige muziekliefhebbers zijn niet musi…" at bounding box center [348, 228] width 365 height 136
click at [251, 280] on label "Sommige scholieren zijn niet muziekliefhebbers" at bounding box center [227, 278] width 114 height 30
click at [233, 278] on input "Sommige scholieren zijn niet muziekliefhebbers" at bounding box center [230, 275] width 6 height 6
radio input "true"
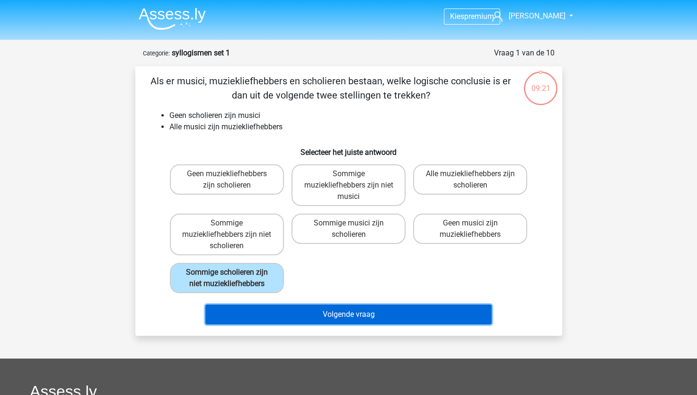
click at [344, 318] on button "Volgende vraag" at bounding box center [348, 314] width 286 height 20
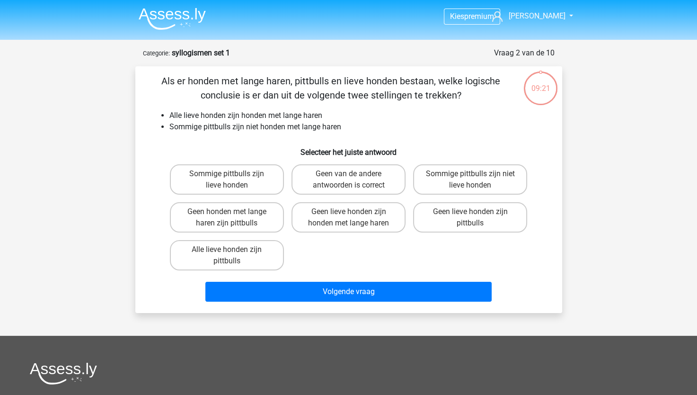
scroll to position [47, 0]
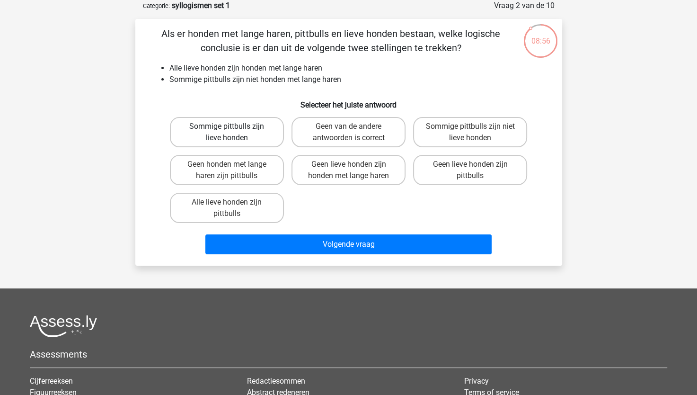
click at [247, 133] on label "Sommige pittbulls zijn lieve honden" at bounding box center [227, 132] width 114 height 30
click at [233, 133] on input "Sommige pittbulls zijn lieve honden" at bounding box center [230, 129] width 6 height 6
radio input "true"
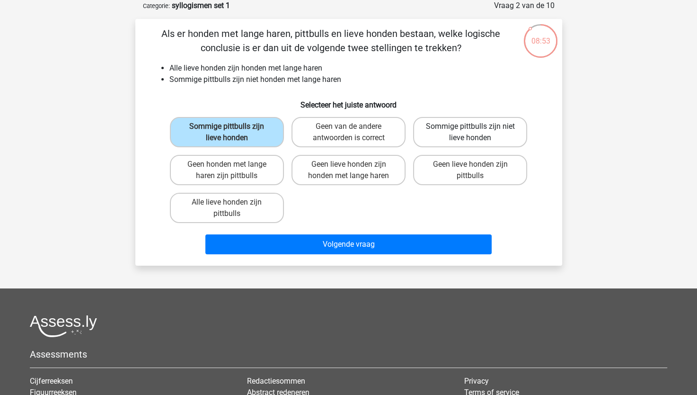
click at [470, 136] on label "Sommige pittbulls zijn niet lieve honden" at bounding box center [470, 132] width 114 height 30
click at [470, 133] on input "Sommige pittbulls zijn niet lieve honden" at bounding box center [473, 129] width 6 height 6
radio input "true"
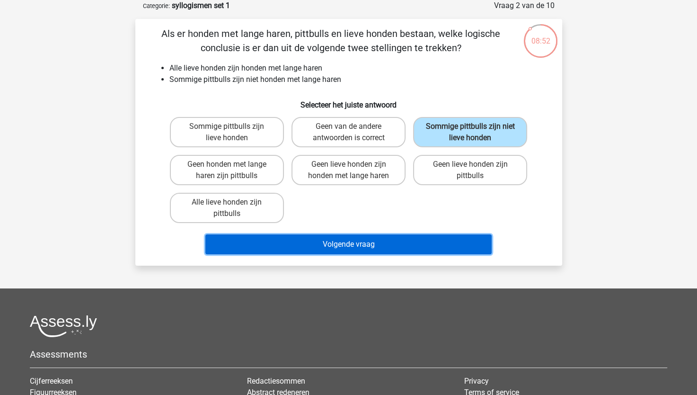
click at [432, 241] on button "Volgende vraag" at bounding box center [348, 244] width 286 height 20
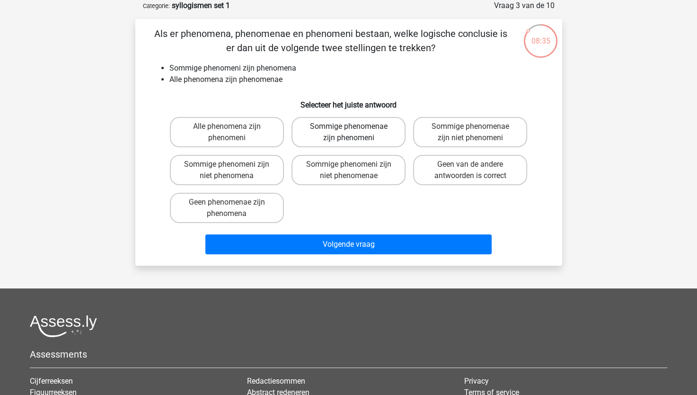
click at [372, 129] on label "Sommige phenomenae zijn phenomeni" at bounding box center [349, 132] width 114 height 30
click at [354, 129] on input "Sommige phenomenae zijn phenomeni" at bounding box center [351, 129] width 6 height 6
radio input "true"
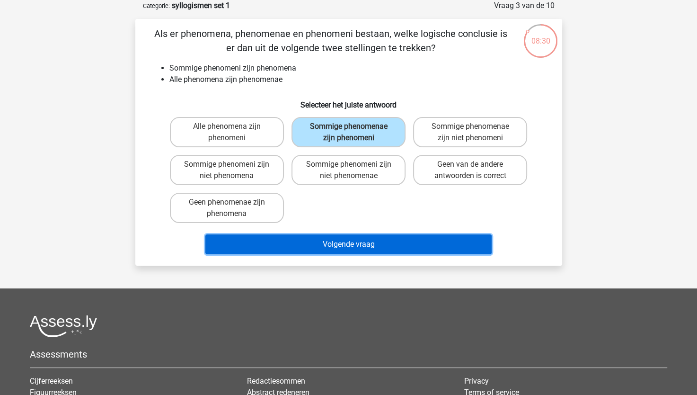
click at [345, 241] on button "Volgende vraag" at bounding box center [348, 244] width 286 height 20
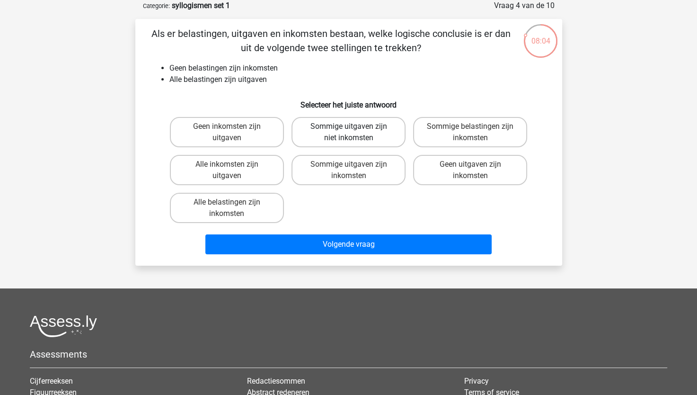
click at [370, 130] on label "Sommige uitgaven zijn niet inkomsten" at bounding box center [349, 132] width 114 height 30
click at [354, 130] on input "Sommige uitgaven zijn niet inkomsten" at bounding box center [351, 129] width 6 height 6
radio input "true"
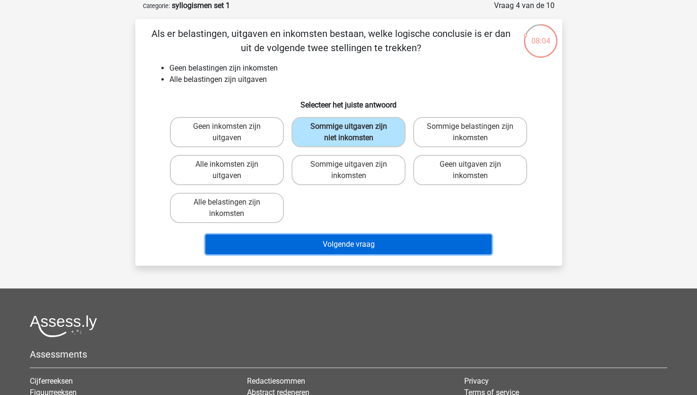
click at [354, 247] on button "Volgende vraag" at bounding box center [348, 244] width 286 height 20
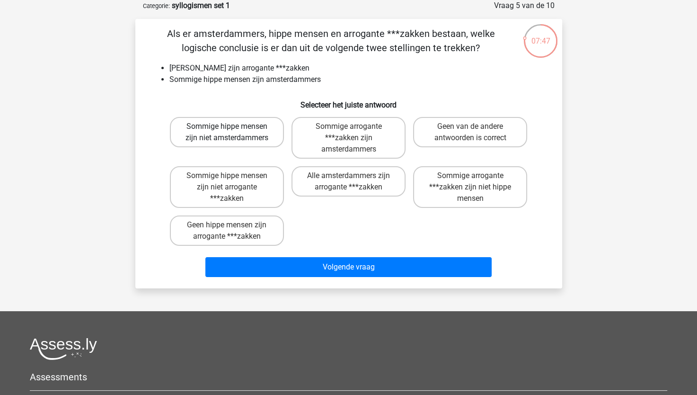
click at [265, 135] on label "Sommige hippe mensen zijn niet amsterdammers" at bounding box center [227, 132] width 114 height 30
click at [233, 133] on input "Sommige hippe mensen zijn niet amsterdammers" at bounding box center [230, 129] width 6 height 6
radio input "true"
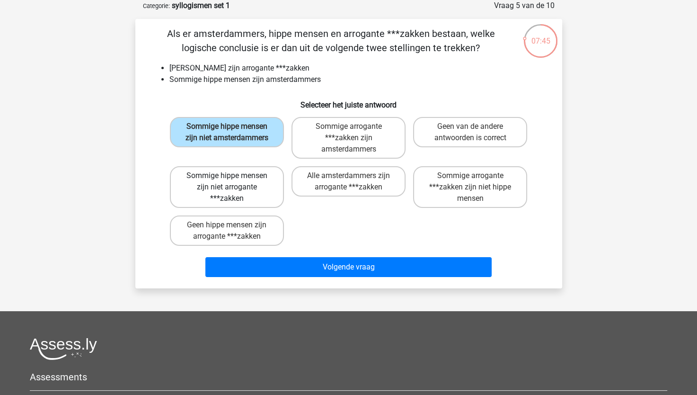
drag, startPoint x: 255, startPoint y: 188, endPoint x: 257, endPoint y: 183, distance: 5.4
click at [256, 188] on label "Sommige hippe mensen zijn niet arrogante ***zakken" at bounding box center [227, 187] width 114 height 42
click at [233, 182] on input "Sommige hippe mensen zijn niet arrogante ***zakken" at bounding box center [230, 179] width 6 height 6
radio input "true"
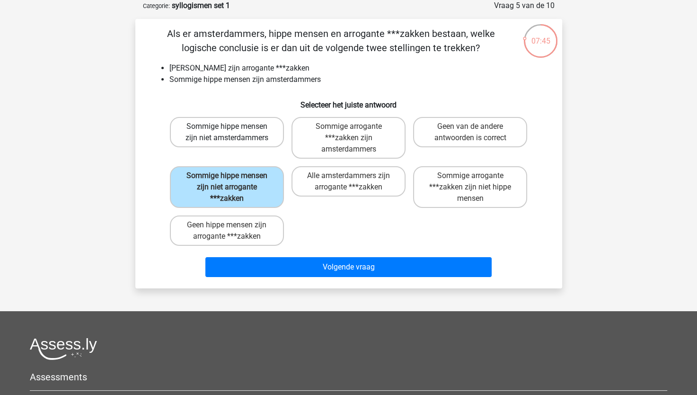
click at [254, 134] on label "Sommige hippe mensen zijn niet amsterdammers" at bounding box center [227, 132] width 114 height 30
click at [233, 133] on input "Sommige hippe mensen zijn niet amsterdammers" at bounding box center [230, 129] width 6 height 6
radio input "true"
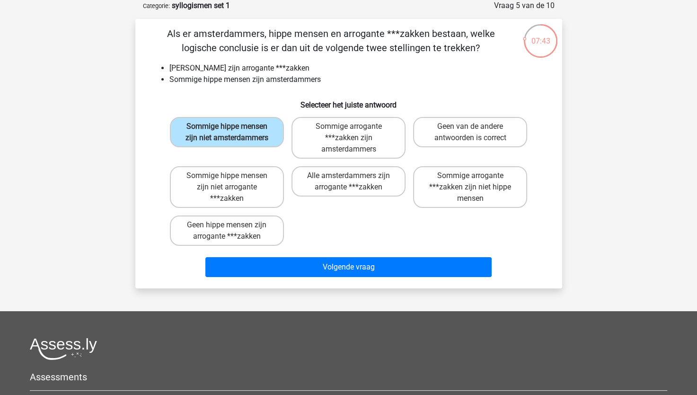
click at [572, 222] on div "07:43 Vraag 5 van de 10 Categorie: syllogismen set 1 Geen amsterdammers zijn ar…" at bounding box center [349, 144] width 450 height 288
click at [532, 228] on div "Sommige hippe mensen zijn niet amsterdammers Sommige arrogante ***zakken zijn a…" at bounding box center [349, 181] width 397 height 136
click at [264, 191] on label "Sommige hippe mensen zijn niet arrogante ***zakken" at bounding box center [227, 187] width 114 height 42
click at [233, 182] on input "Sommige hippe mensen zijn niet arrogante ***zakken" at bounding box center [230, 179] width 6 height 6
radio input "true"
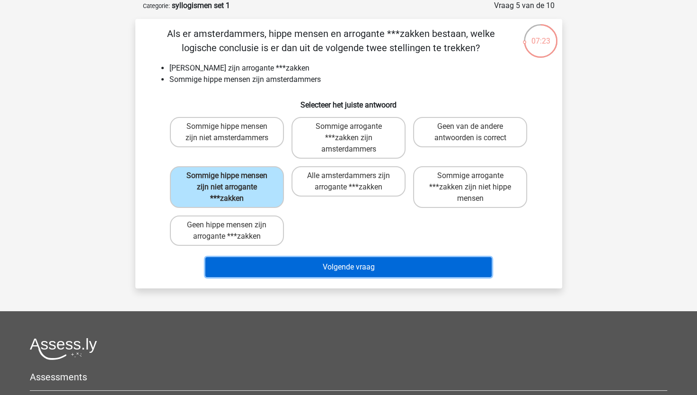
click at [343, 266] on button "Volgende vraag" at bounding box center [348, 267] width 286 height 20
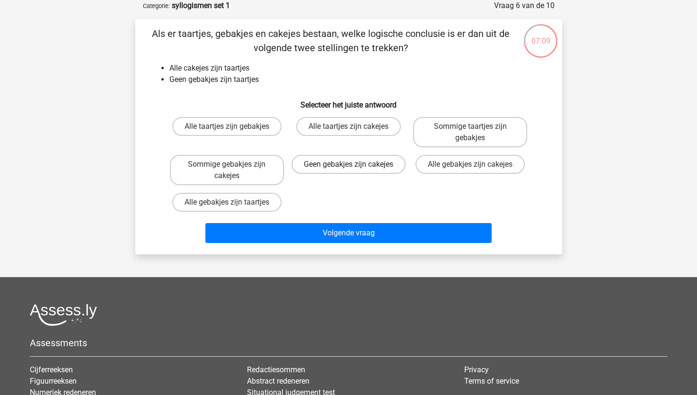
click at [377, 168] on label "Geen gebakjes zijn cakejes" at bounding box center [349, 164] width 114 height 19
click at [354, 168] on input "Geen gebakjes zijn cakejes" at bounding box center [351, 167] width 6 height 6
radio input "true"
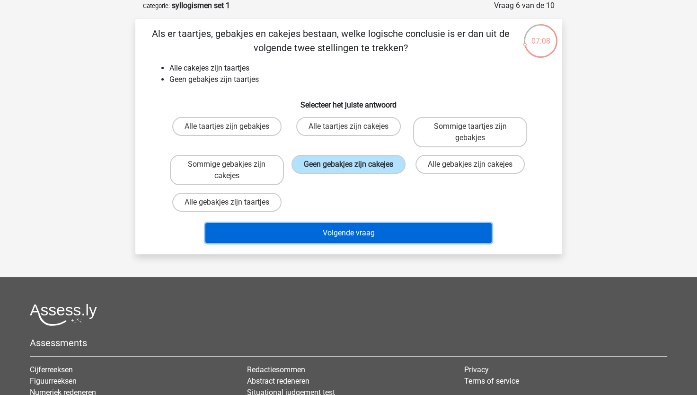
click at [390, 232] on button "Volgende vraag" at bounding box center [348, 233] width 286 height 20
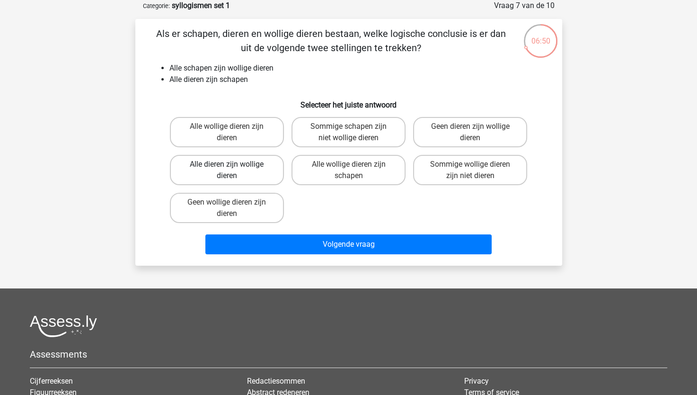
click at [244, 172] on label "Alle dieren zijn wollige dieren" at bounding box center [227, 170] width 114 height 30
click at [233, 170] on input "Alle dieren zijn wollige dieren" at bounding box center [230, 167] width 6 height 6
radio input "true"
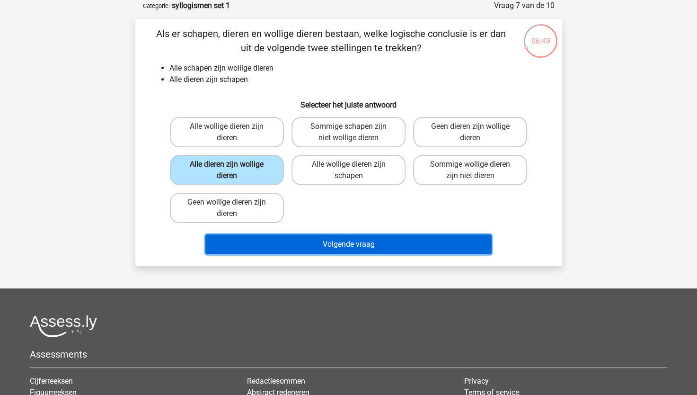
click at [329, 236] on button "Volgende vraag" at bounding box center [348, 244] width 286 height 20
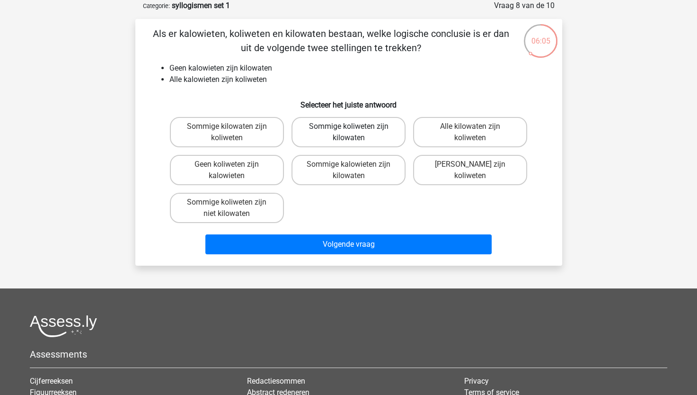
click at [362, 138] on label "Sommige koliweten zijn kilowaten" at bounding box center [349, 132] width 114 height 30
click at [354, 133] on input "Sommige koliweten zijn kilowaten" at bounding box center [351, 129] width 6 height 6
radio input "true"
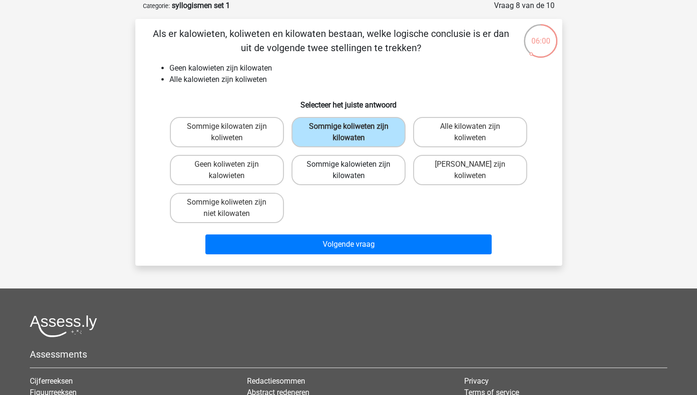
click at [375, 175] on label "Sommige kalowieten zijn kilowaten" at bounding box center [349, 170] width 114 height 30
click at [354, 170] on input "Sommige kalowieten zijn kilowaten" at bounding box center [351, 167] width 6 height 6
radio input "true"
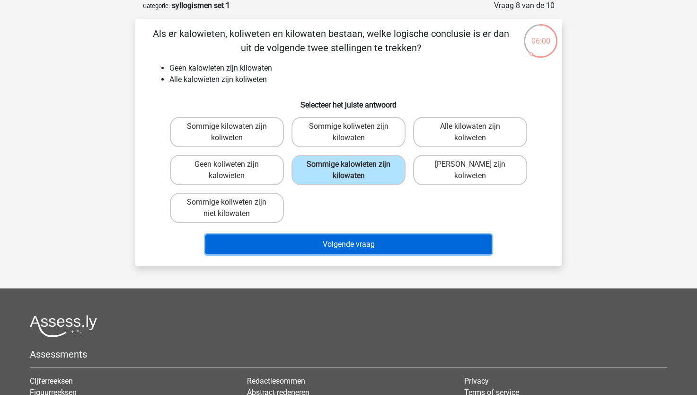
click at [369, 242] on button "Volgende vraag" at bounding box center [348, 244] width 286 height 20
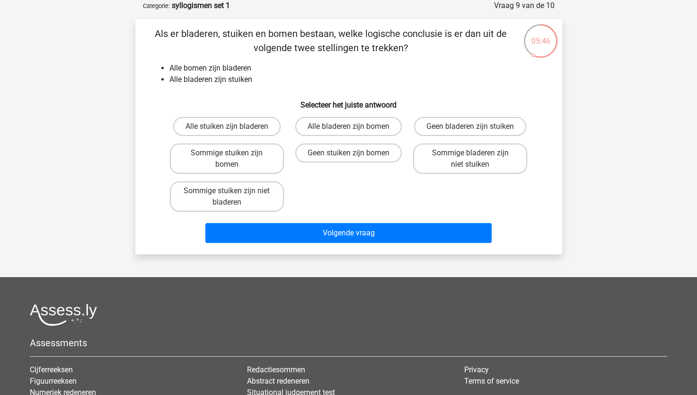
click at [354, 130] on input "Alle bladeren zijn bomen" at bounding box center [351, 129] width 6 height 6
radio input "true"
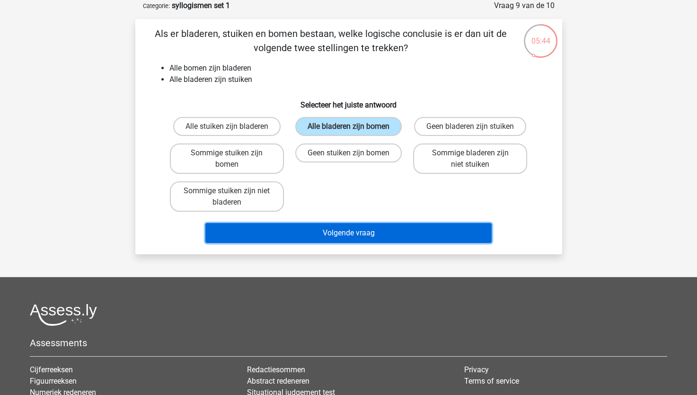
click at [333, 239] on button "Volgende vraag" at bounding box center [348, 233] width 286 height 20
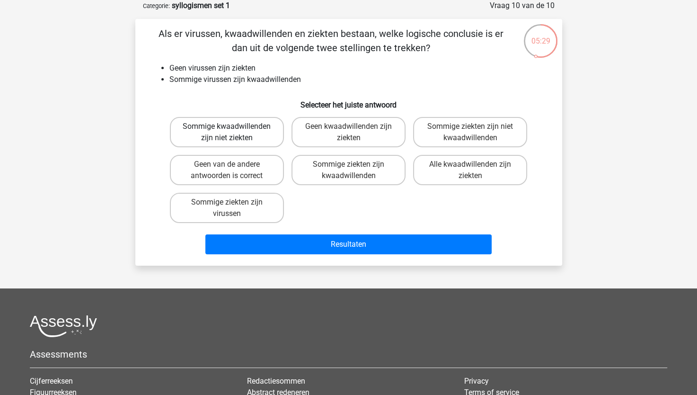
click at [256, 137] on label "Sommige kwaadwillenden zijn niet ziekten" at bounding box center [227, 132] width 114 height 30
click at [233, 133] on input "Sommige kwaadwillenden zijn niet ziekten" at bounding box center [230, 129] width 6 height 6
radio input "true"
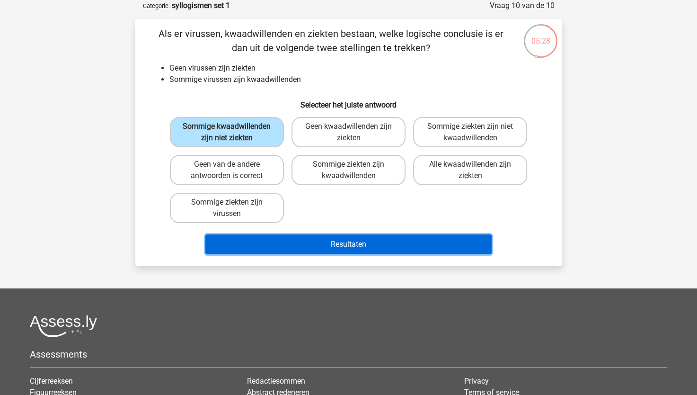
click at [361, 238] on button "Resultaten" at bounding box center [348, 244] width 286 height 20
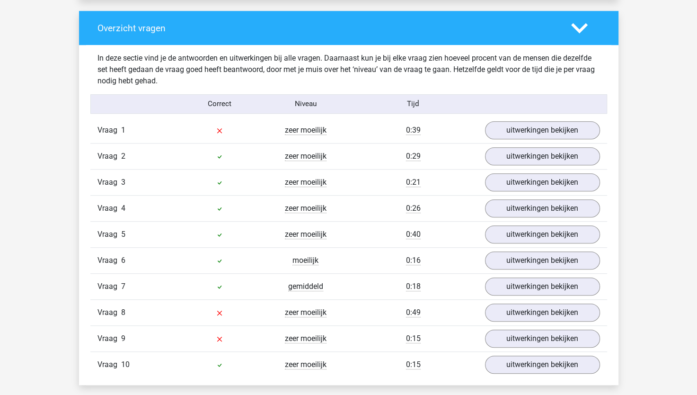
scroll to position [757, 0]
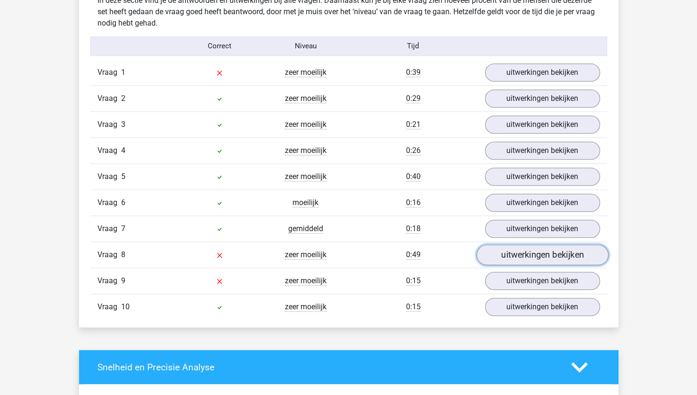
click at [538, 252] on link "uitwerkingen bekijken" at bounding box center [542, 254] width 132 height 21
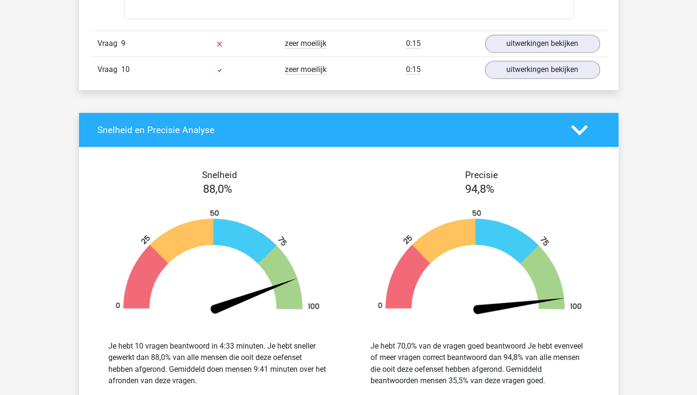
scroll to position [1325, 0]
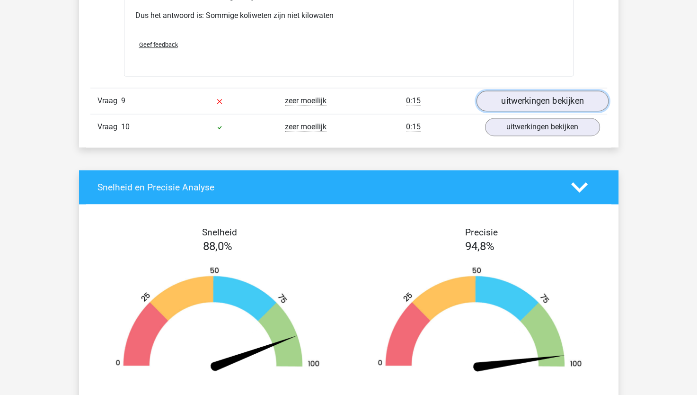
click at [537, 103] on link "uitwerkingen bekijken" at bounding box center [542, 101] width 132 height 21
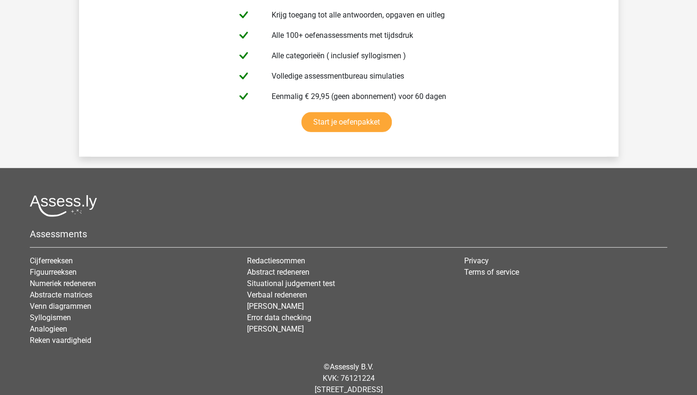
scroll to position [2606, 0]
